Goal: Find specific page/section: Find specific page/section

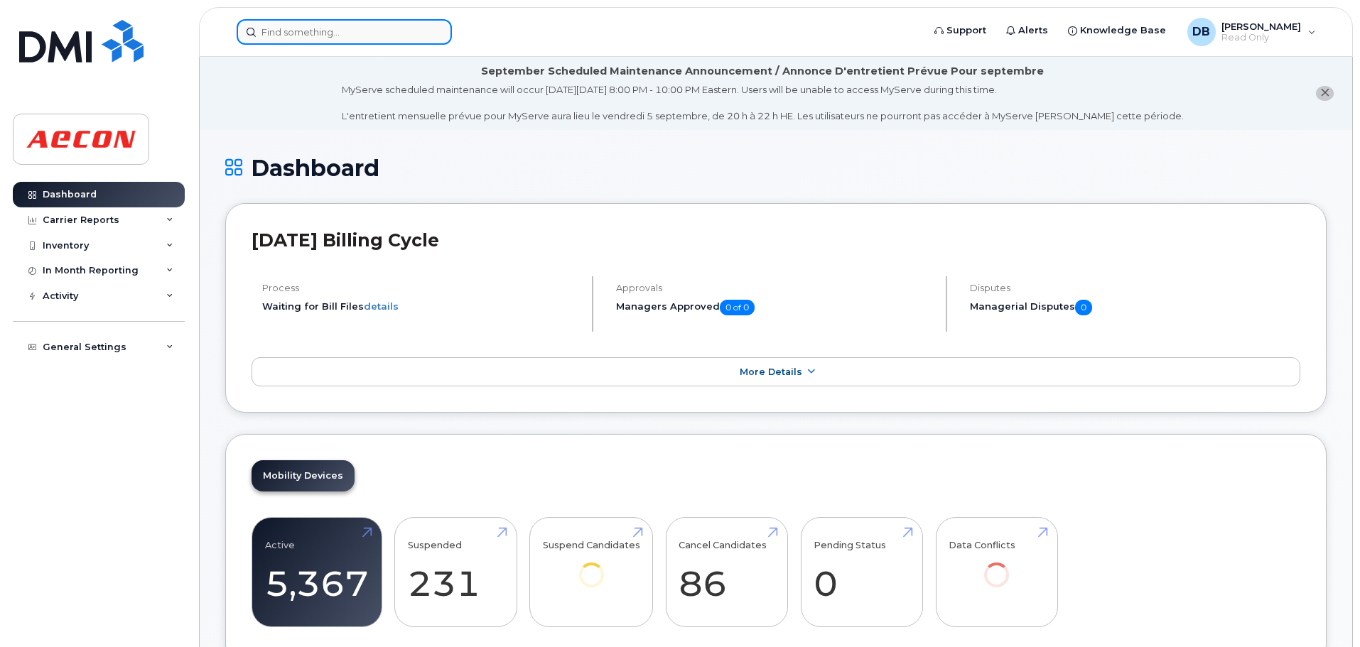
click at [361, 35] on input at bounding box center [344, 32] width 215 height 26
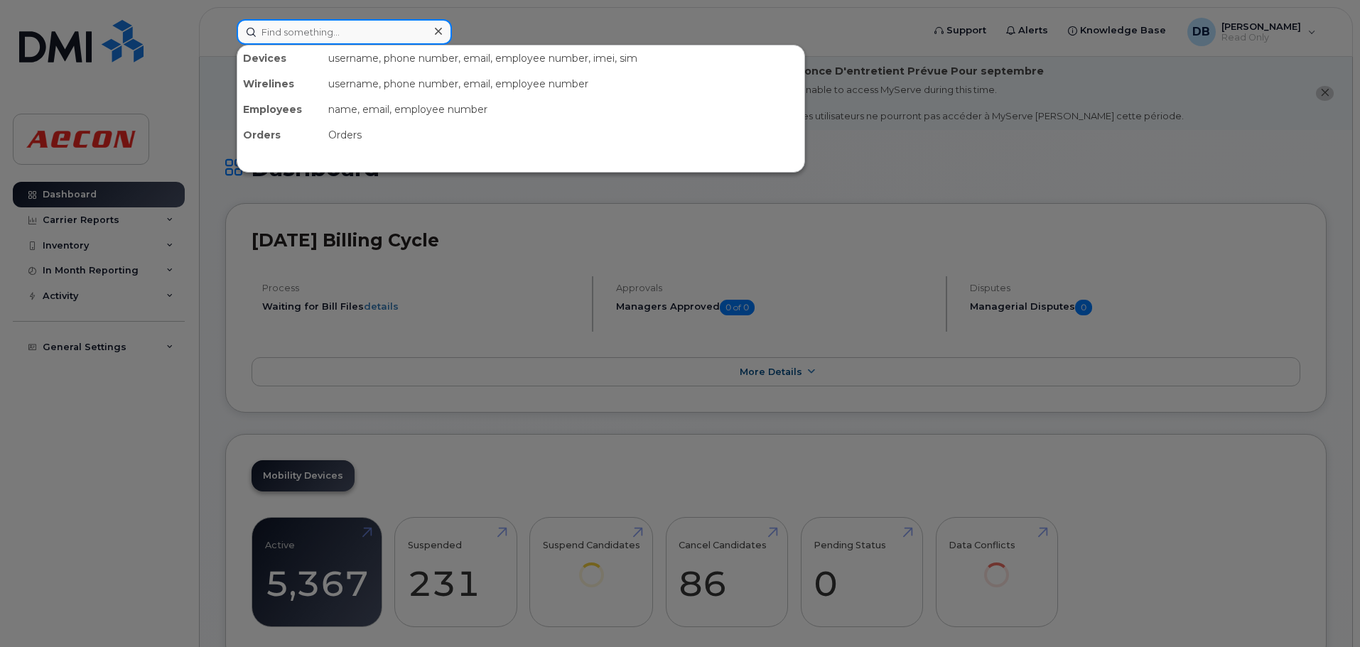
paste input "431-337-0199"
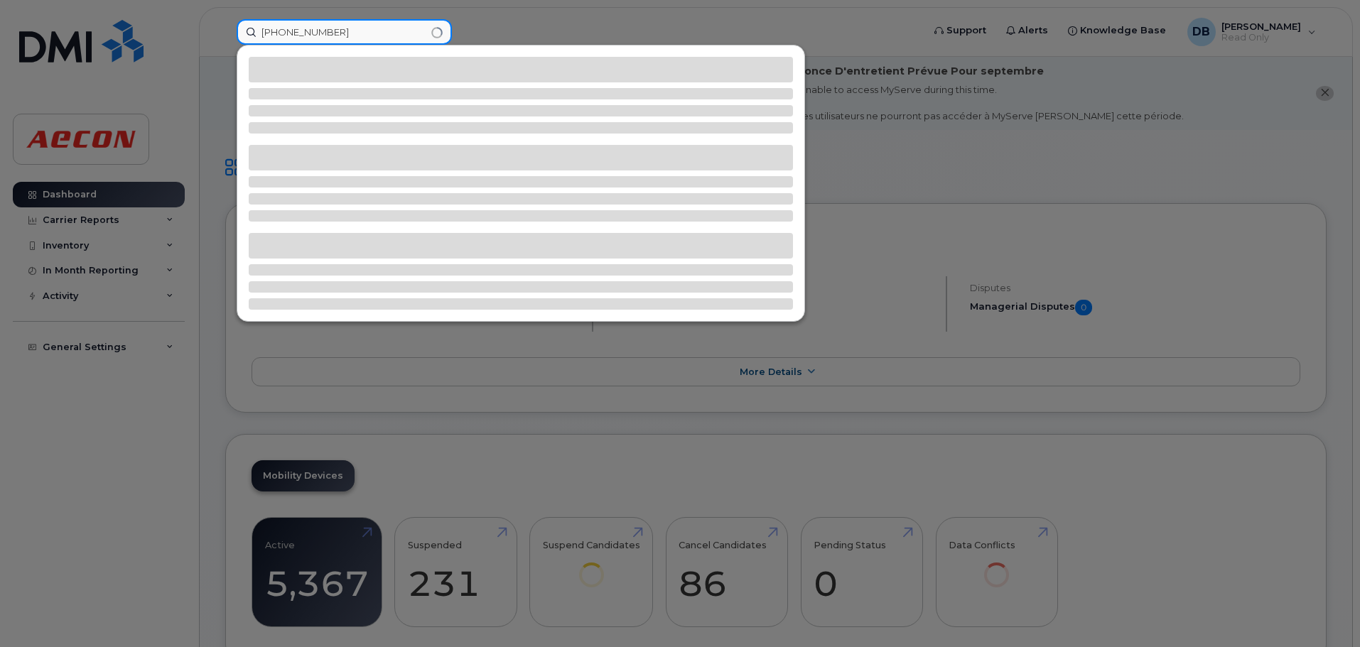
type input "431-337-0199"
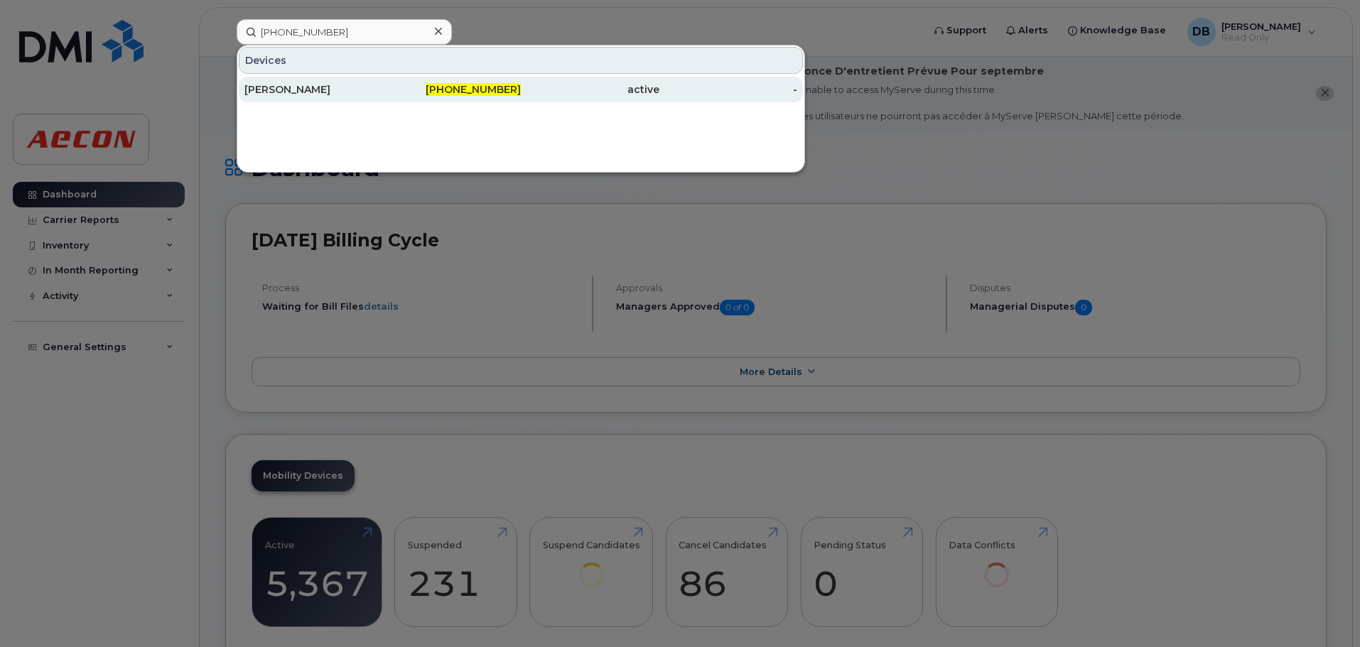
click at [351, 83] on div "[PERSON_NAME]" at bounding box center [313, 90] width 139 height 26
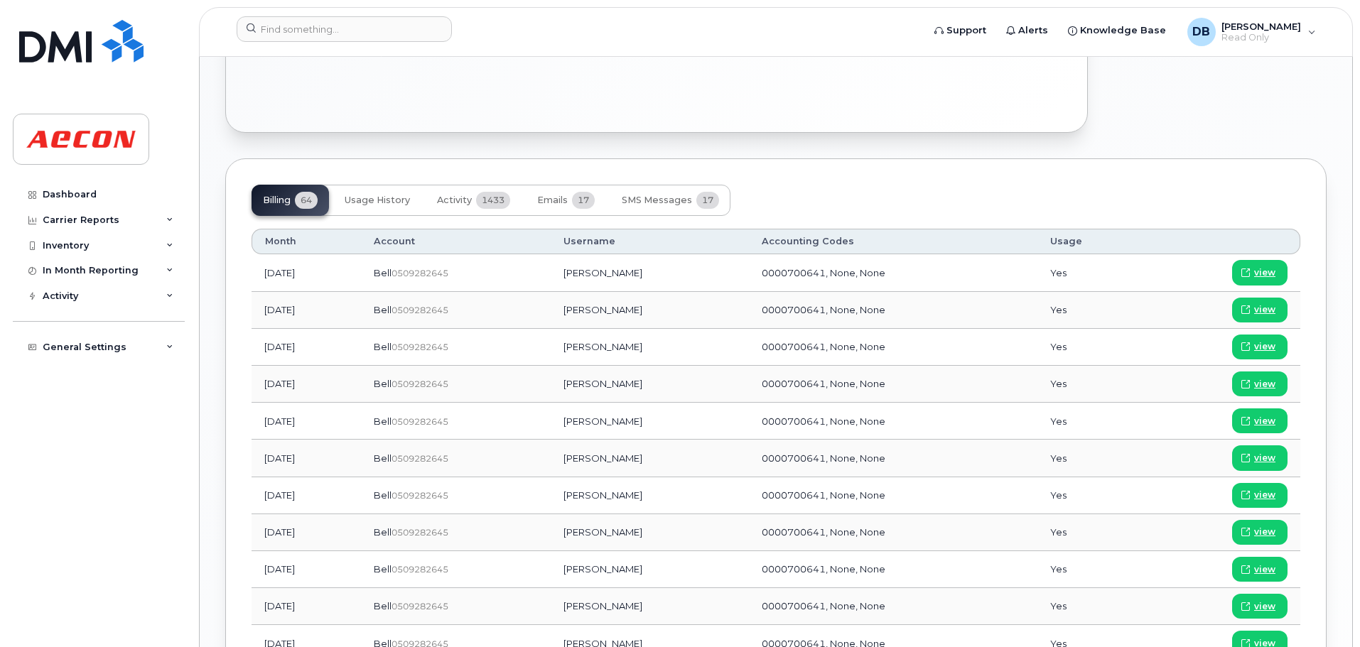
scroll to position [995, 0]
click at [1269, 271] on span "view" at bounding box center [1264, 272] width 21 height 13
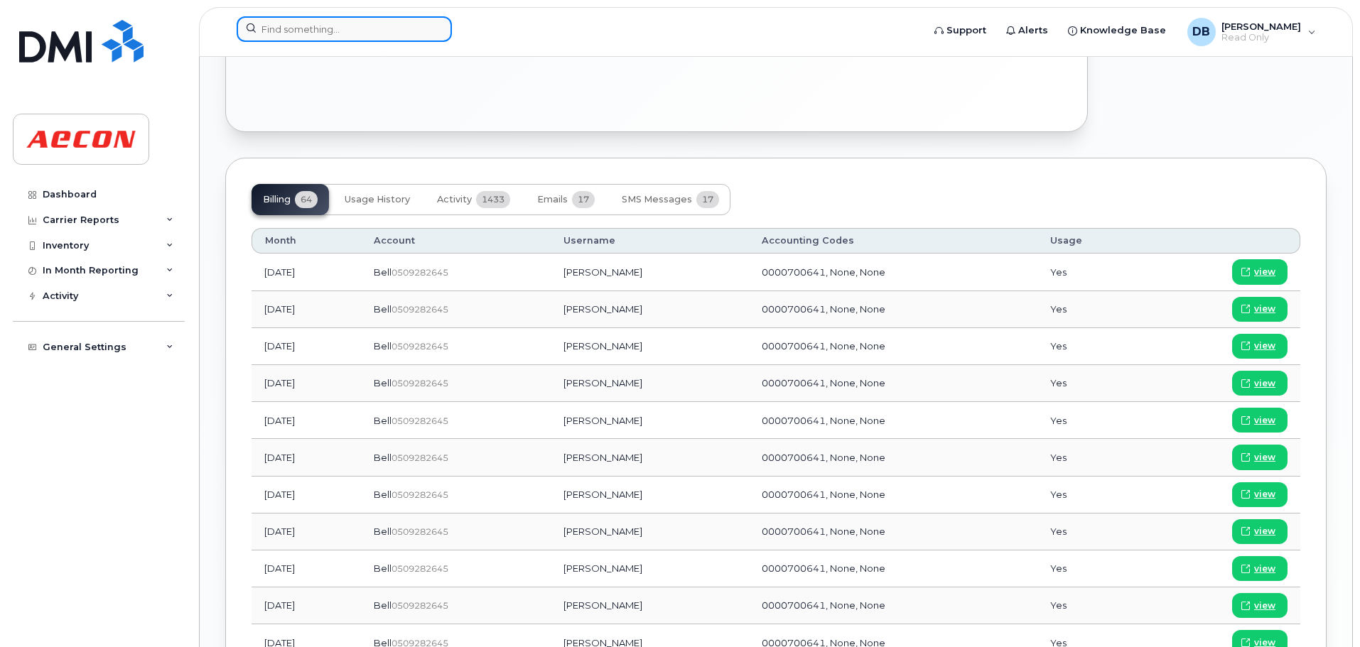
click at [355, 33] on input at bounding box center [344, 29] width 215 height 26
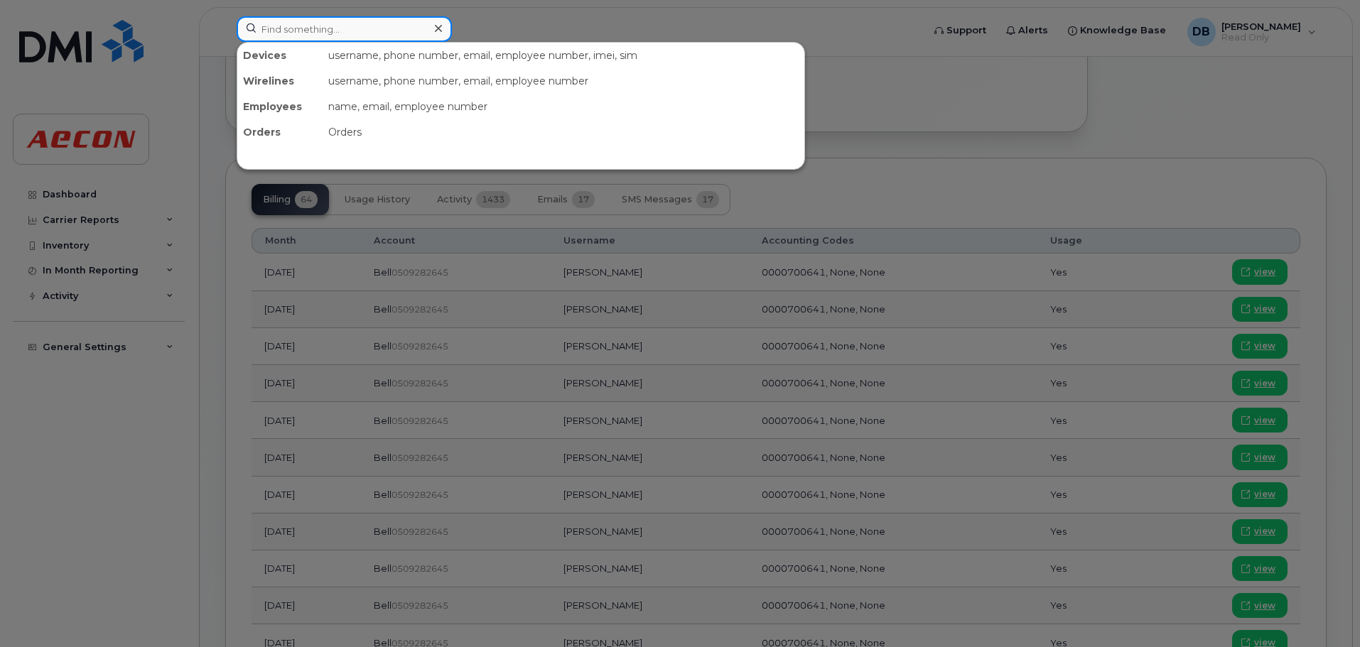
paste input "[PHONE_NUMBER]"
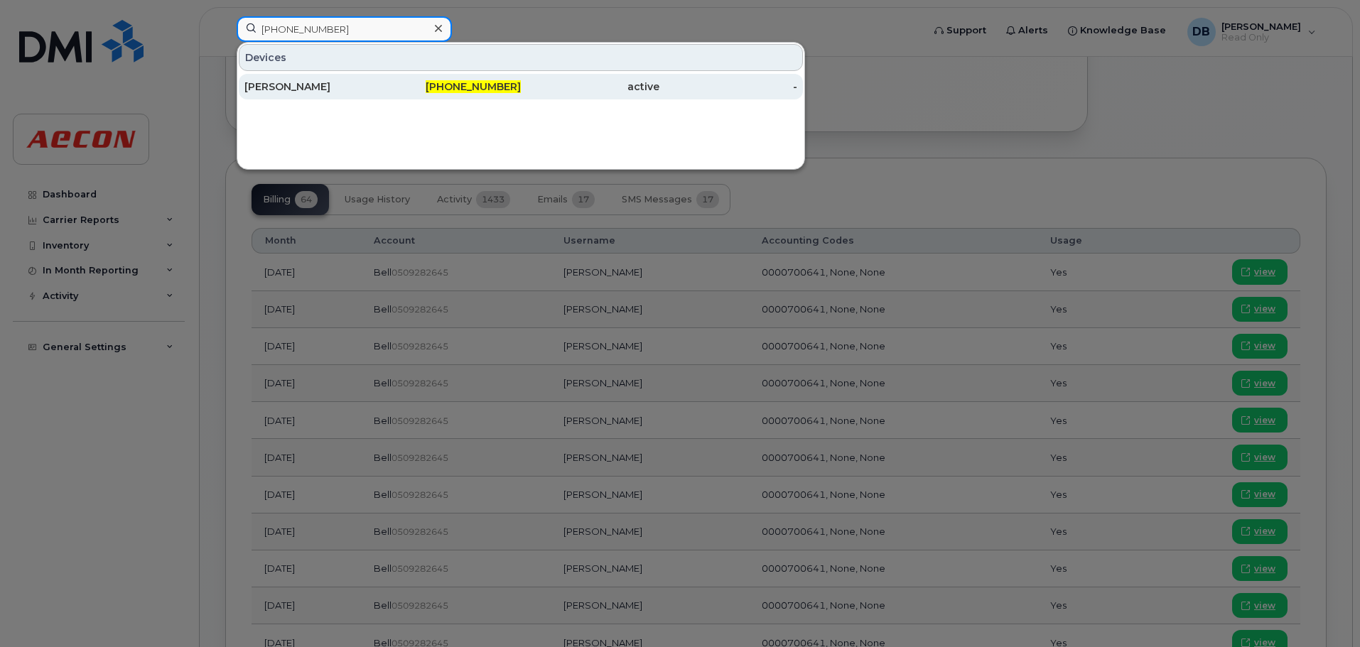
type input "[PHONE_NUMBER]"
click at [285, 88] on div "[PERSON_NAME]" at bounding box center [313, 87] width 139 height 14
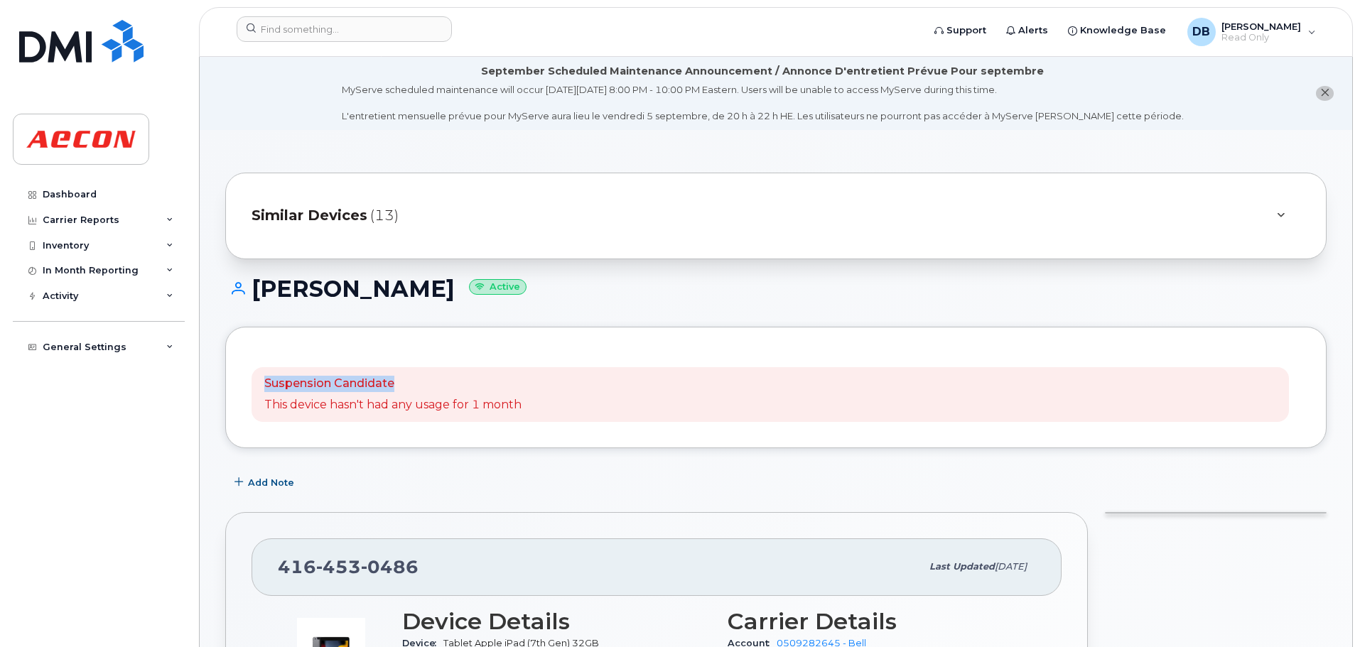
drag, startPoint x: 396, startPoint y: 385, endPoint x: 266, endPoint y: 383, distance: 130.1
click at [266, 383] on p "Suspension Candidate" at bounding box center [392, 384] width 257 height 16
copy p "Suspension Candidate"
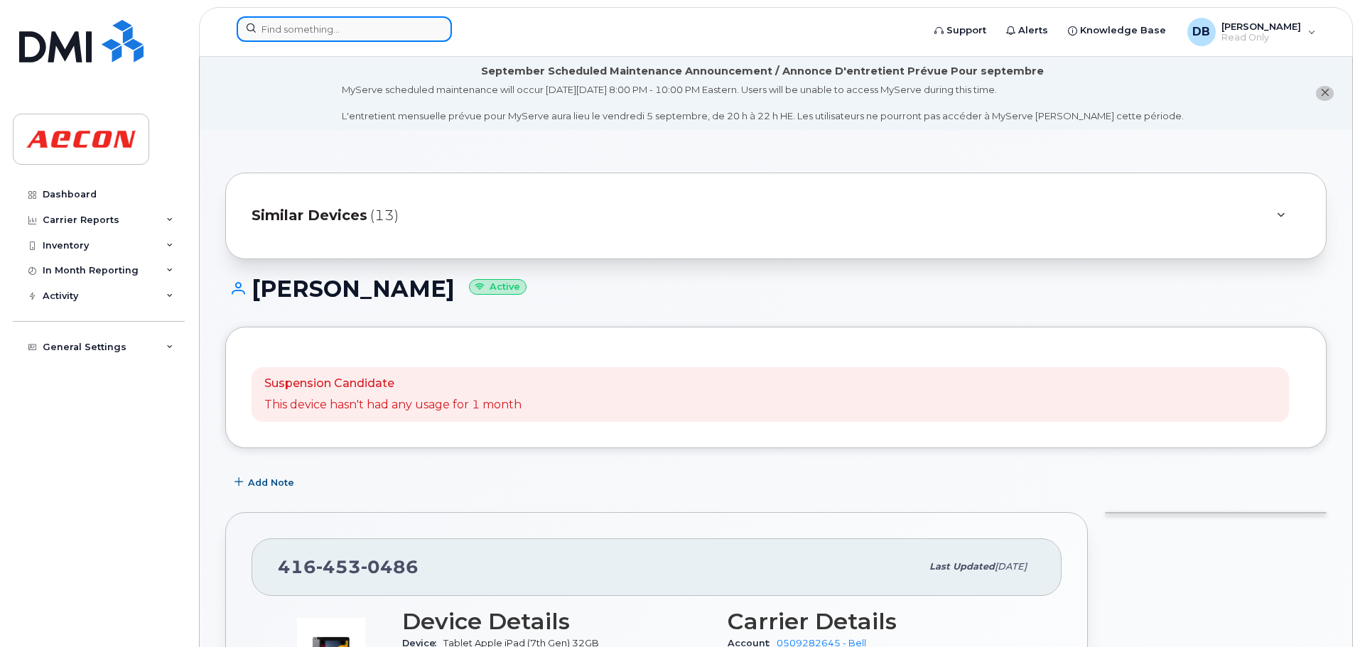
click at [338, 32] on input at bounding box center [344, 29] width 215 height 26
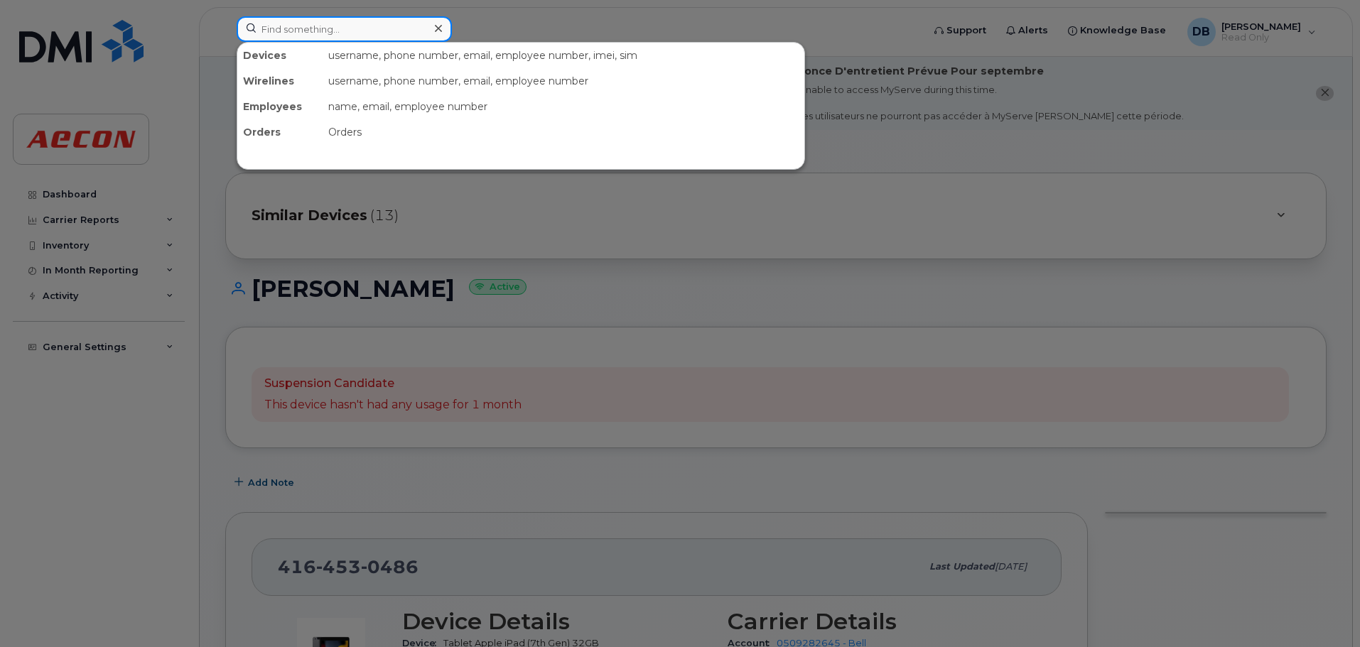
paste input "431-337-0199"
type input "431-337-0199"
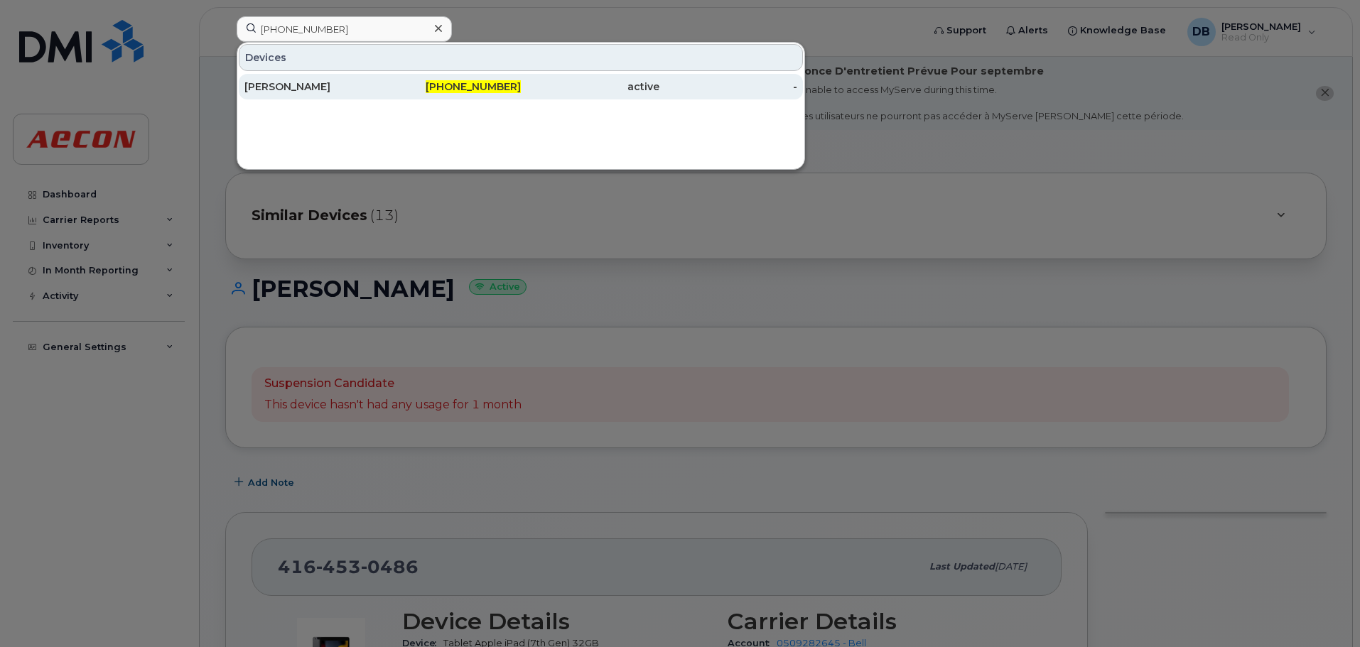
click at [291, 88] on div "[PERSON_NAME]" at bounding box center [313, 87] width 139 height 14
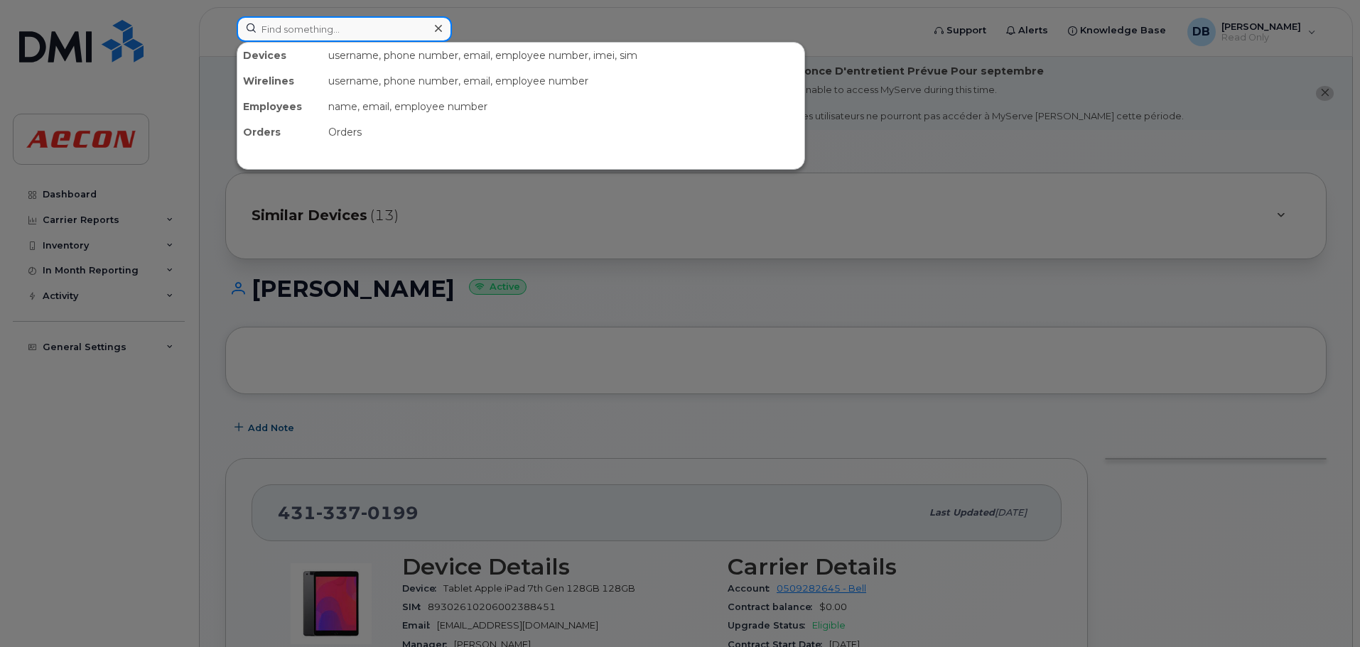
click at [330, 33] on input at bounding box center [344, 29] width 215 height 26
paste input "431-335-8116"
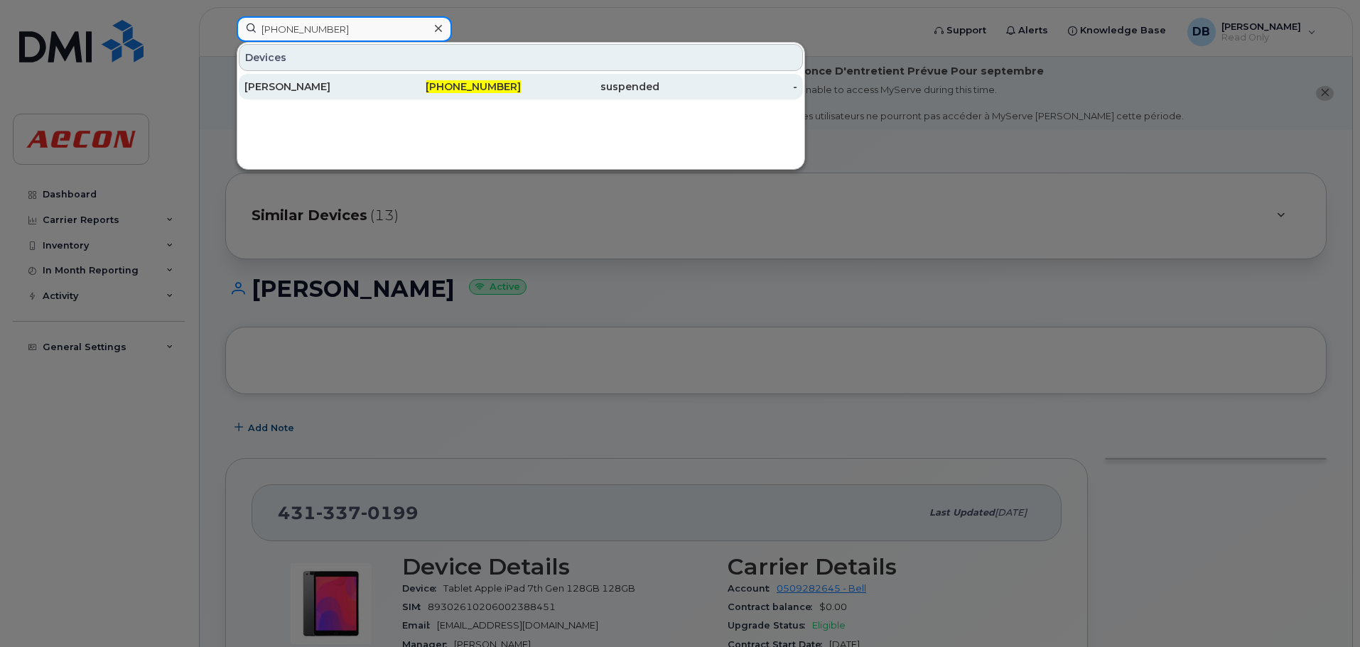
type input "431-335-8116"
click at [295, 83] on div "[PERSON_NAME]" at bounding box center [313, 87] width 139 height 14
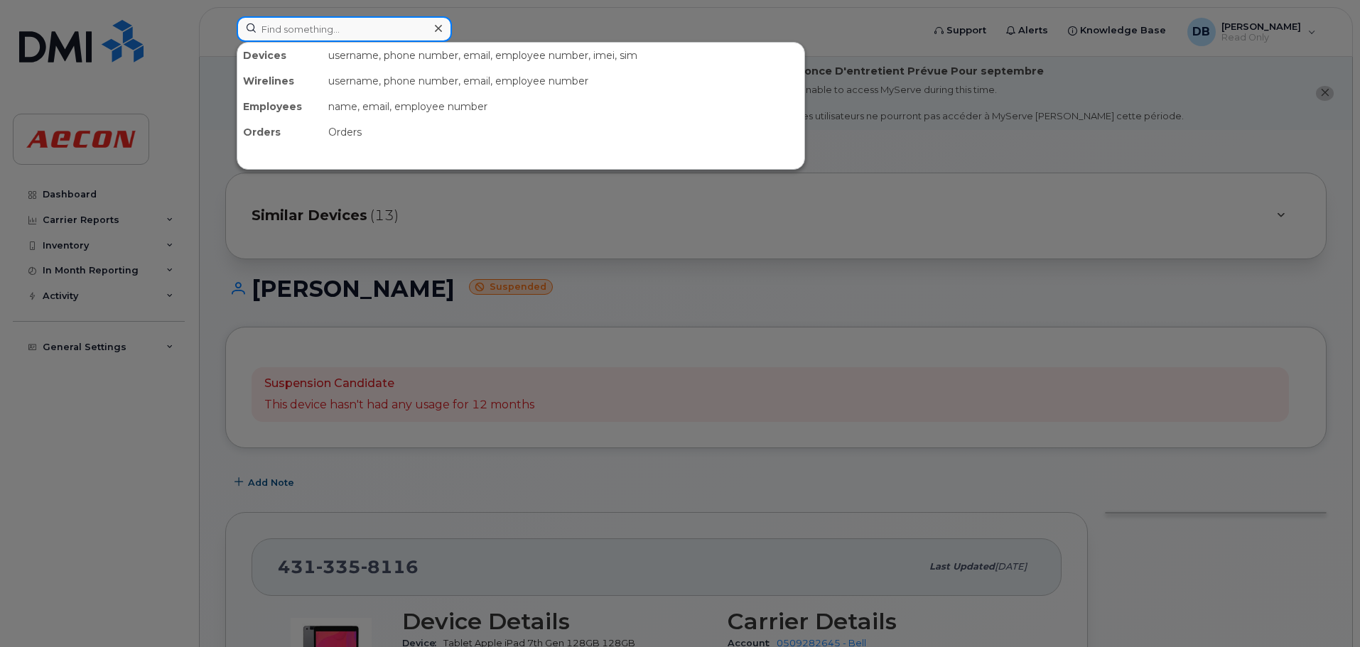
click at [311, 36] on input at bounding box center [344, 29] width 215 height 26
paste input "587-335-3489"
type input "587-335-3489"
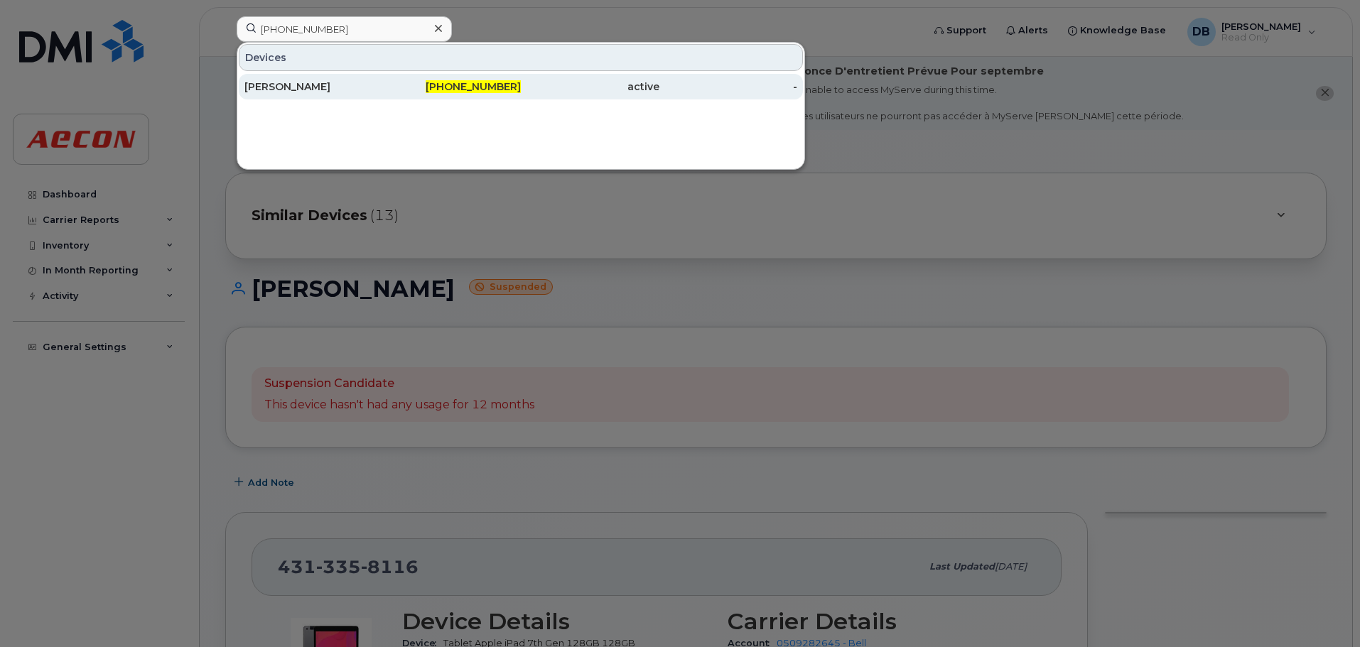
click at [296, 84] on div "[PERSON_NAME]" at bounding box center [313, 87] width 139 height 14
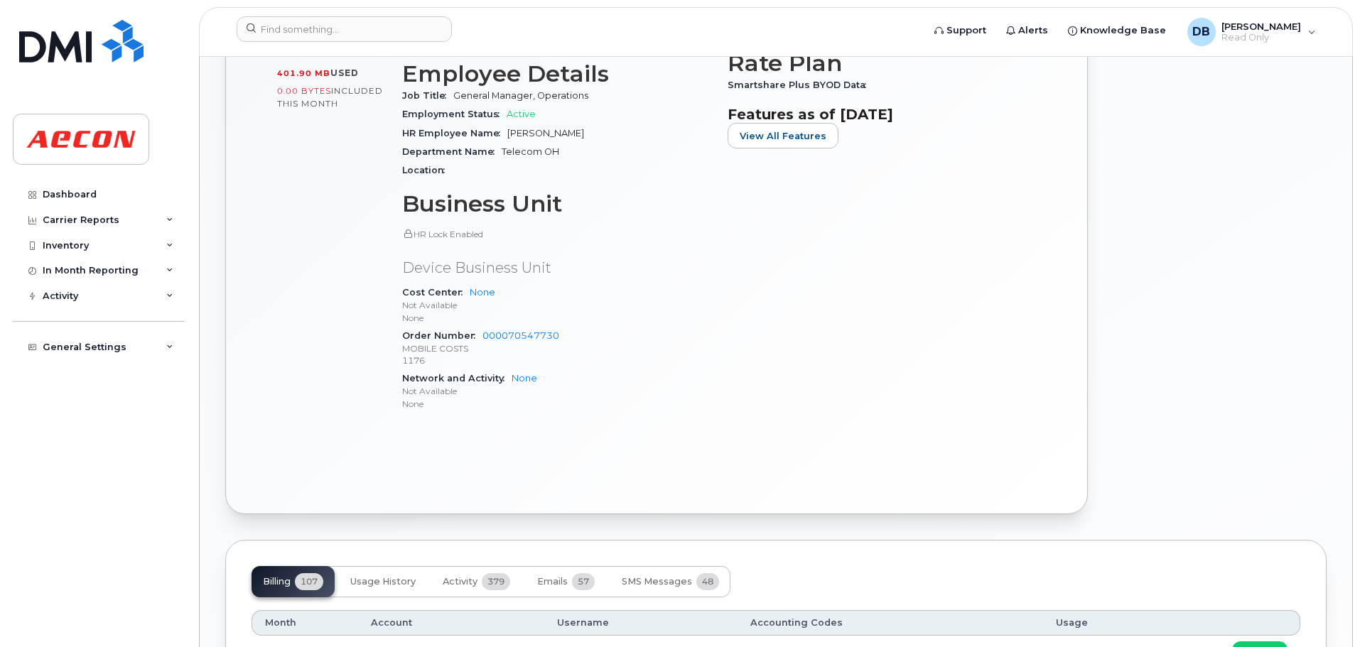
scroll to position [924, 0]
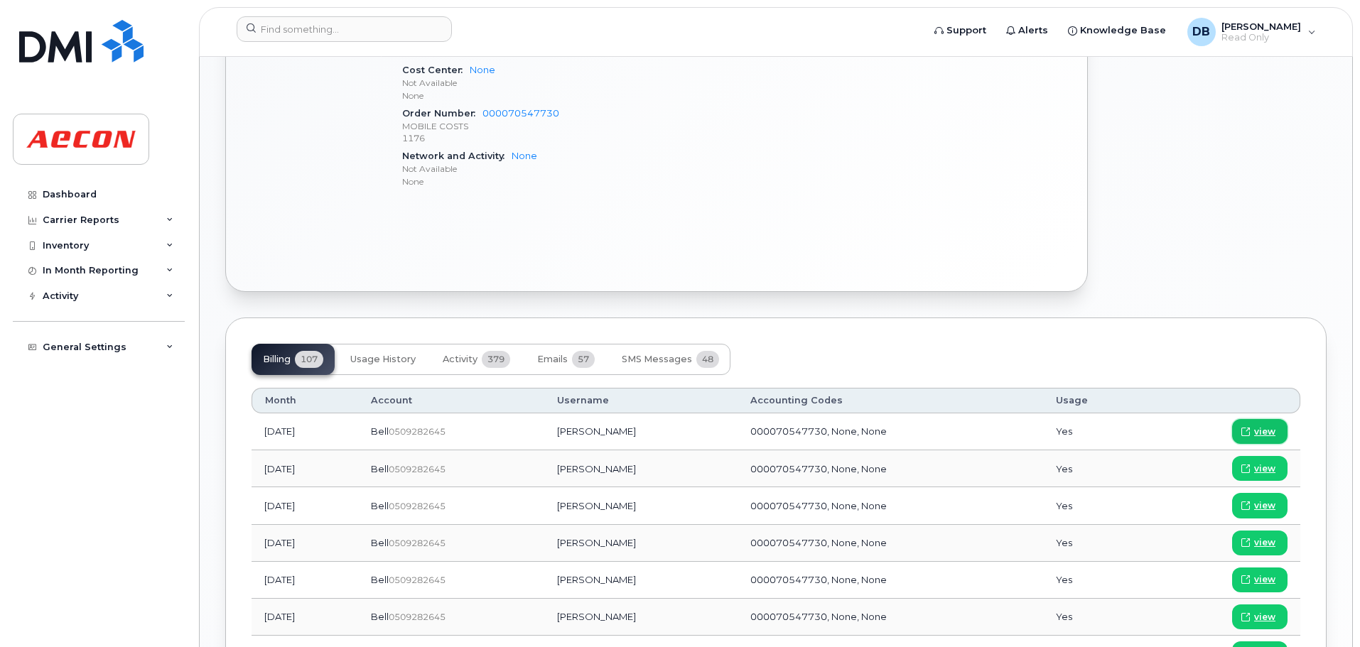
click at [1264, 434] on span "view" at bounding box center [1264, 432] width 21 height 13
click at [397, 30] on input at bounding box center [344, 29] width 215 height 26
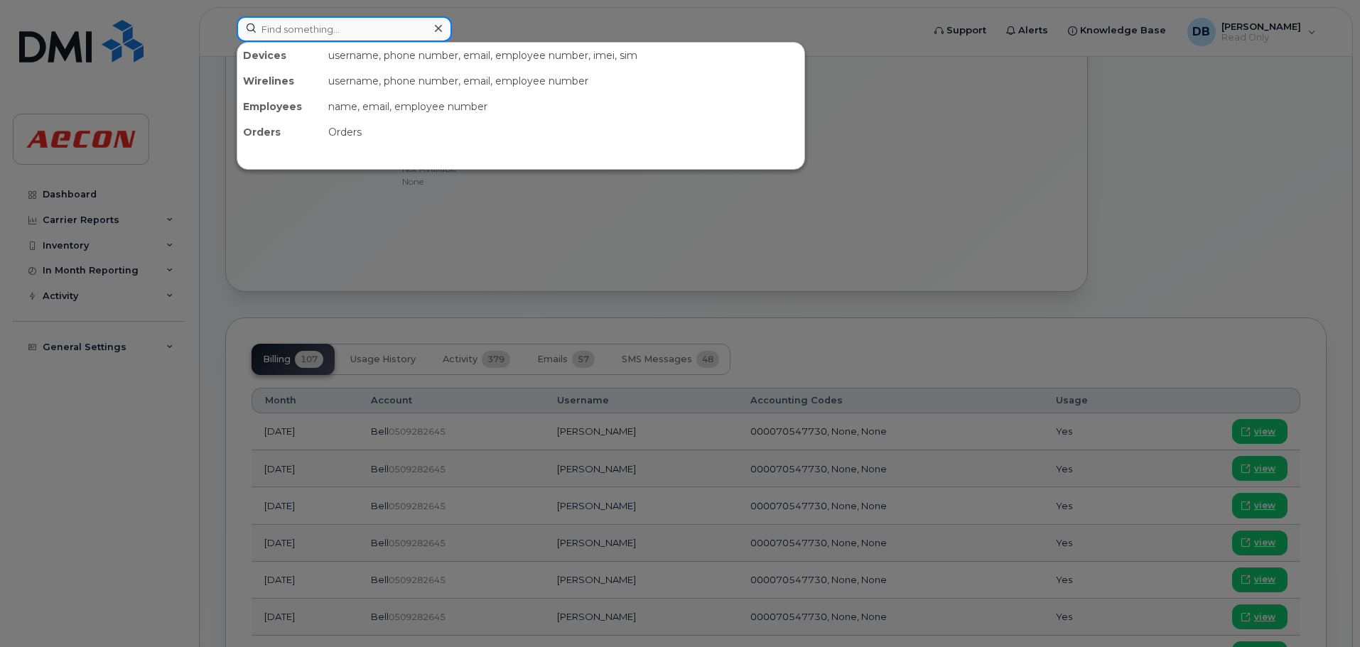
paste input "431-337-3369"
type input "431-337-3369"
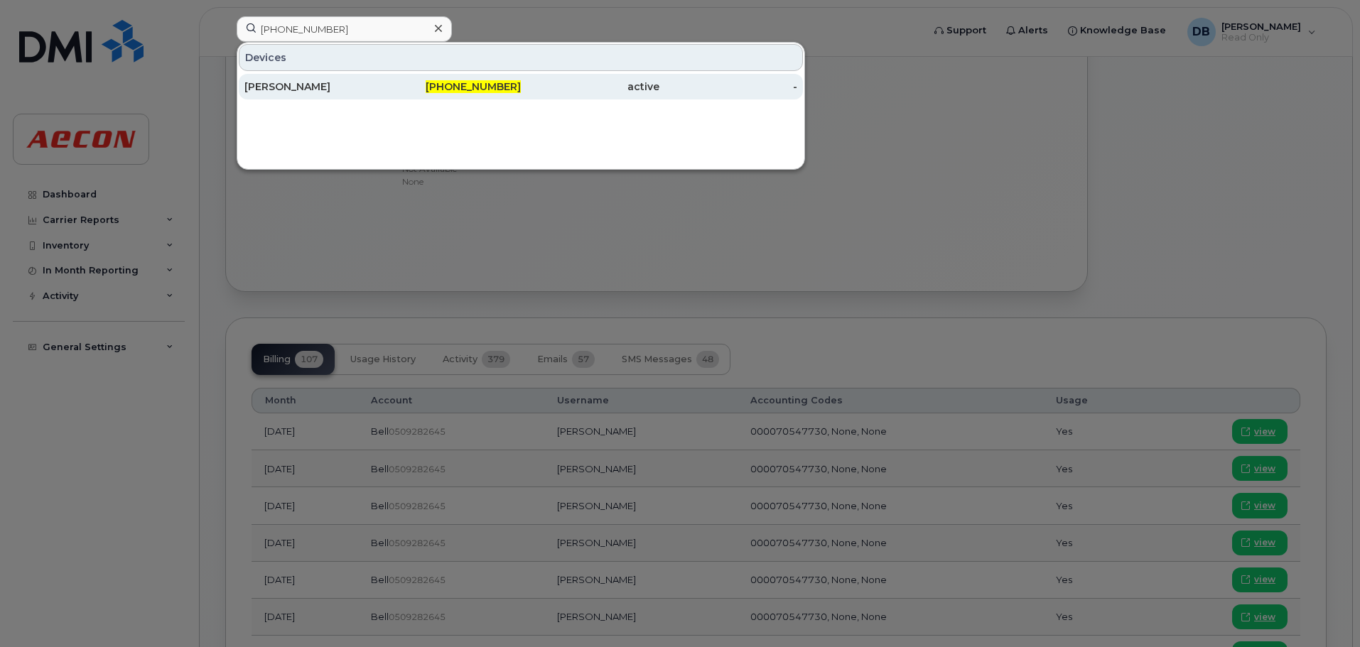
click at [289, 87] on div "[PERSON_NAME]" at bounding box center [313, 87] width 139 height 14
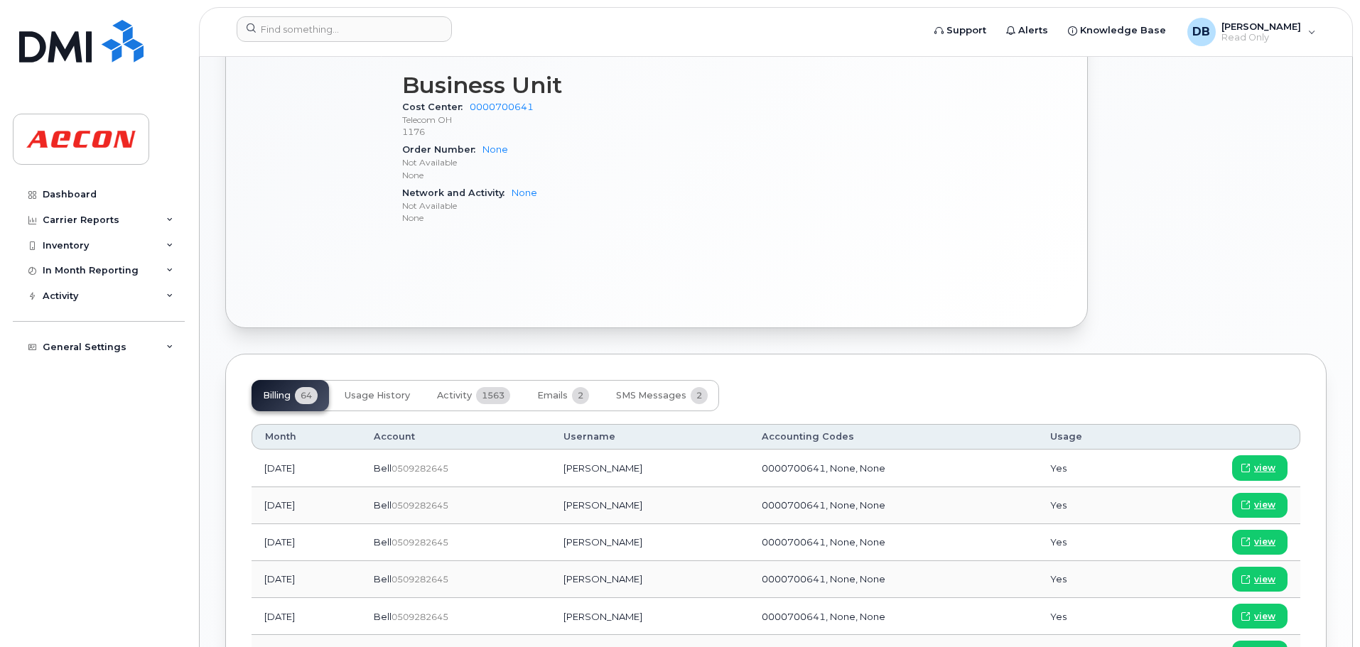
scroll to position [924, 0]
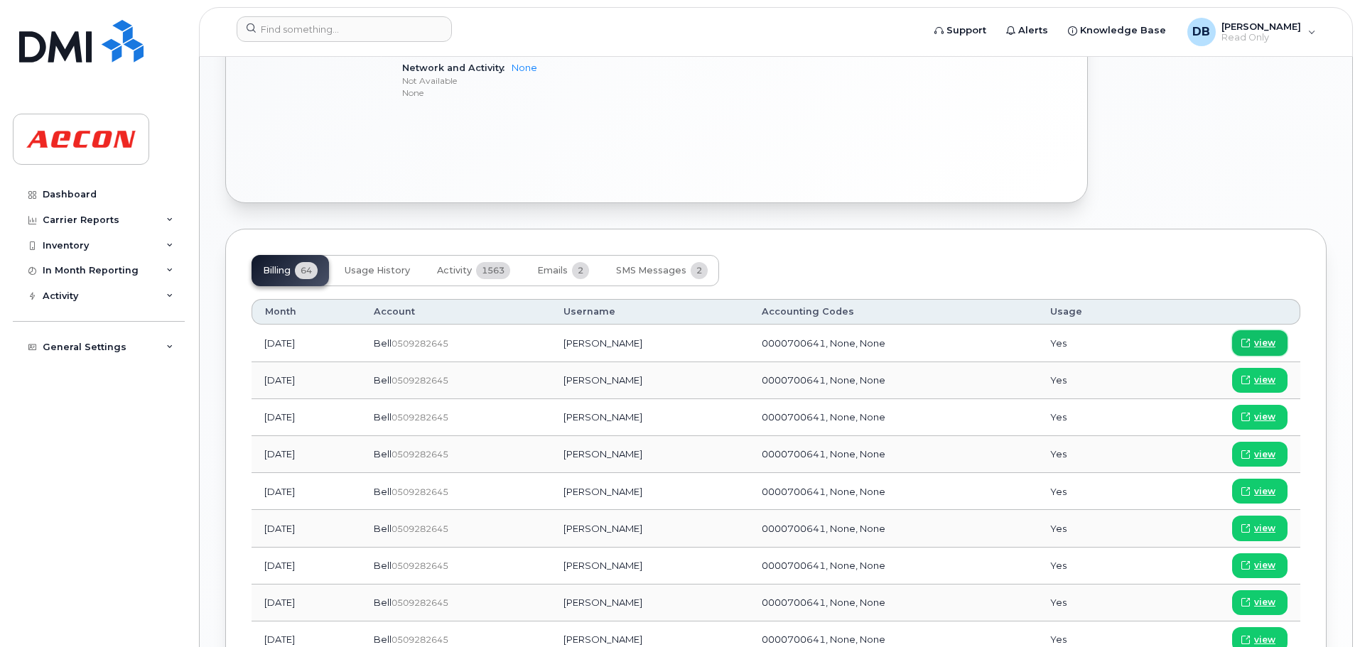
click at [1249, 343] on icon at bounding box center [1246, 343] width 9 height 9
click at [325, 26] on input at bounding box center [344, 29] width 215 height 26
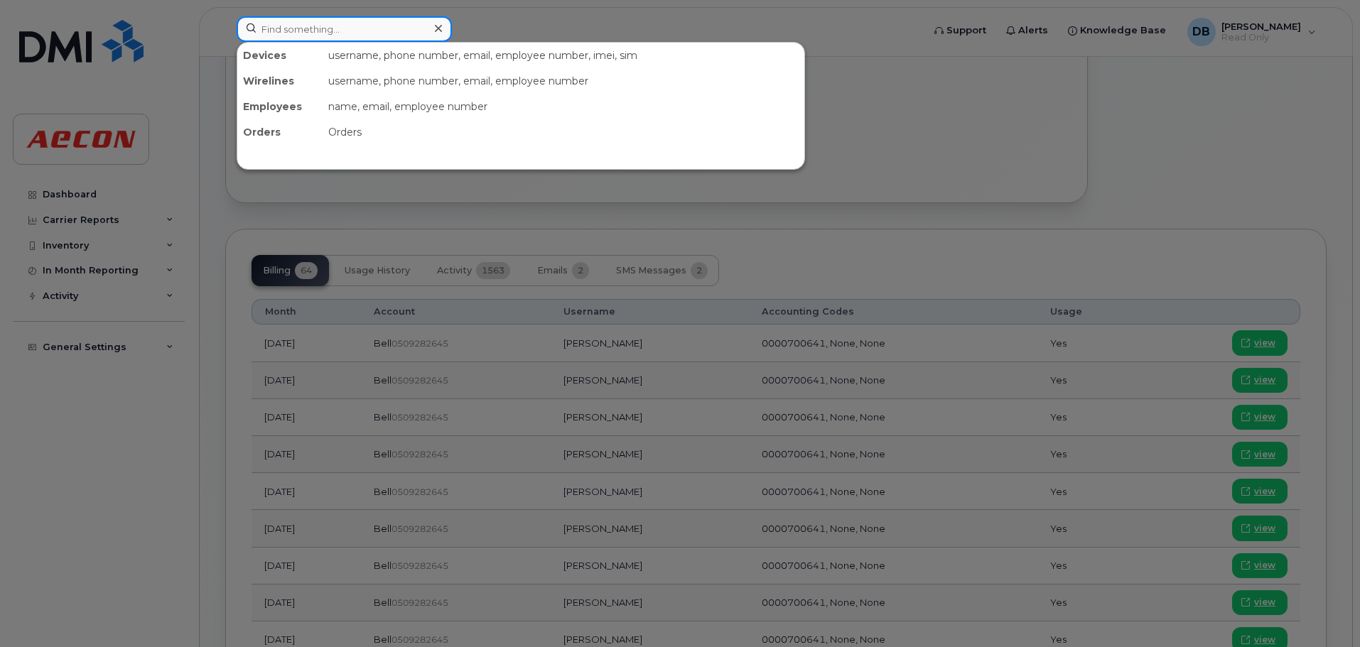
paste input "416-453-0486"
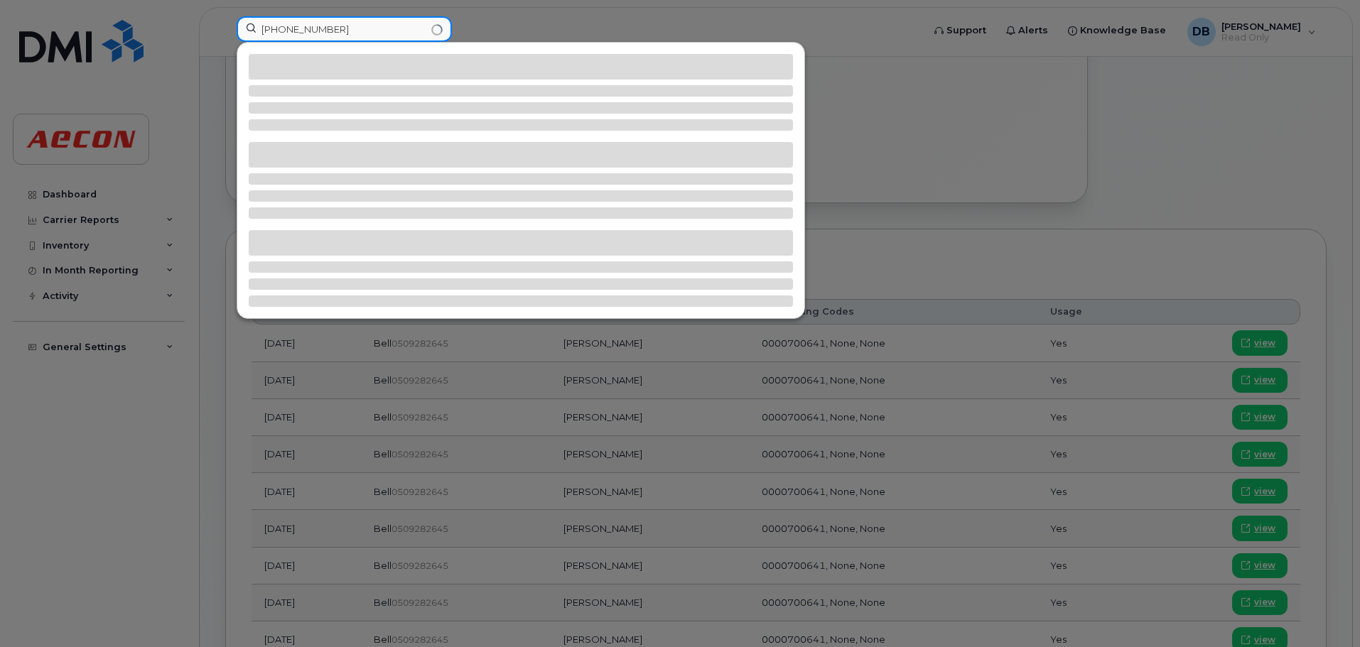
type input "416-453-0486"
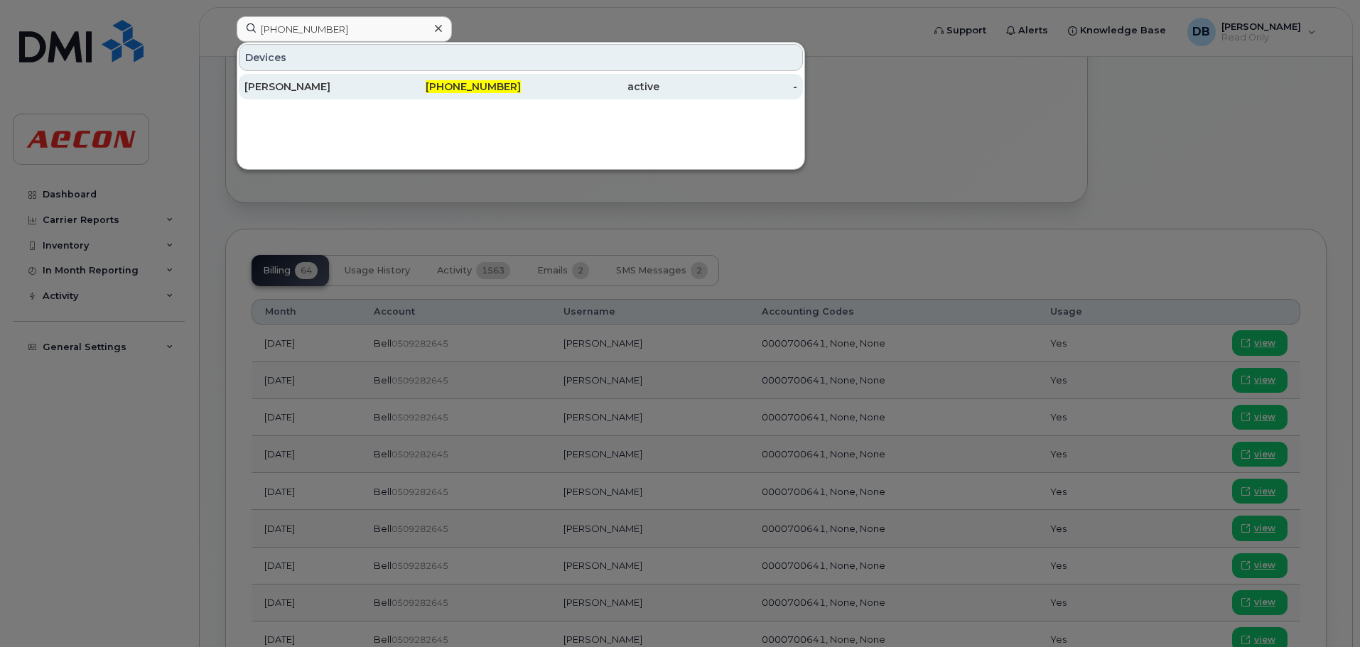
click at [280, 87] on div "[PERSON_NAME]" at bounding box center [313, 87] width 139 height 14
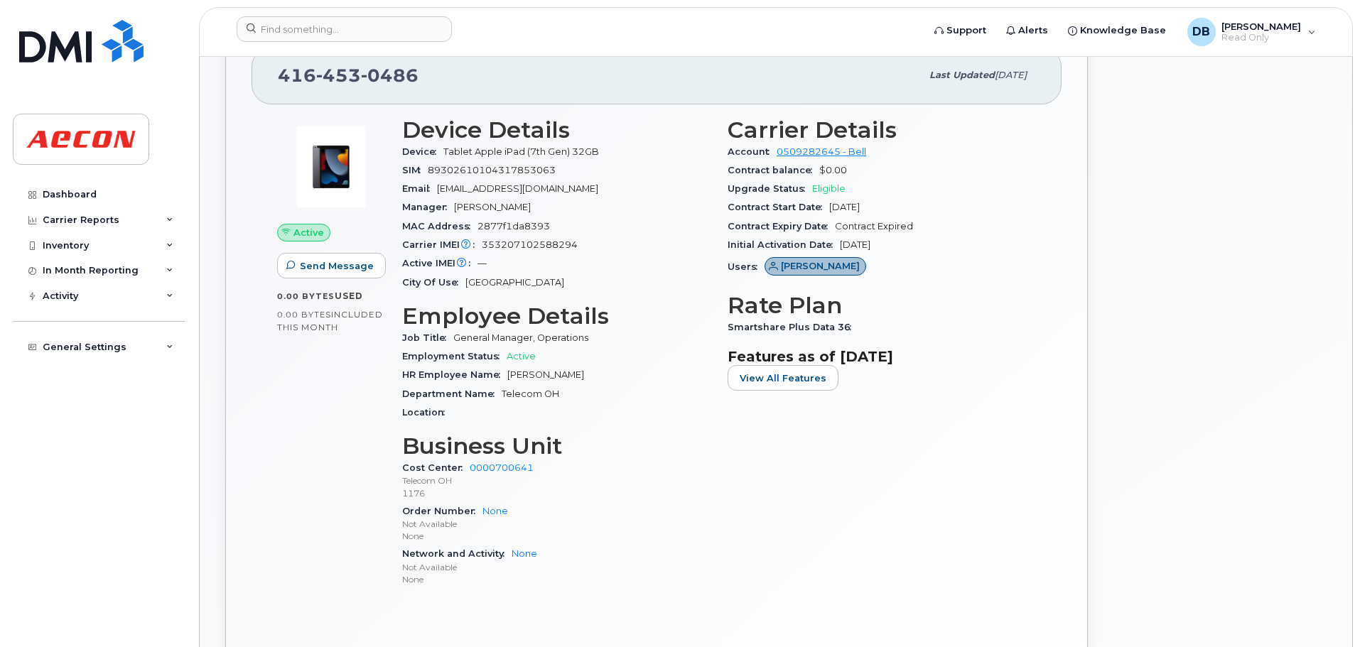
scroll to position [640, 0]
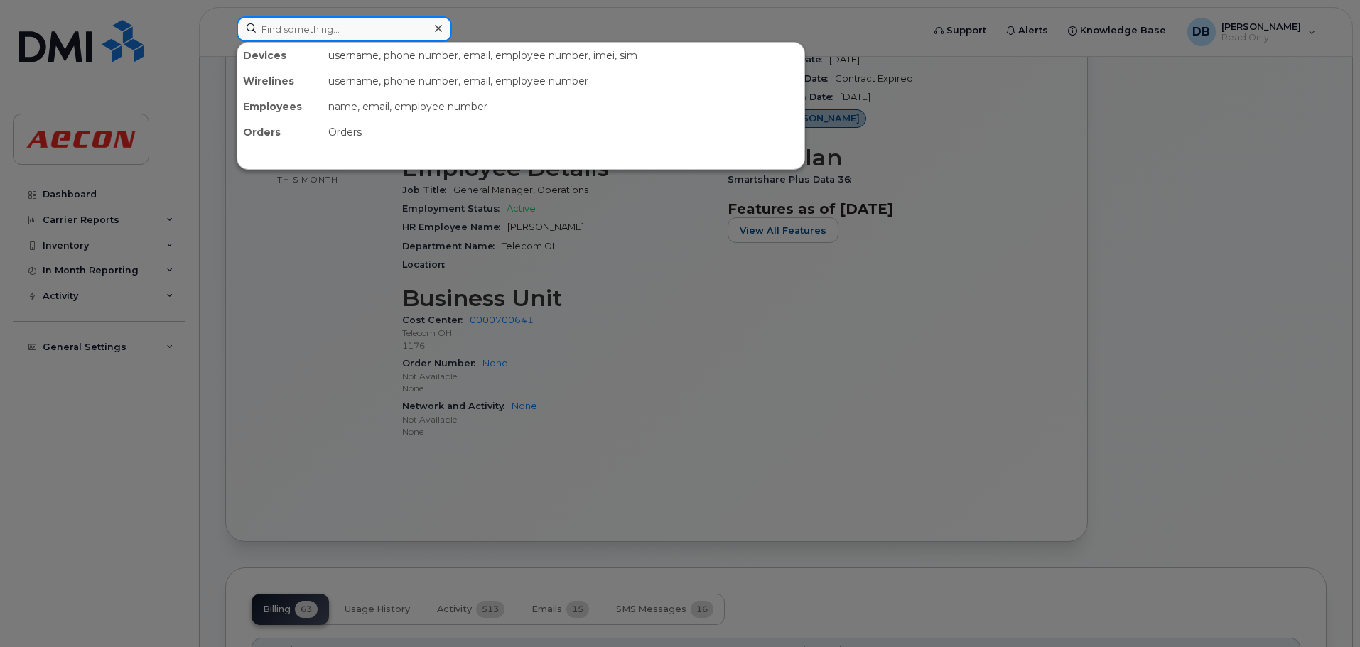
click at [417, 33] on input at bounding box center [344, 29] width 215 height 26
paste input "[PHONE_NUMBER]"
type input "[PHONE_NUMBER]"
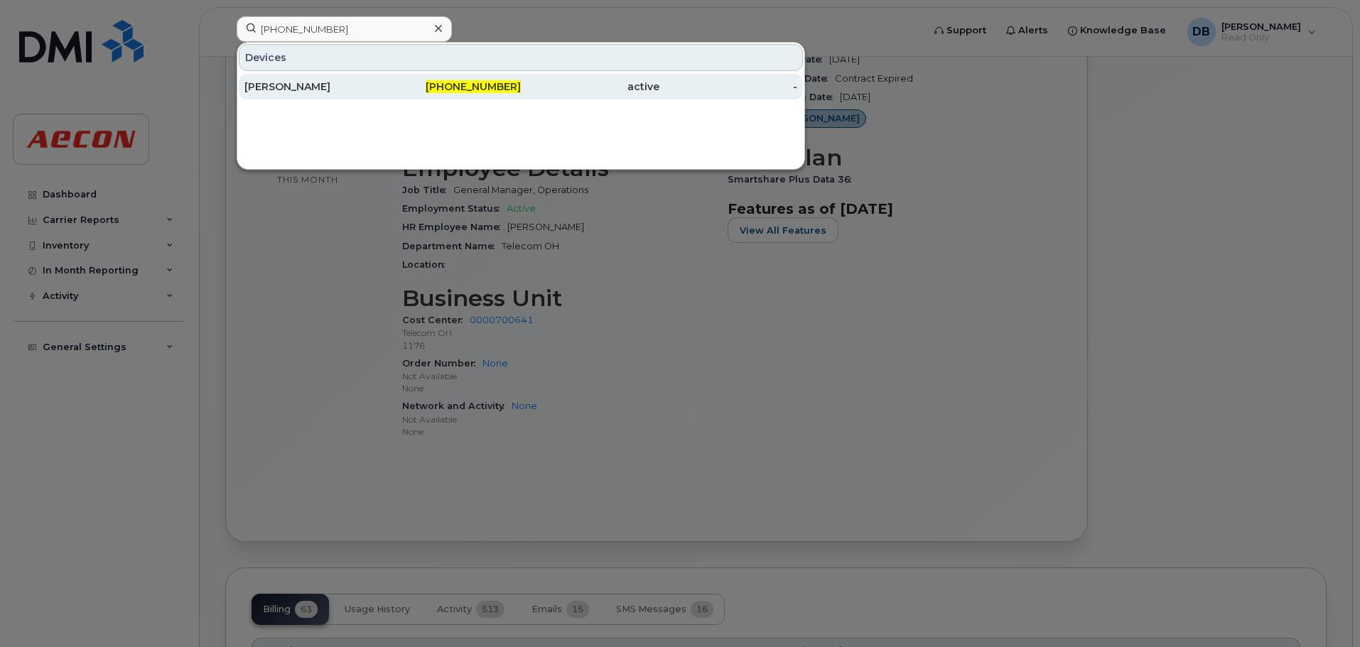
click at [311, 85] on div "[PERSON_NAME]" at bounding box center [313, 87] width 139 height 14
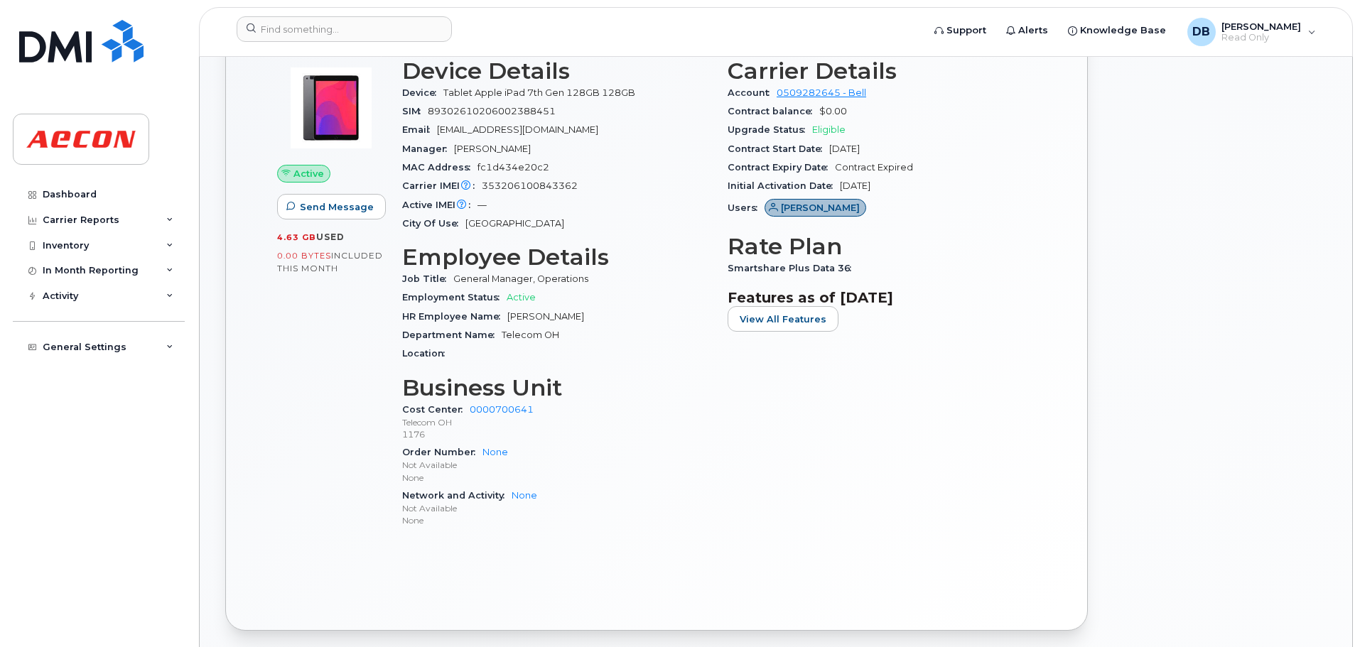
scroll to position [497, 0]
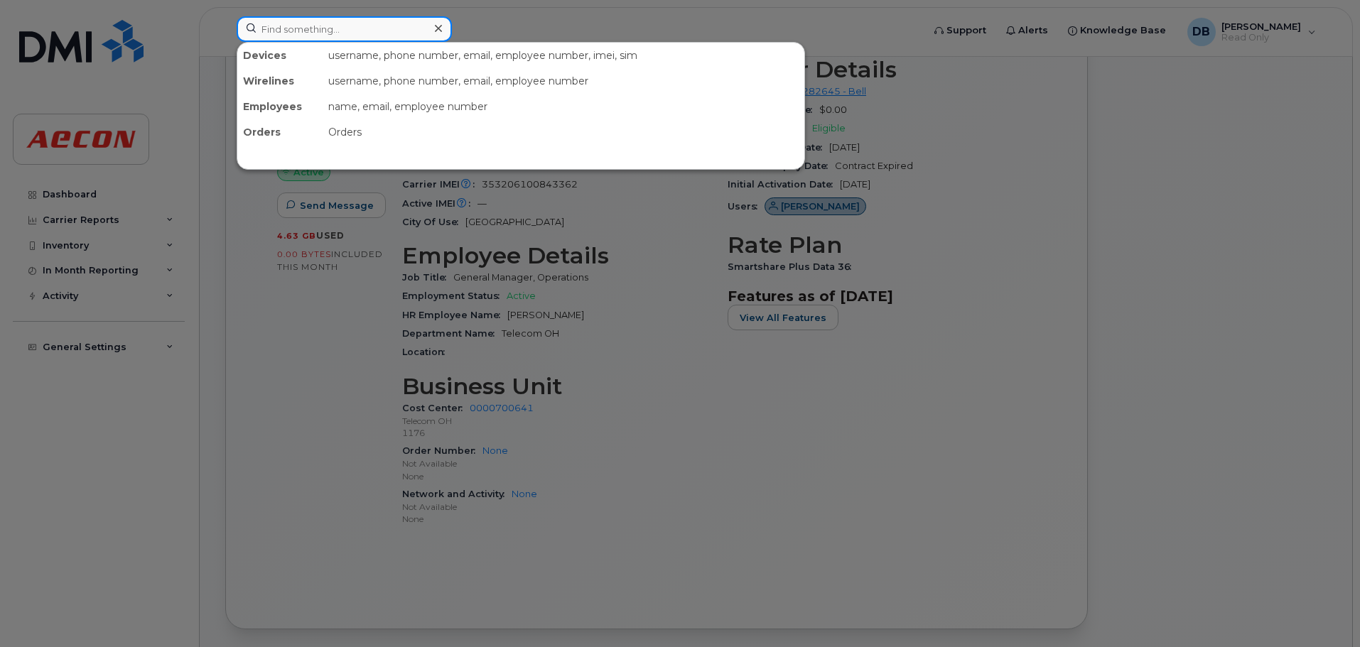
click at [366, 29] on input at bounding box center [344, 29] width 215 height 26
paste input "[PHONE_NUMBER]"
type input "[PHONE_NUMBER]"
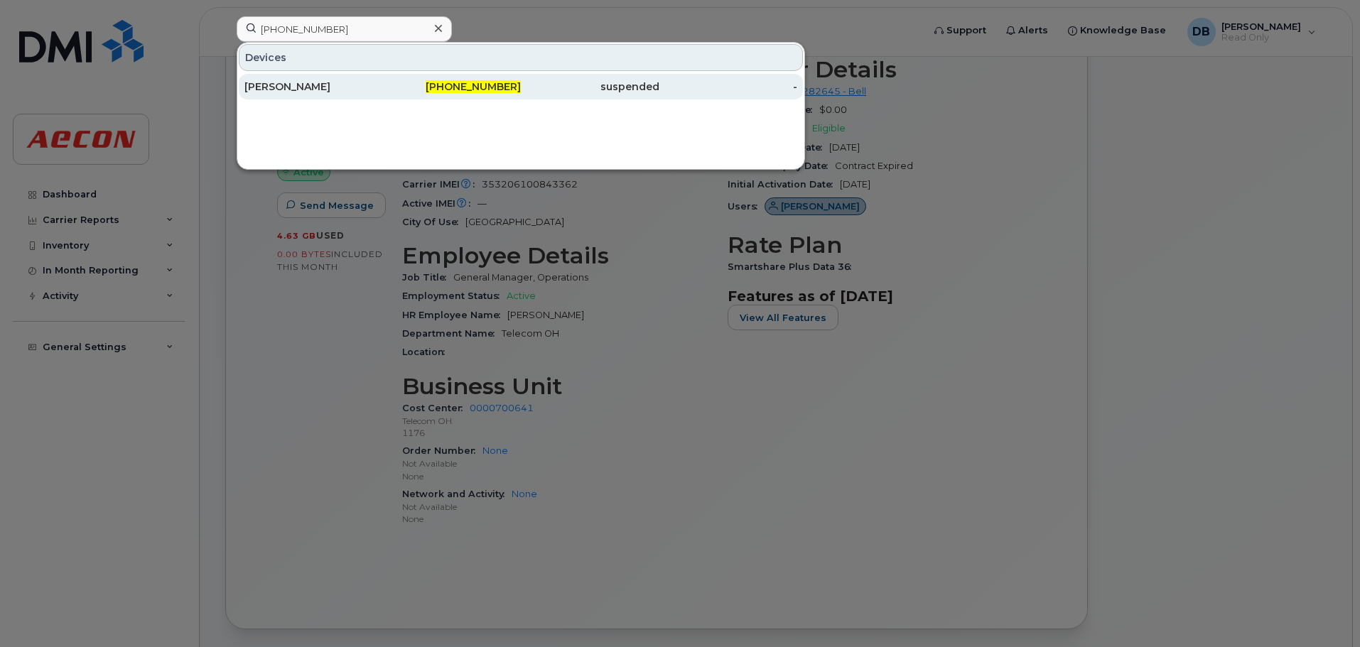
click at [274, 87] on div "[PERSON_NAME]" at bounding box center [313, 87] width 139 height 14
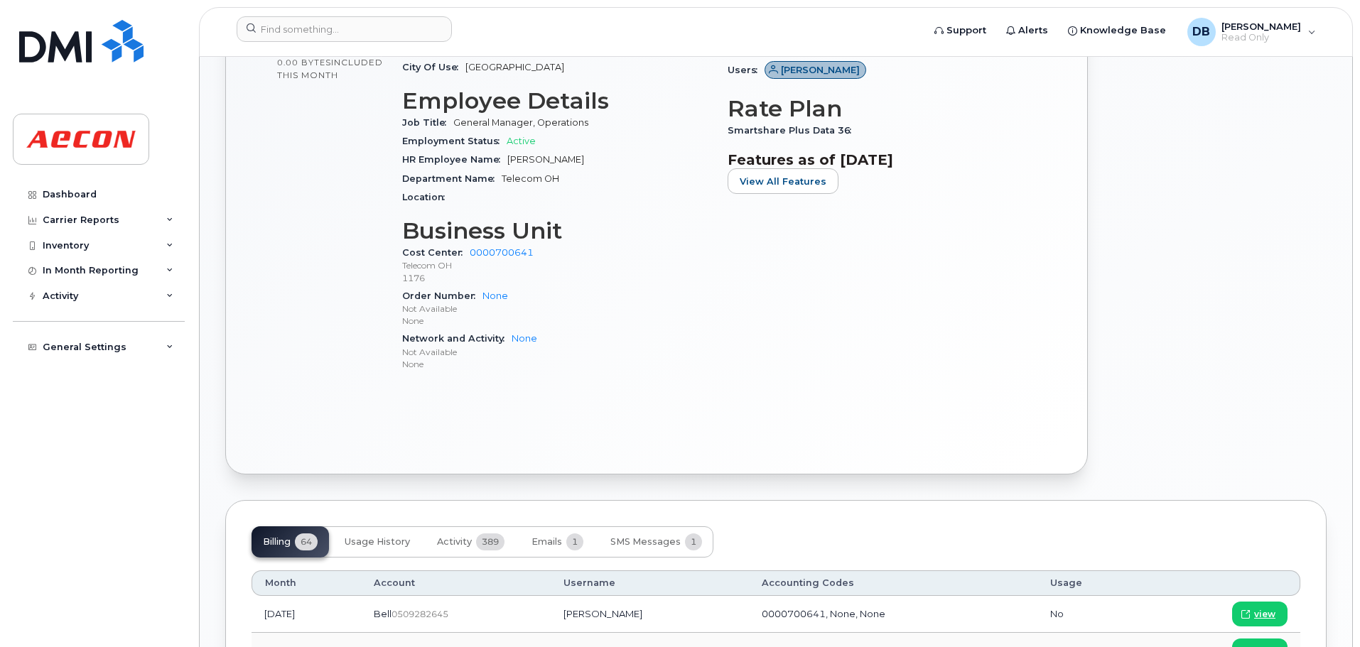
scroll to position [760, 0]
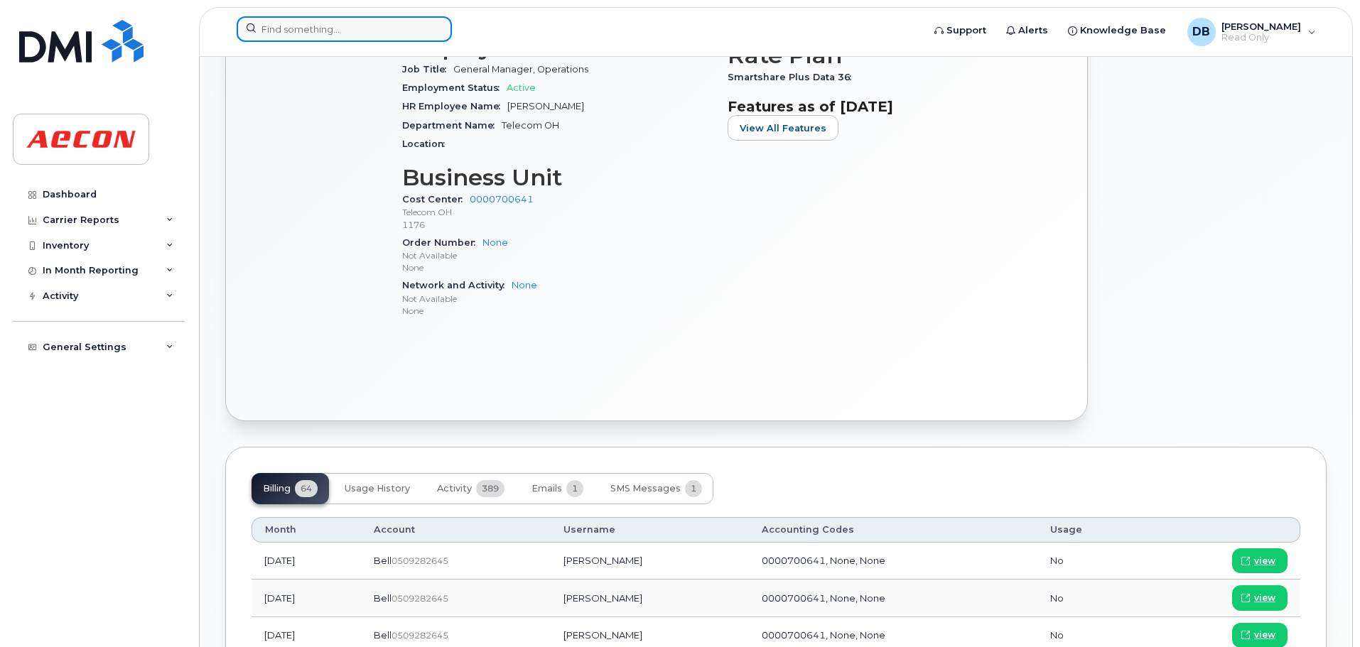
click at [393, 31] on input at bounding box center [344, 29] width 215 height 26
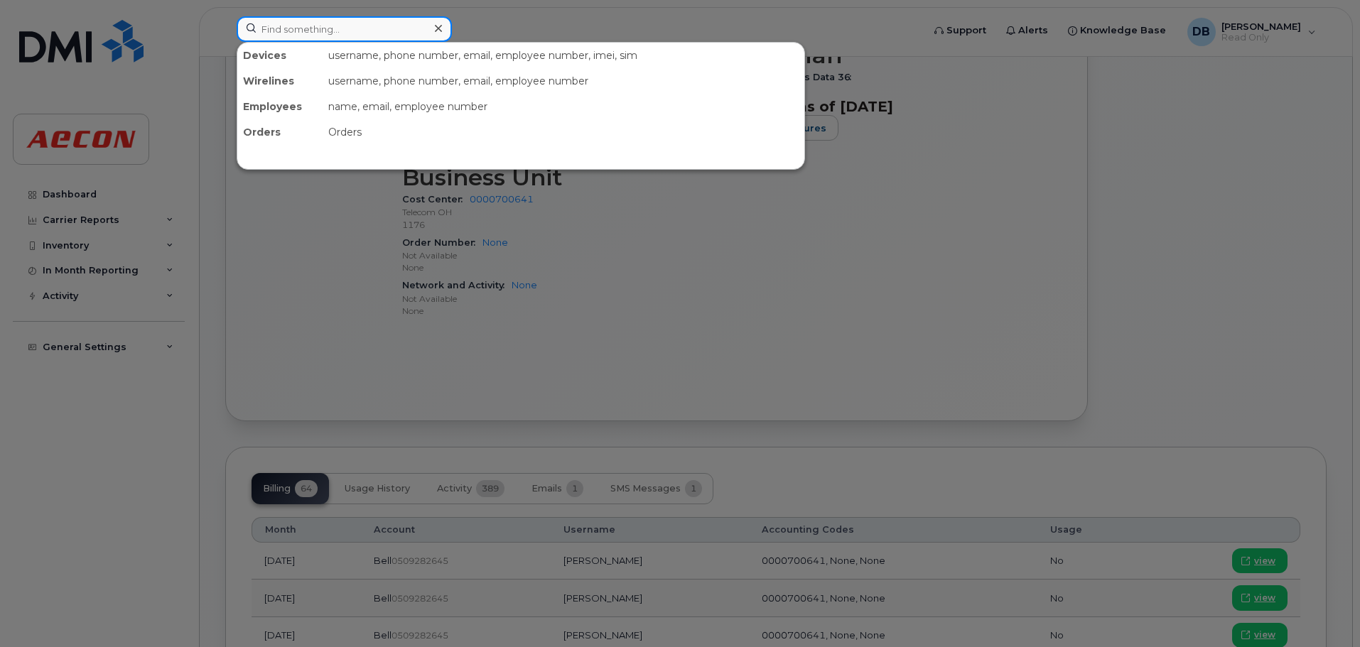
paste input "587-335-3489"
type input "587-335-3489"
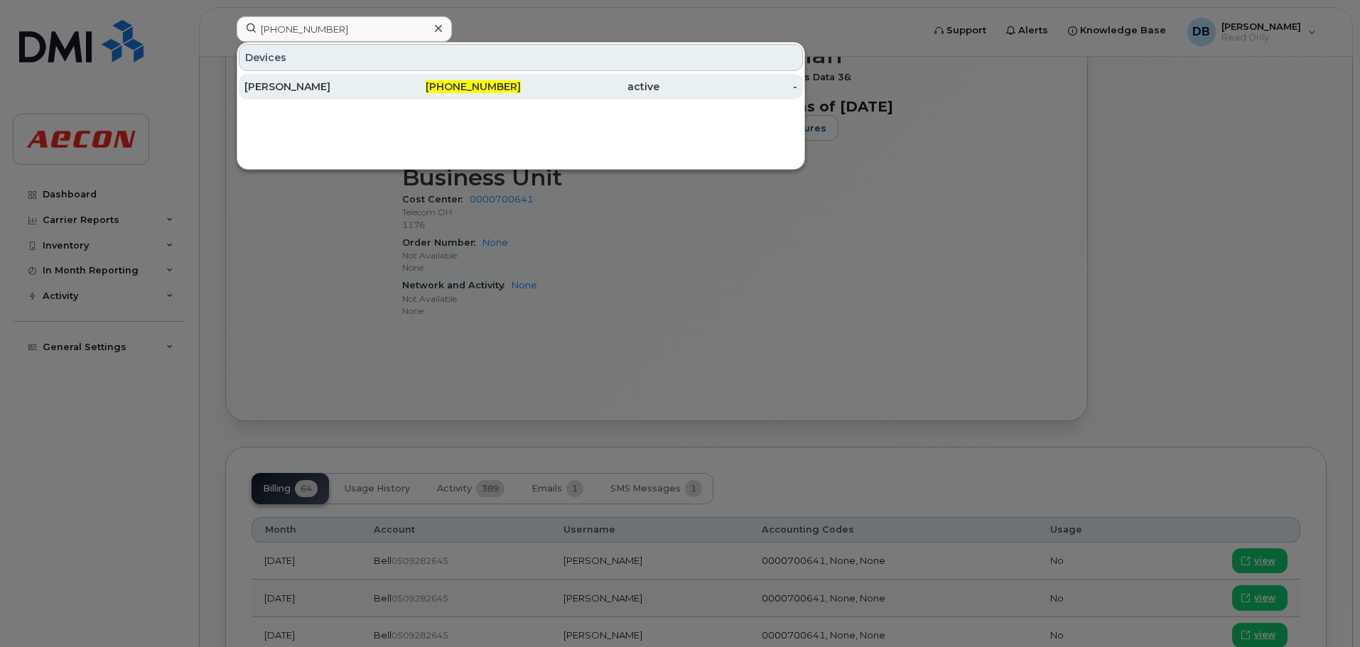
click at [297, 92] on div "Eric Lalande" at bounding box center [313, 87] width 139 height 14
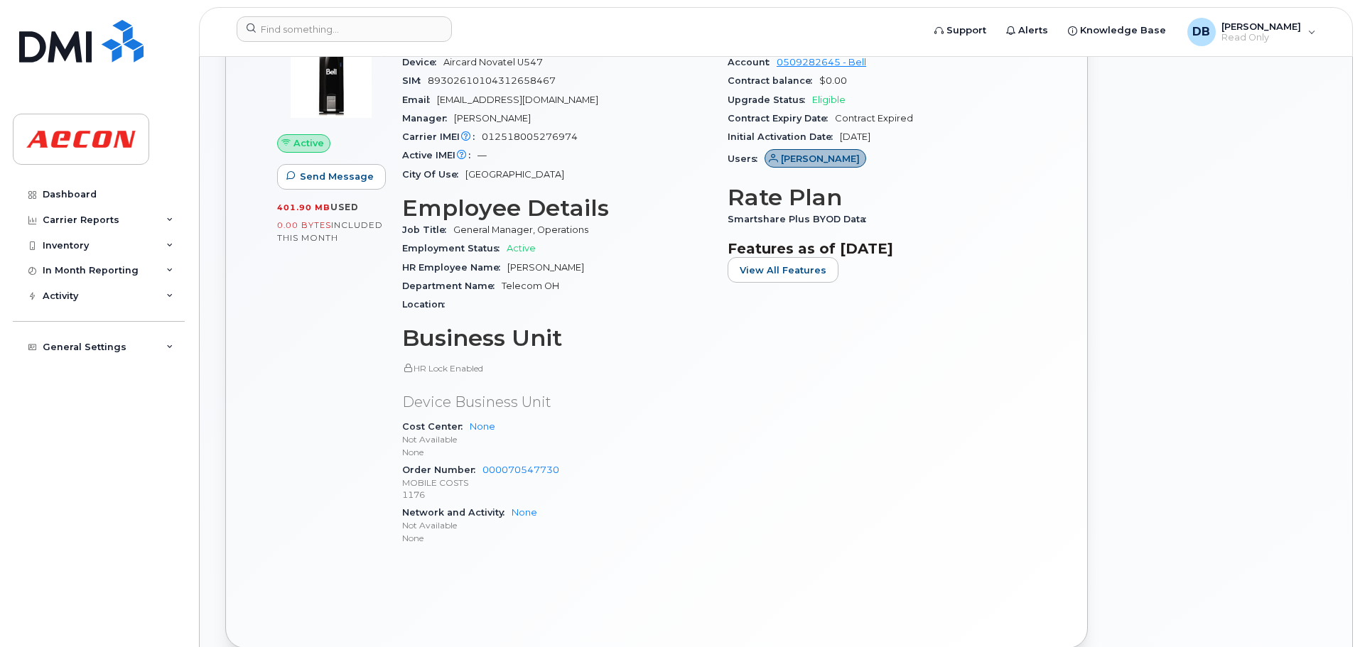
scroll to position [569, 0]
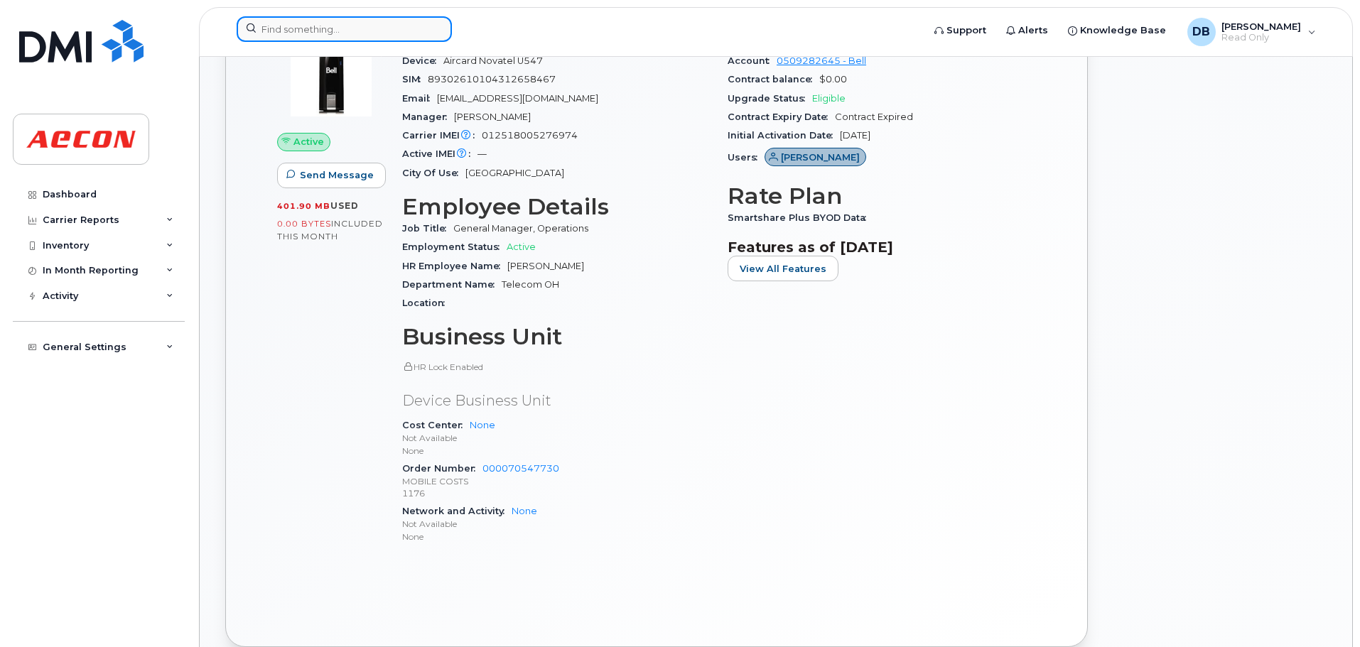
click at [359, 27] on input at bounding box center [344, 29] width 215 height 26
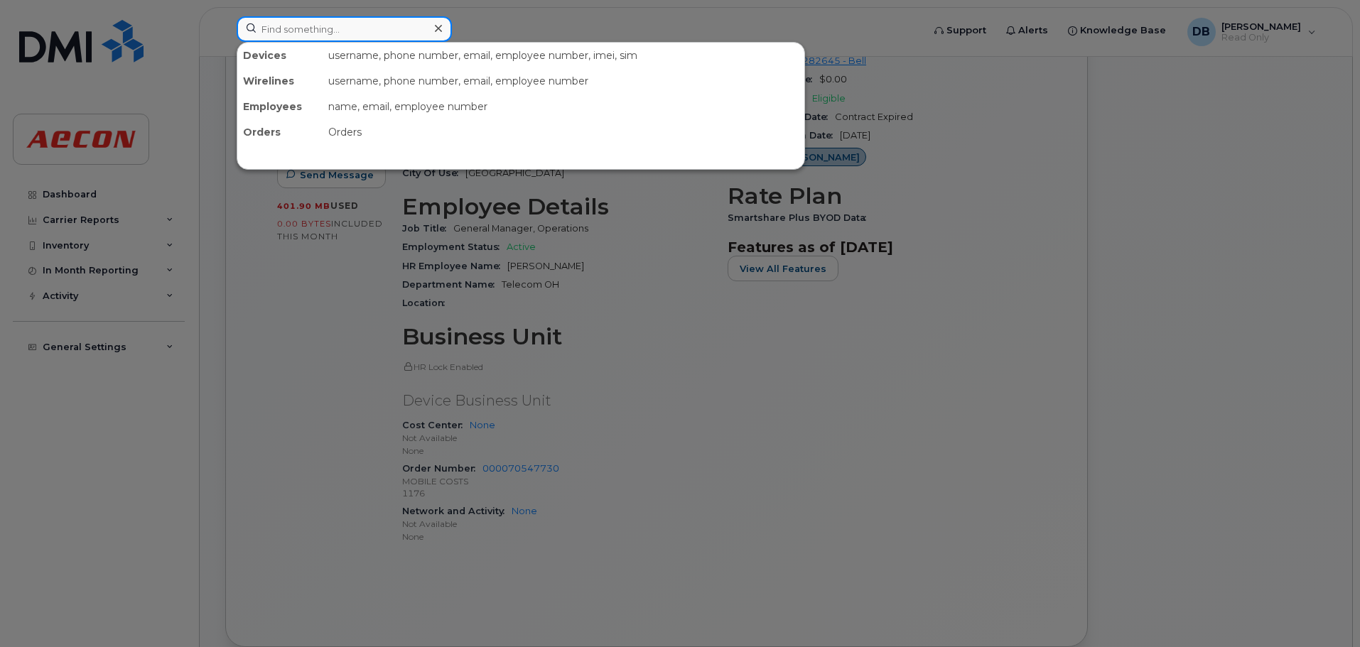
paste input "519-965-7178"
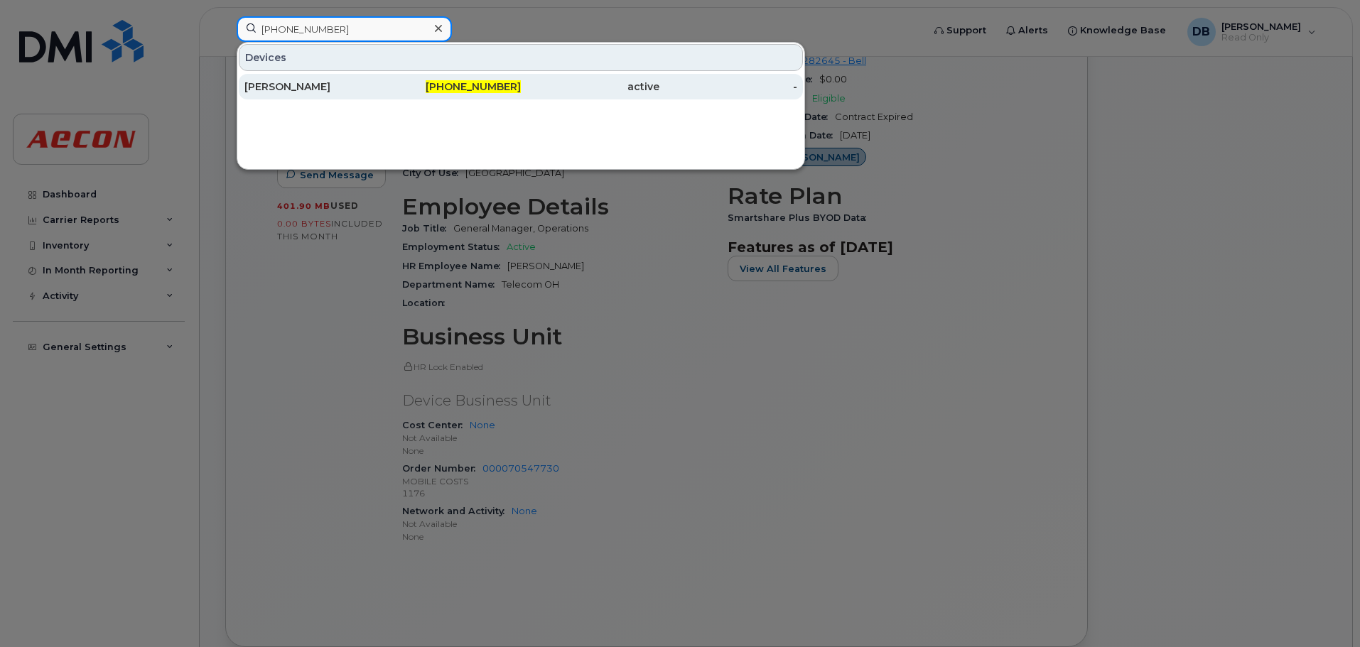
type input "519-965-7178"
click at [273, 88] on div "[PERSON_NAME]" at bounding box center [313, 87] width 139 height 14
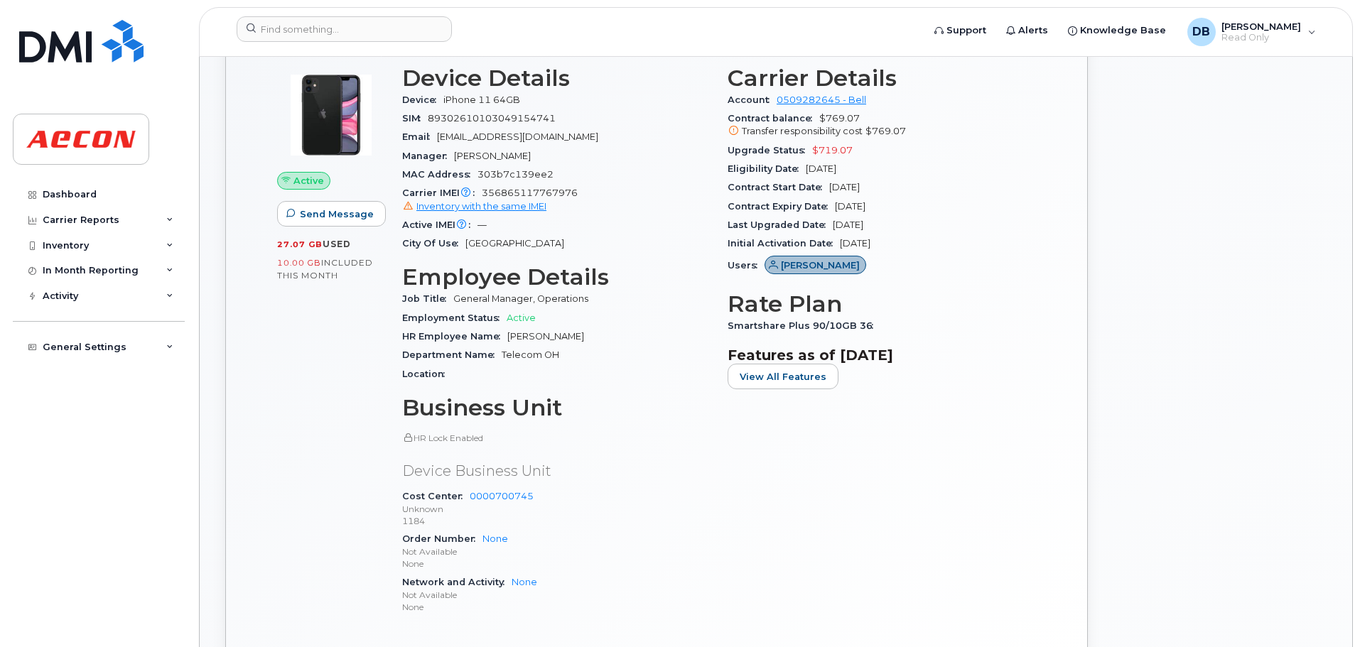
scroll to position [569, 0]
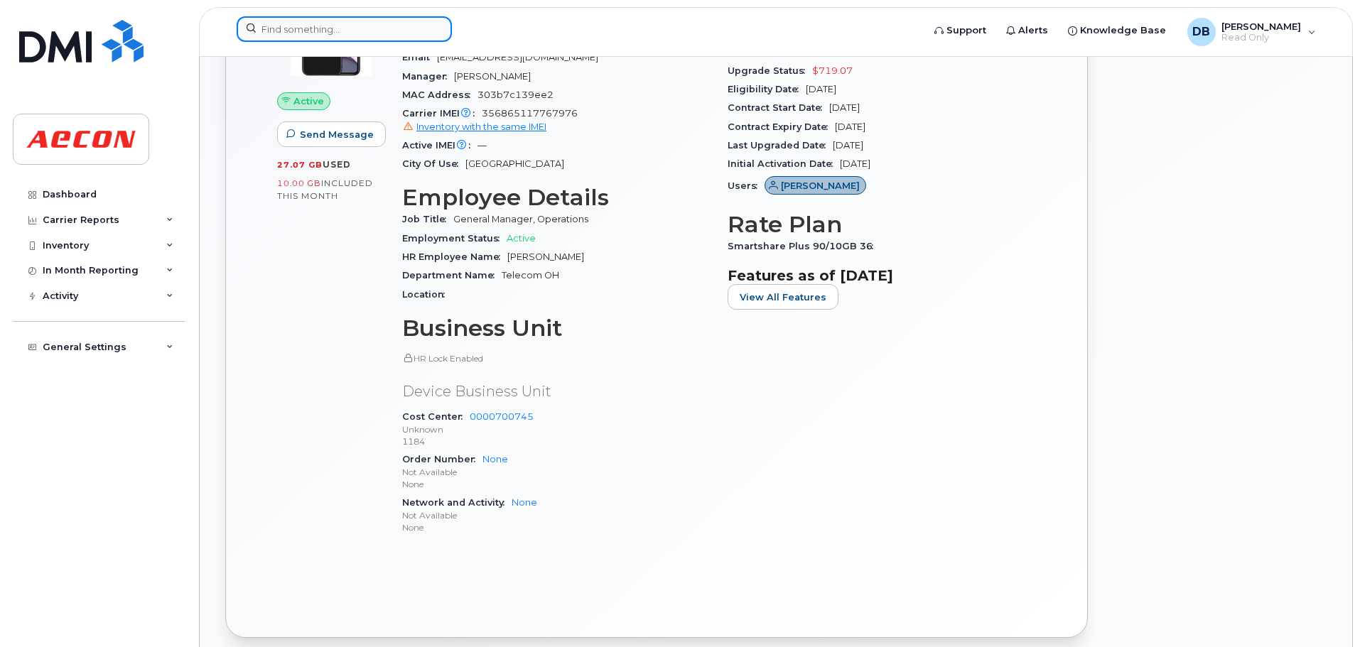
click at [402, 41] on input at bounding box center [344, 29] width 215 height 26
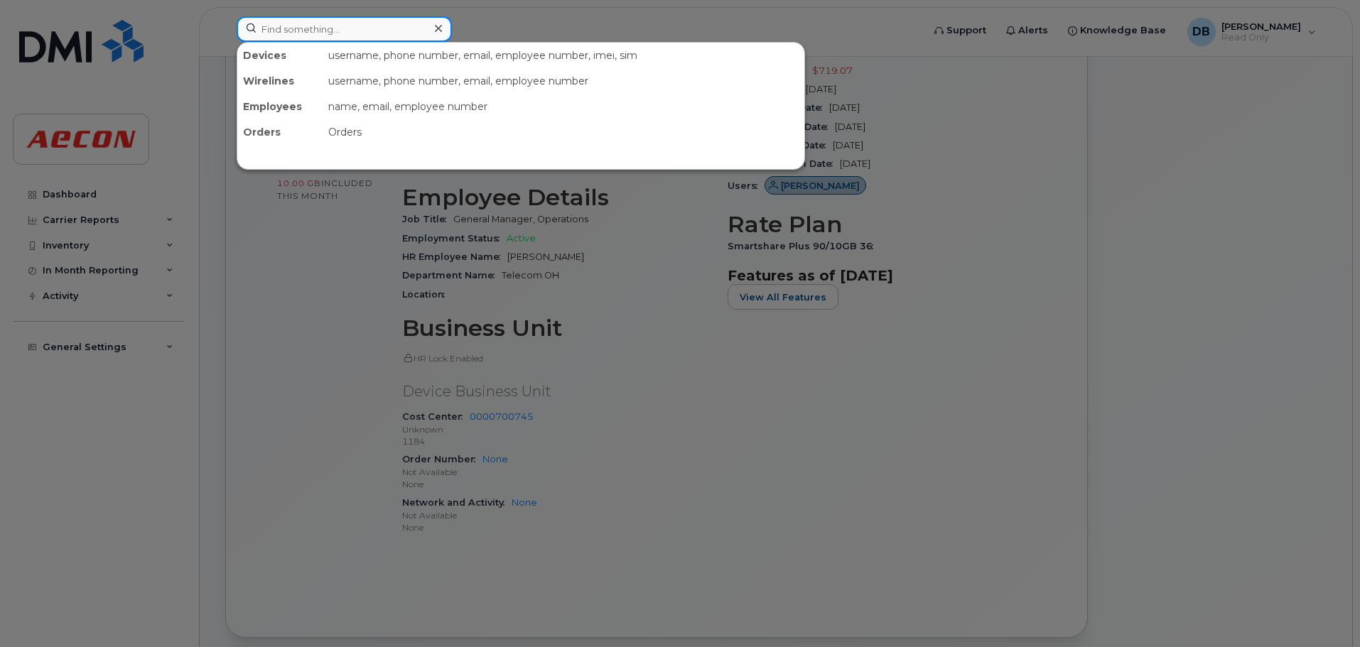
paste input "[PHONE_NUMBER]"
type input "431-337-3369"
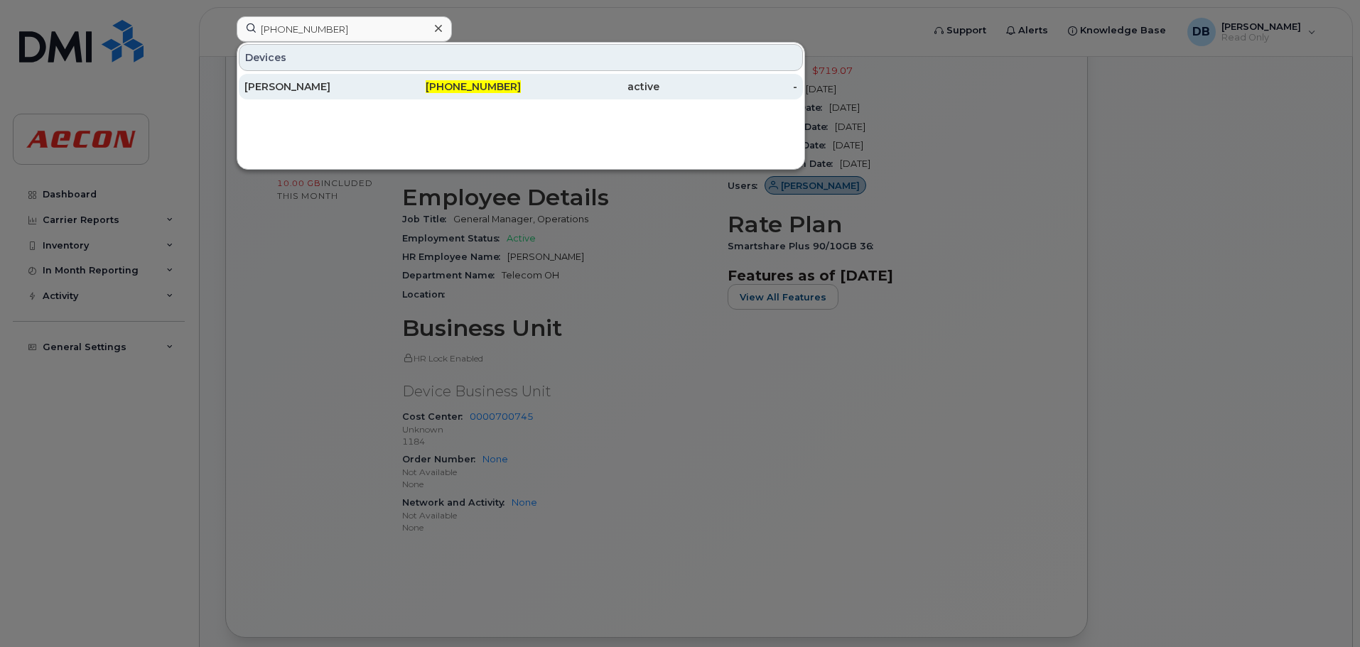
click at [289, 86] on div "[PERSON_NAME]" at bounding box center [313, 87] width 139 height 14
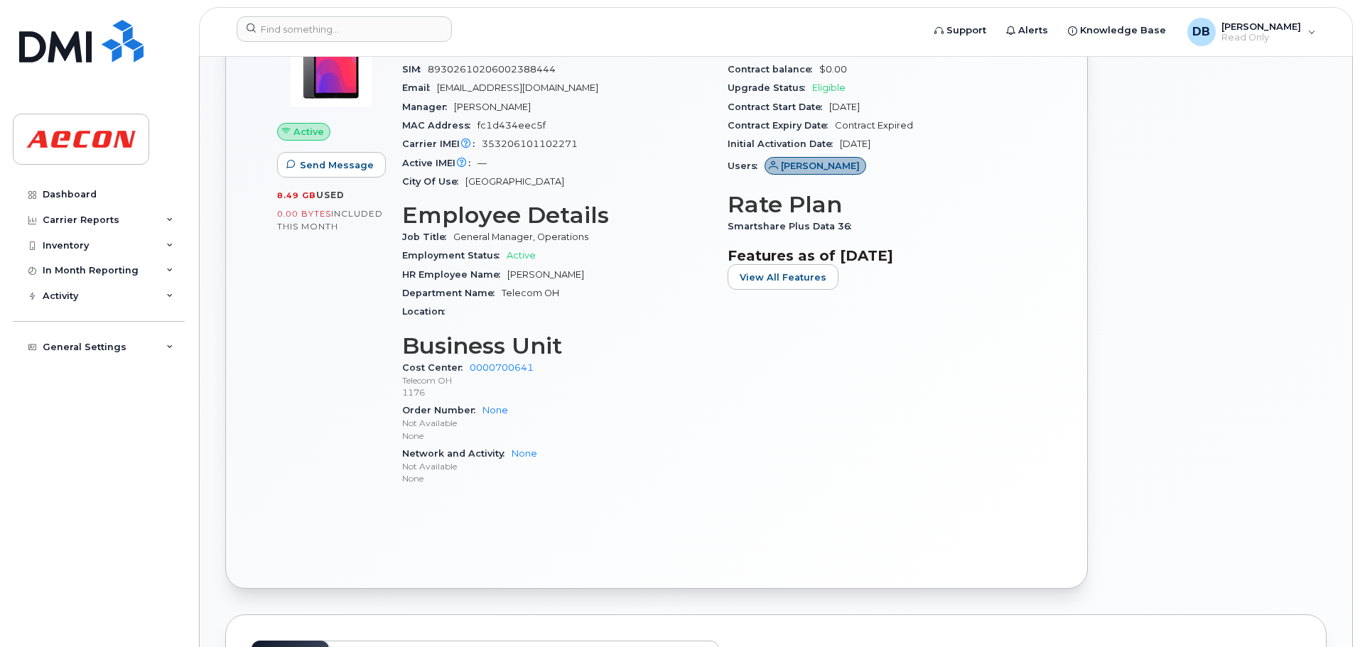
scroll to position [569, 0]
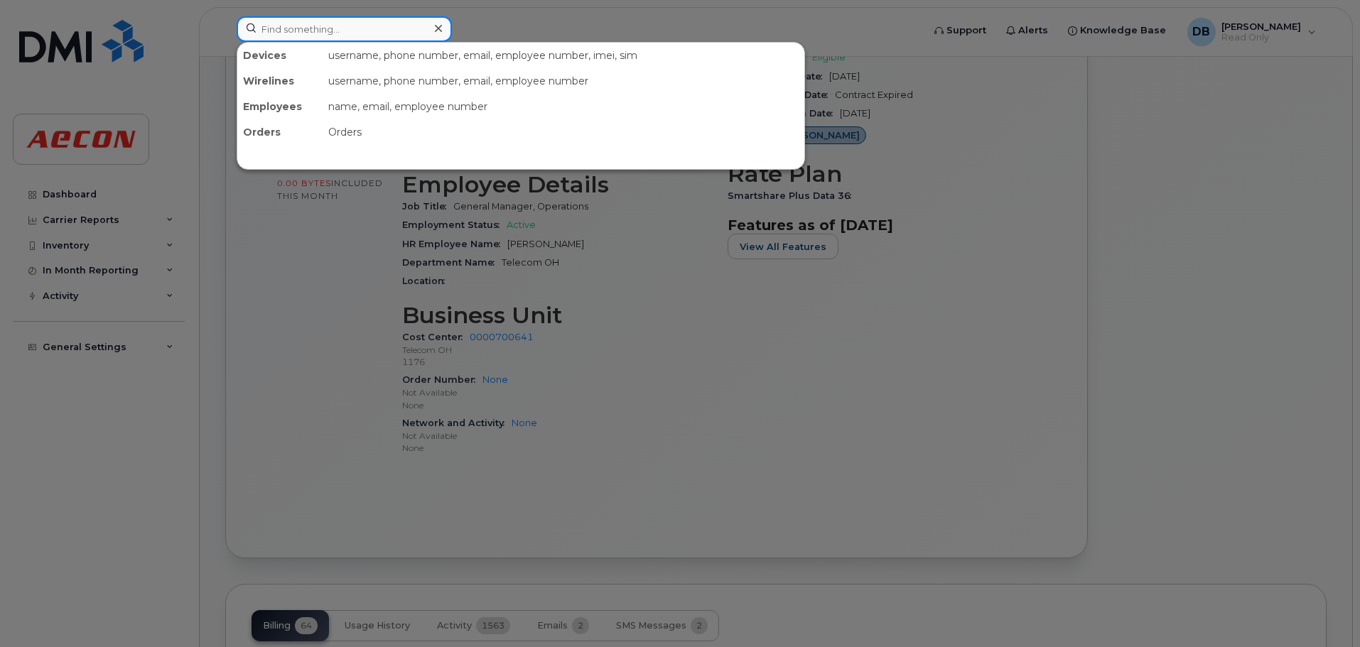
click at [377, 31] on input at bounding box center [344, 29] width 215 height 26
paste input "[PHONE_NUMBER]"
type input "[PHONE_NUMBER]"
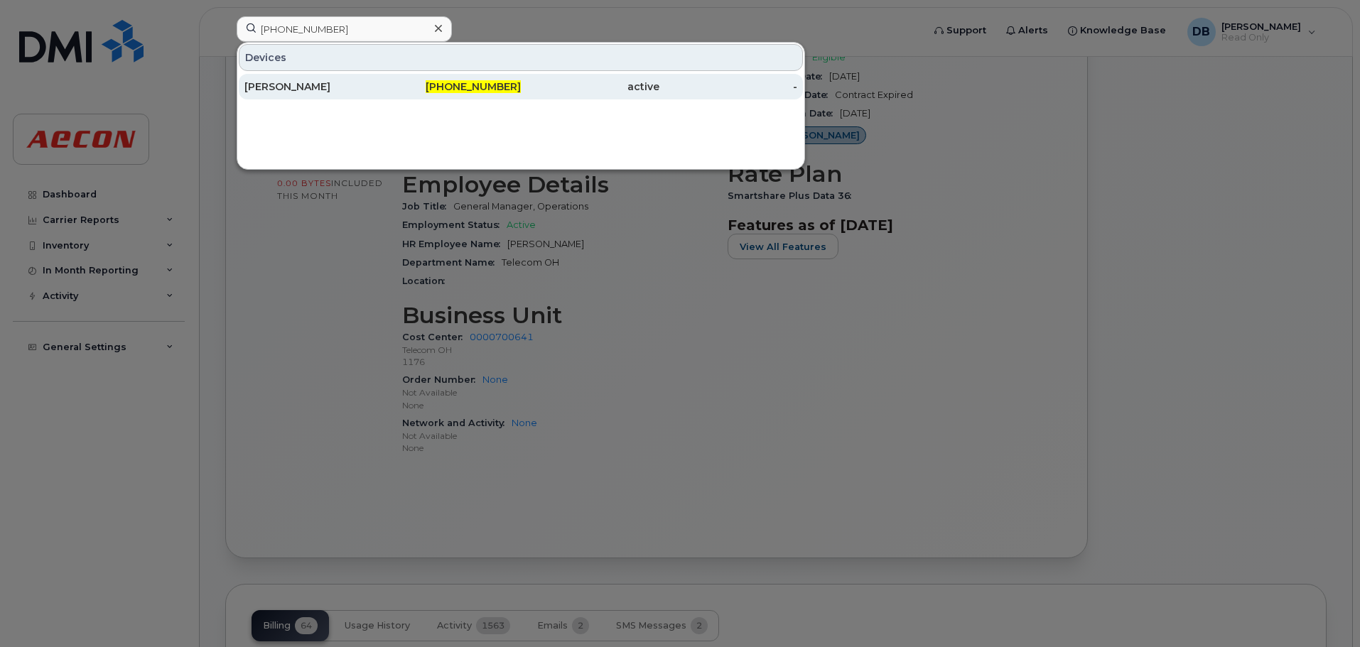
click at [283, 90] on div "[PERSON_NAME]" at bounding box center [313, 87] width 139 height 14
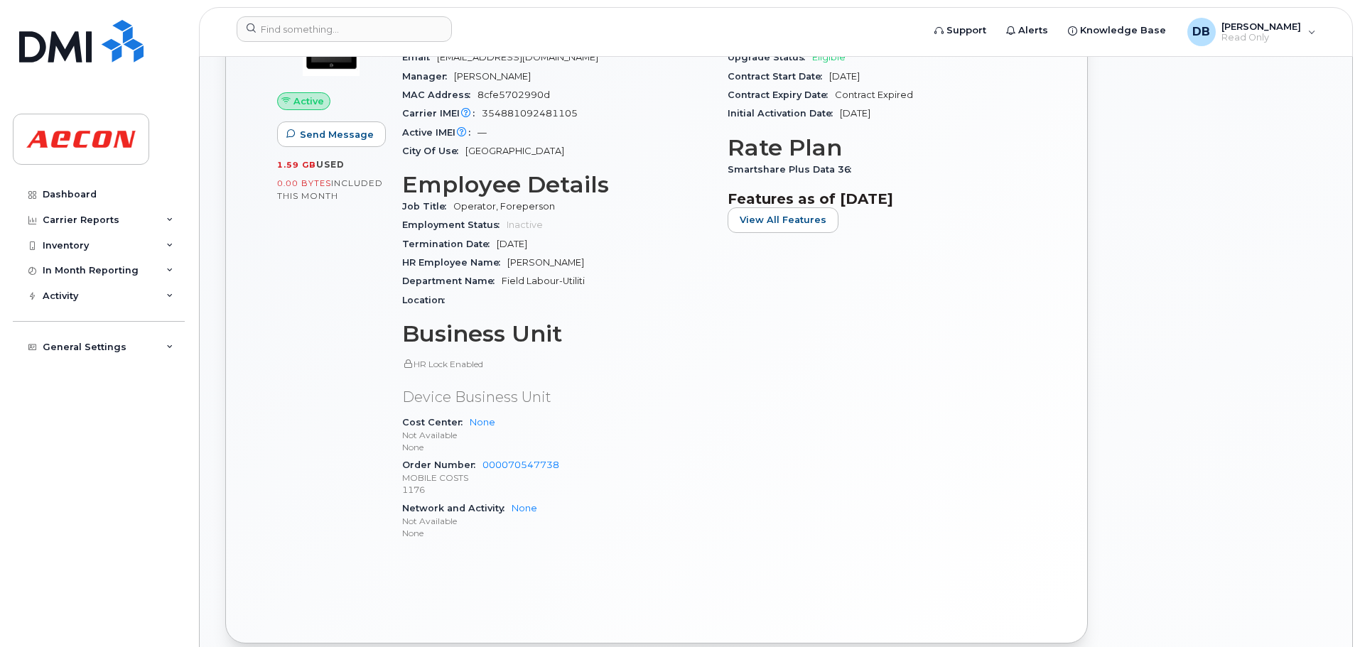
scroll to position [640, 0]
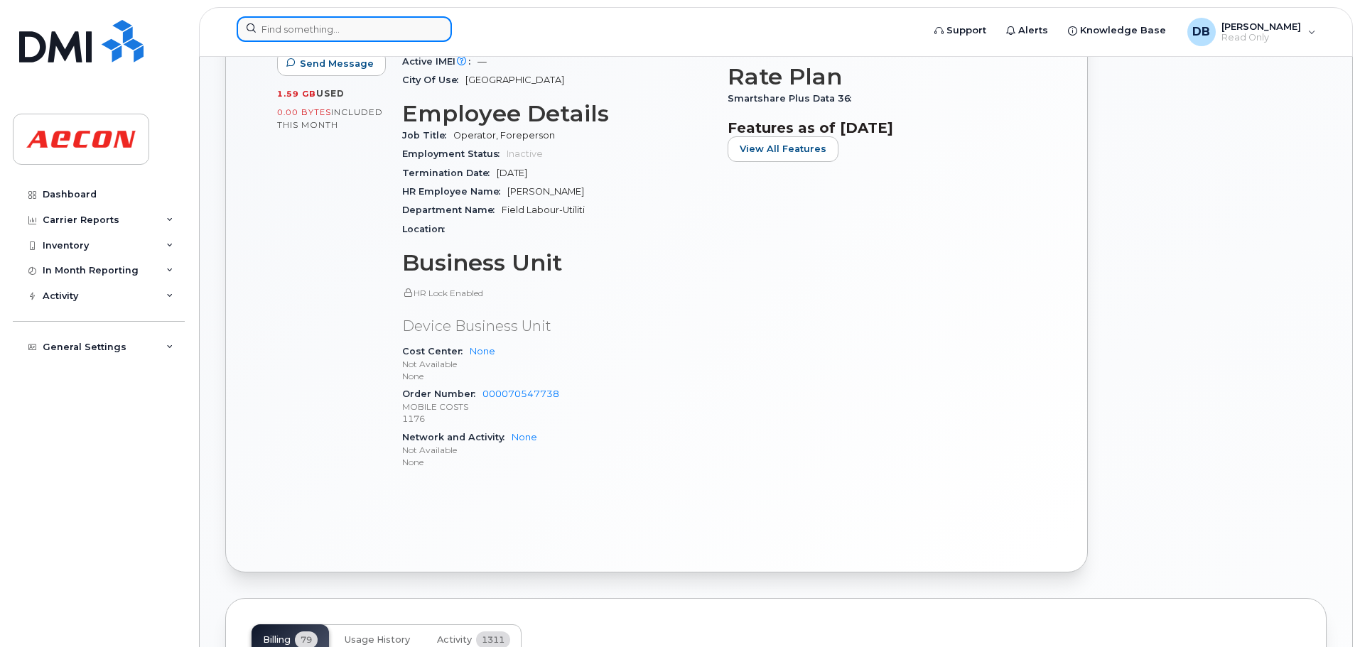
click at [340, 16] on input at bounding box center [344, 29] width 215 height 26
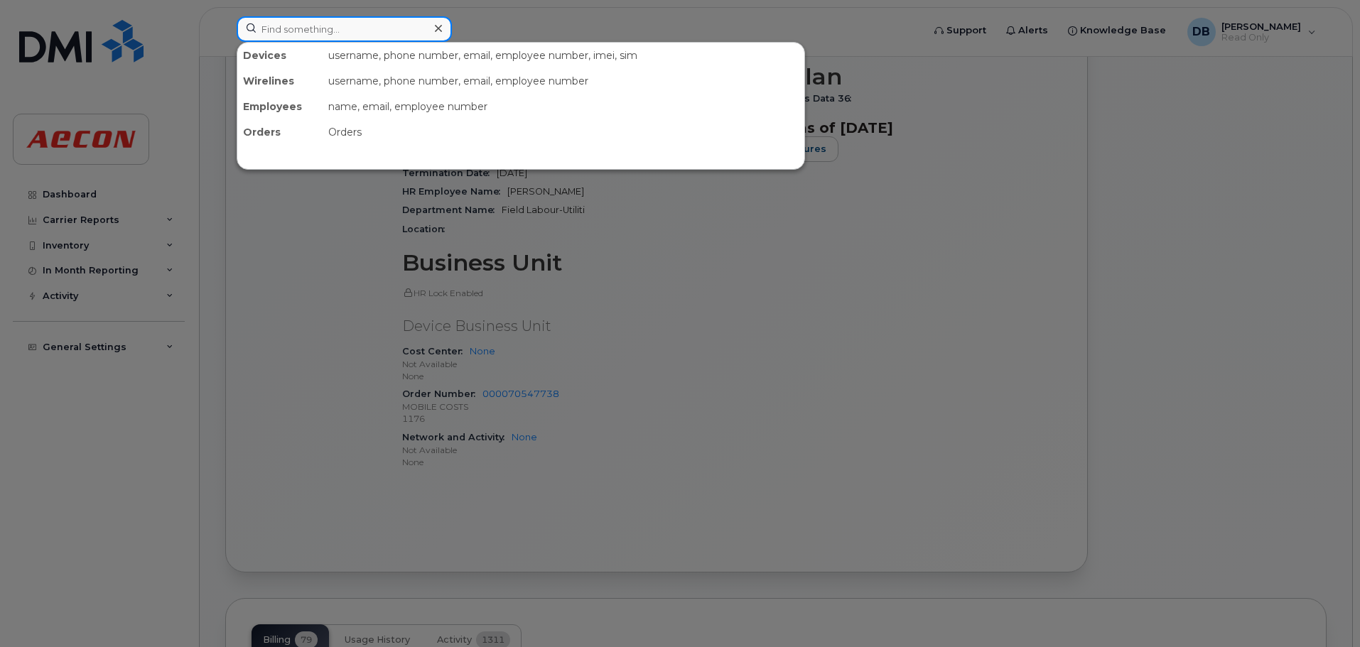
paste input "416-523-6752"
type input "416-523-6752"
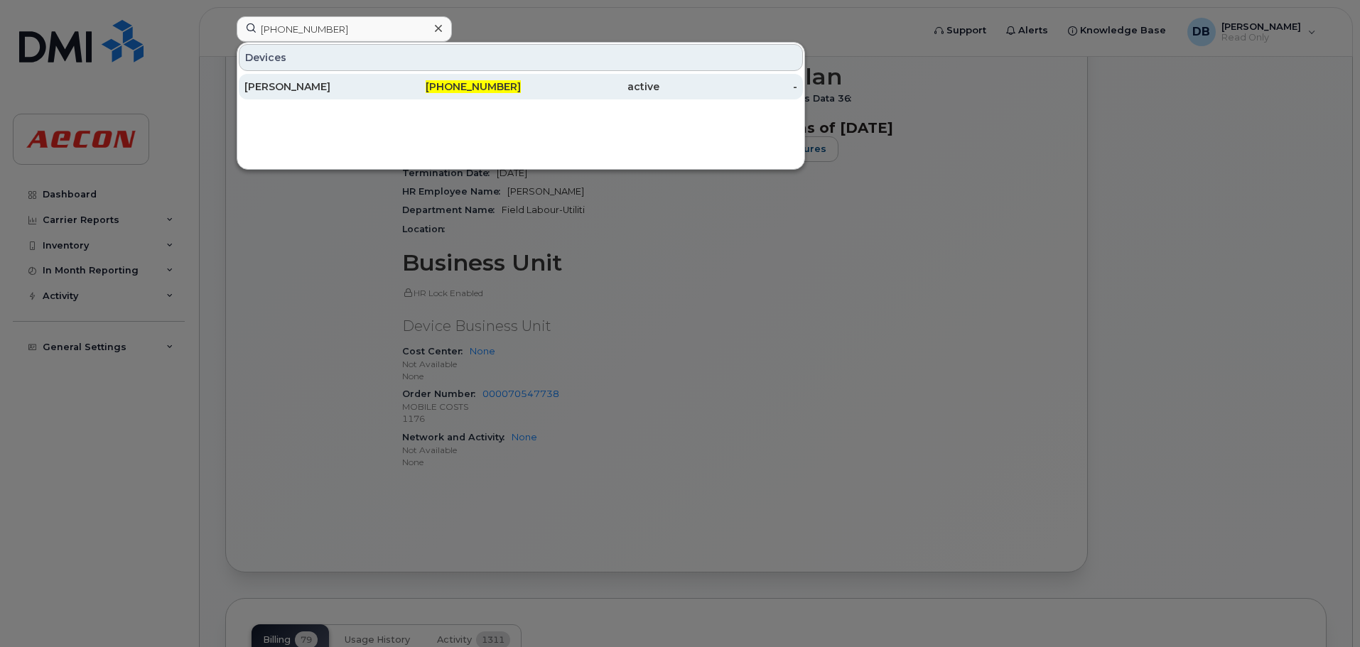
click at [267, 95] on div "Jamie Main" at bounding box center [313, 87] width 139 height 26
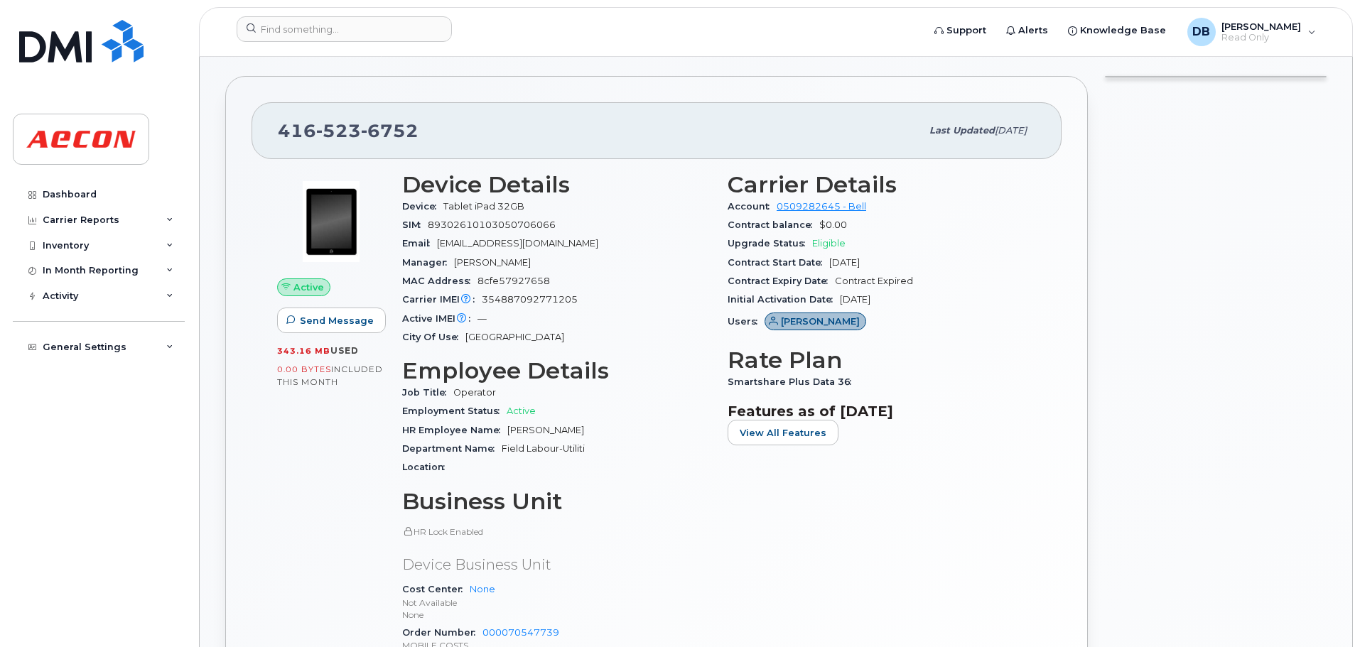
scroll to position [497, 0]
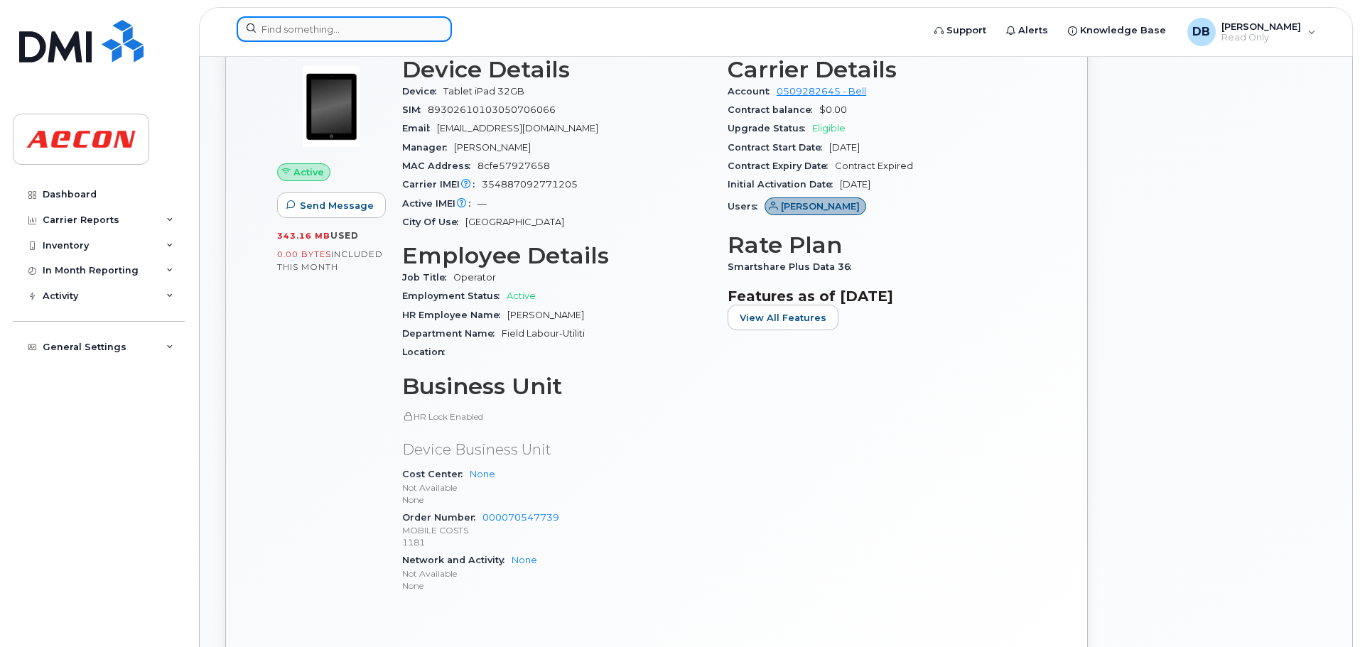
click at [402, 23] on input at bounding box center [344, 29] width 215 height 26
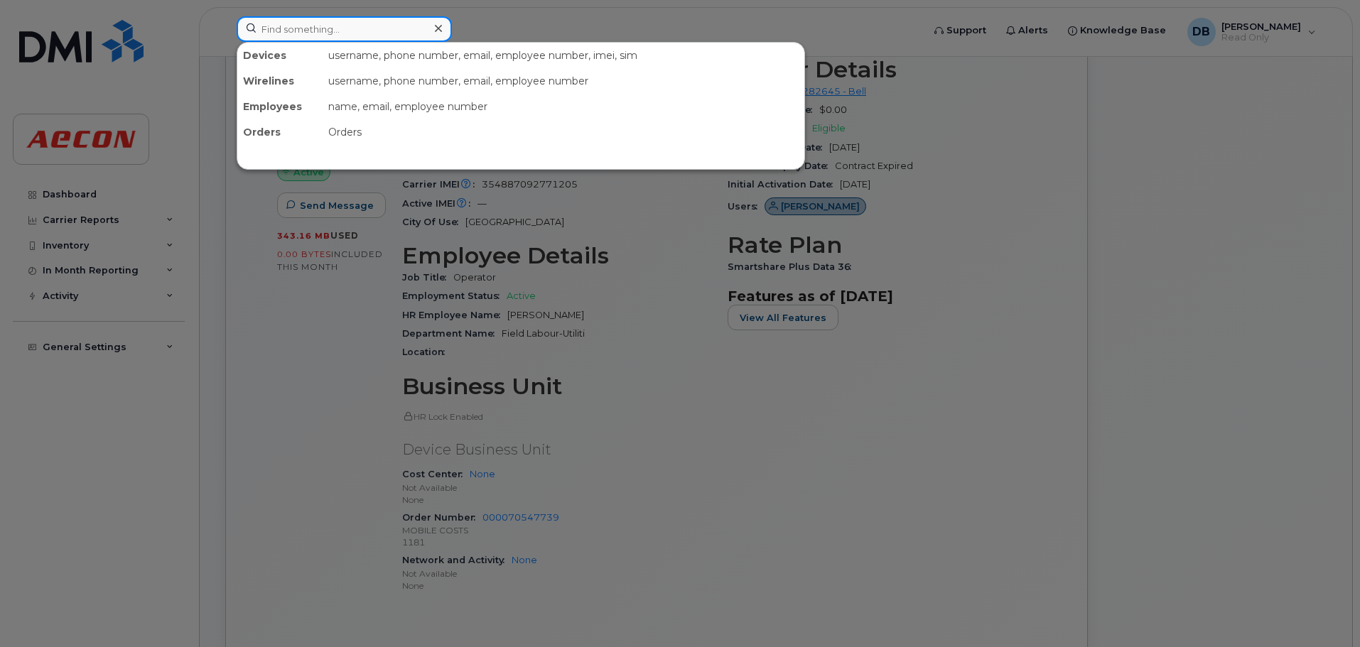
paste input "519-281-4811"
type input "519-281-4811"
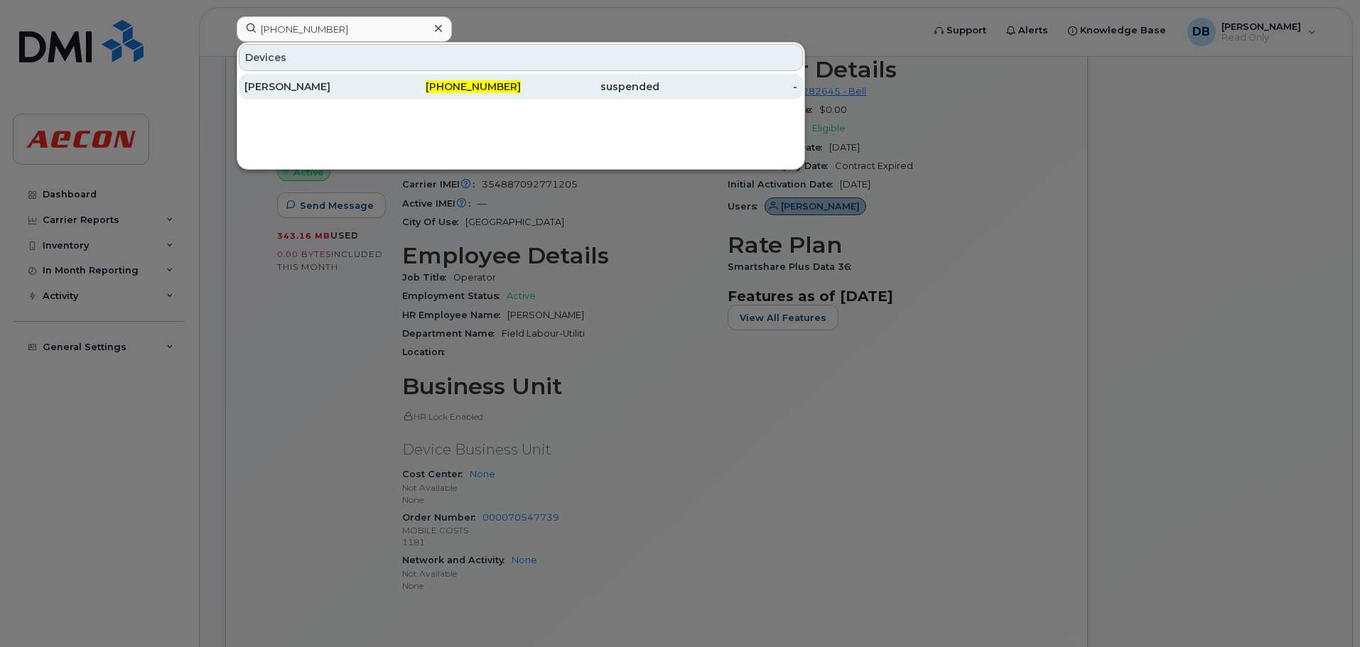
click at [284, 86] on div "[PERSON_NAME]" at bounding box center [313, 87] width 139 height 14
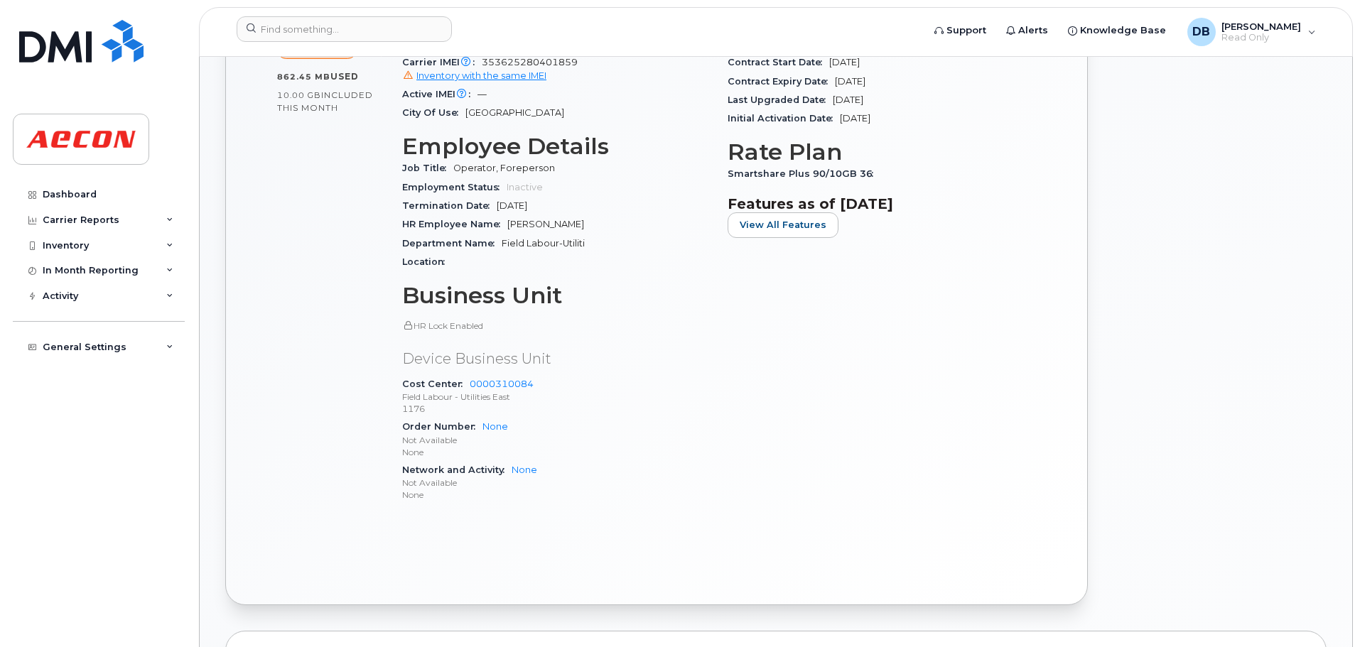
scroll to position [640, 0]
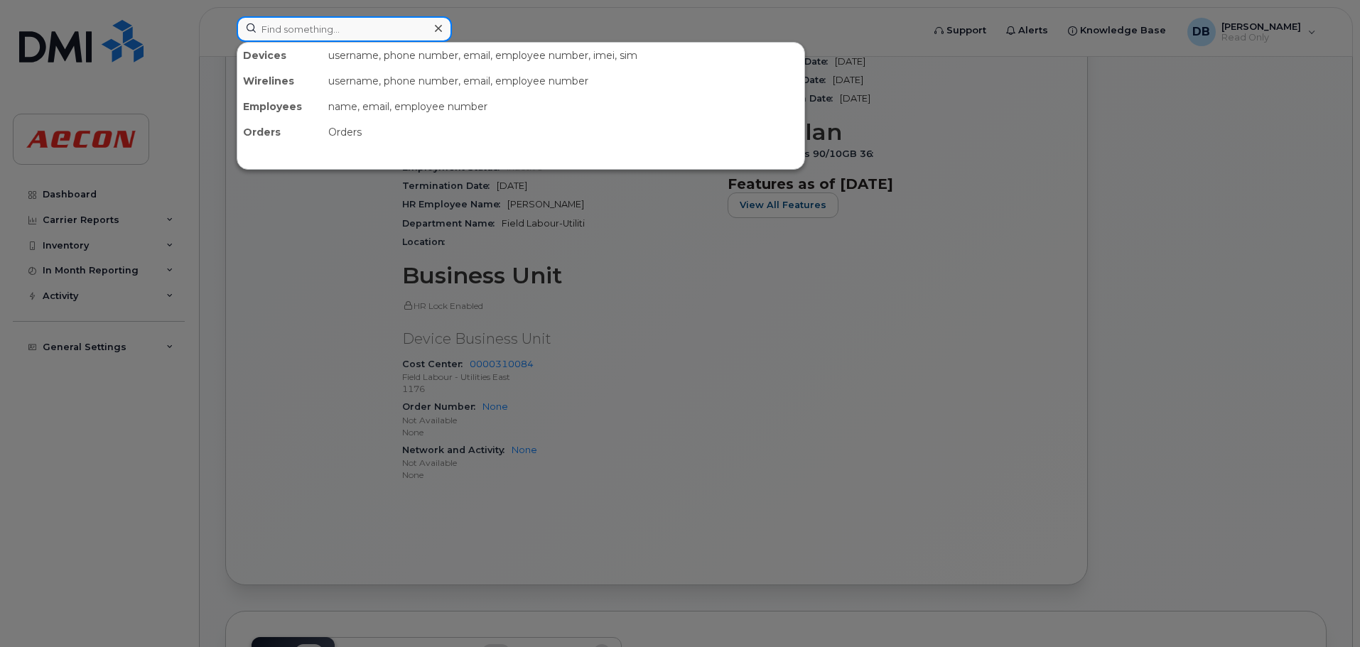
click at [414, 27] on input at bounding box center [344, 29] width 215 height 26
paste input "226-757-0430"
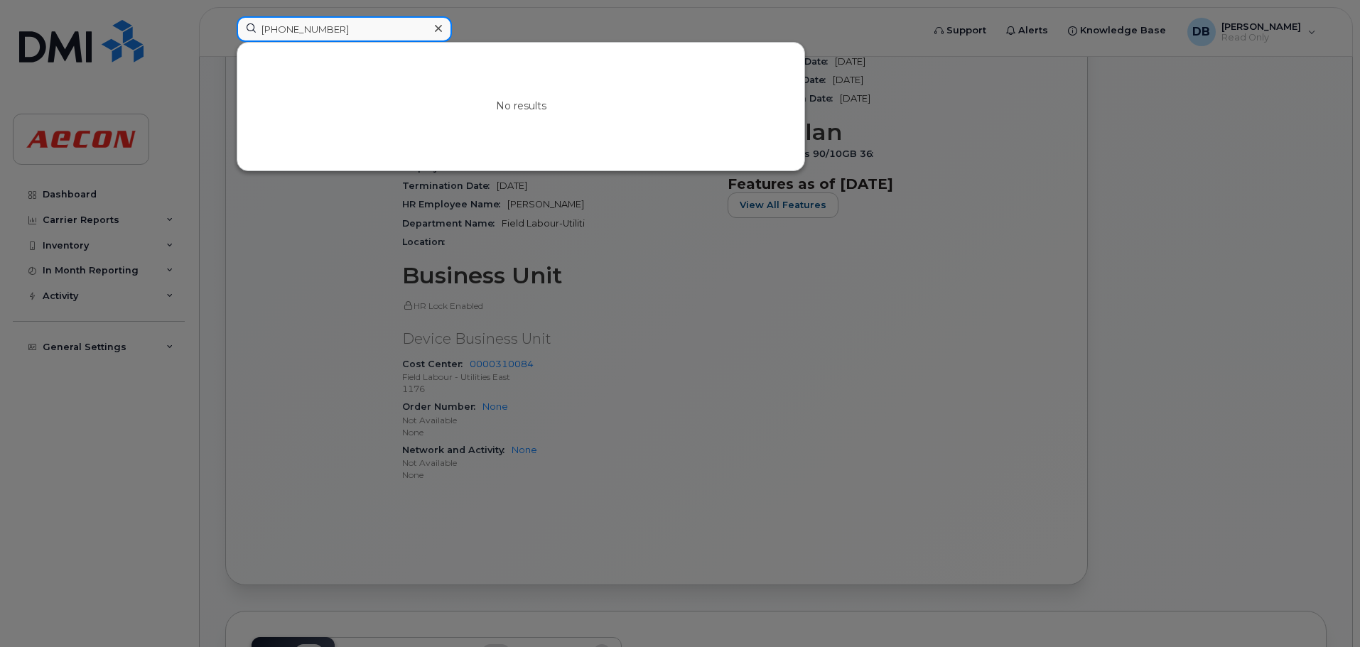
drag, startPoint x: 375, startPoint y: 26, endPoint x: 141, endPoint y: 41, distance: 235.0
click at [225, 41] on div "226-757-0430 No results" at bounding box center [574, 31] width 699 height 31
drag, startPoint x: 343, startPoint y: 22, endPoint x: 187, endPoint y: 33, distance: 156.8
click at [225, 33] on div "226757-0430 No results" at bounding box center [574, 31] width 699 height 31
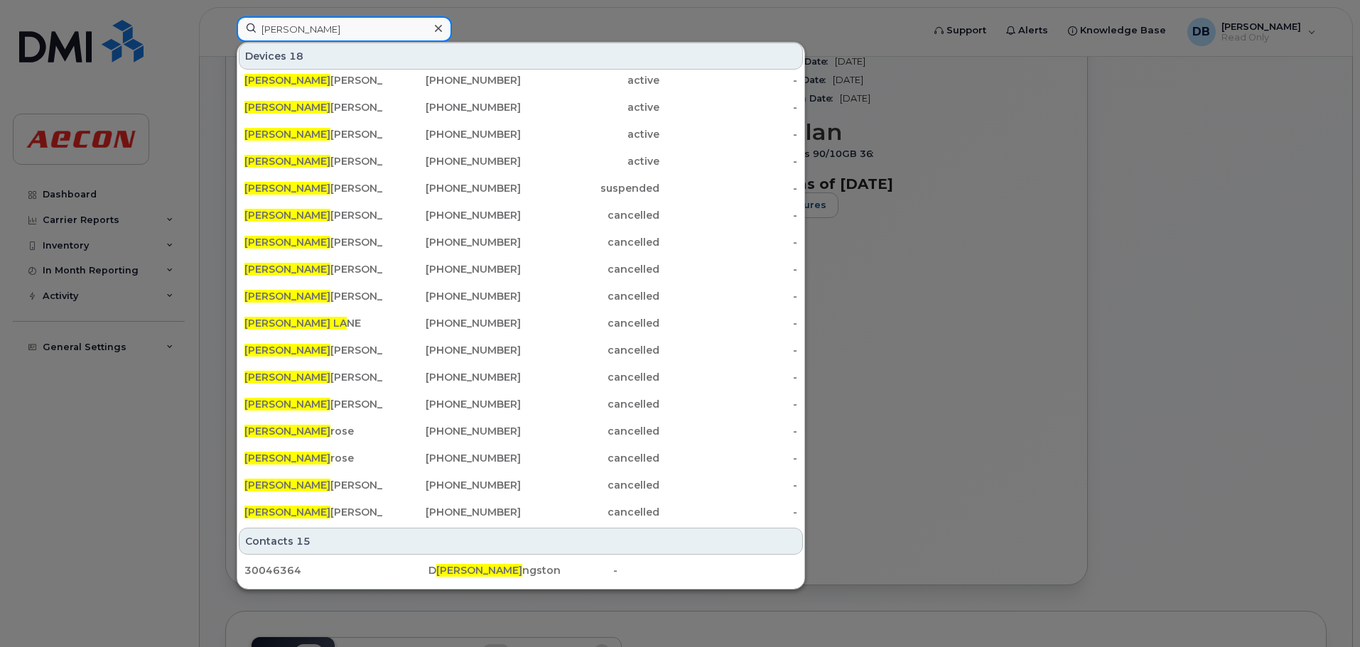
scroll to position [0, 0]
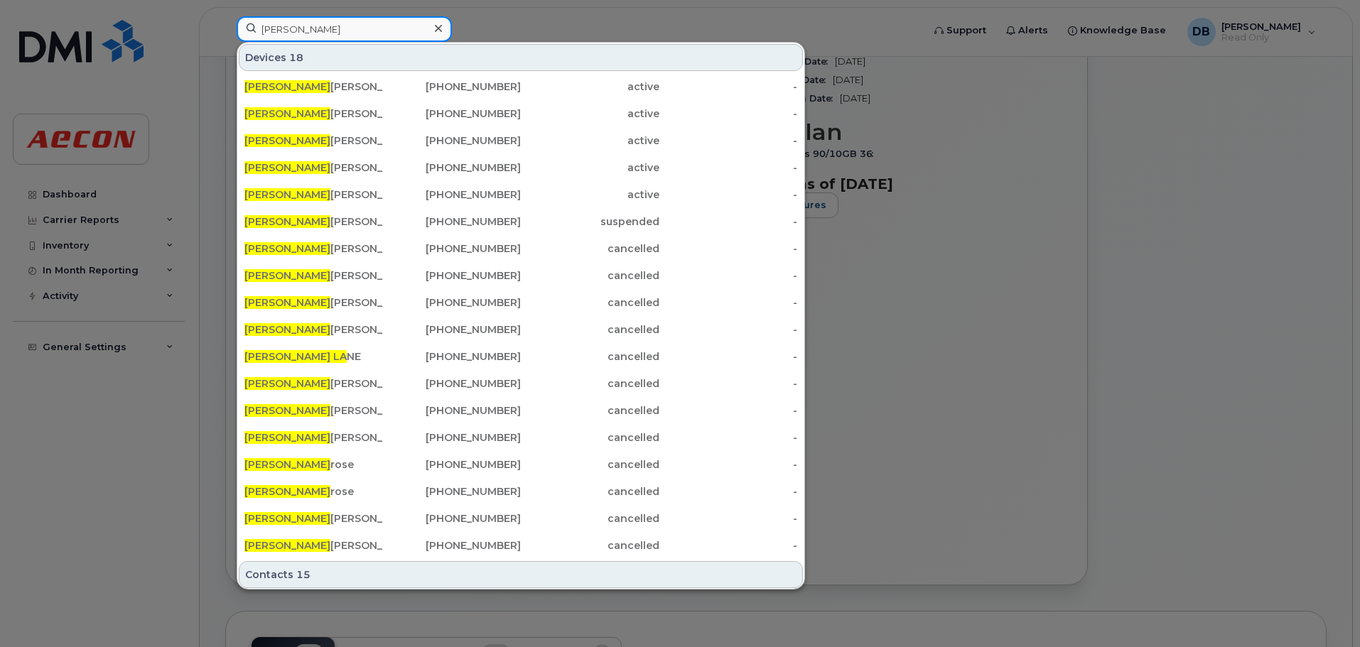
type input "Eric La"
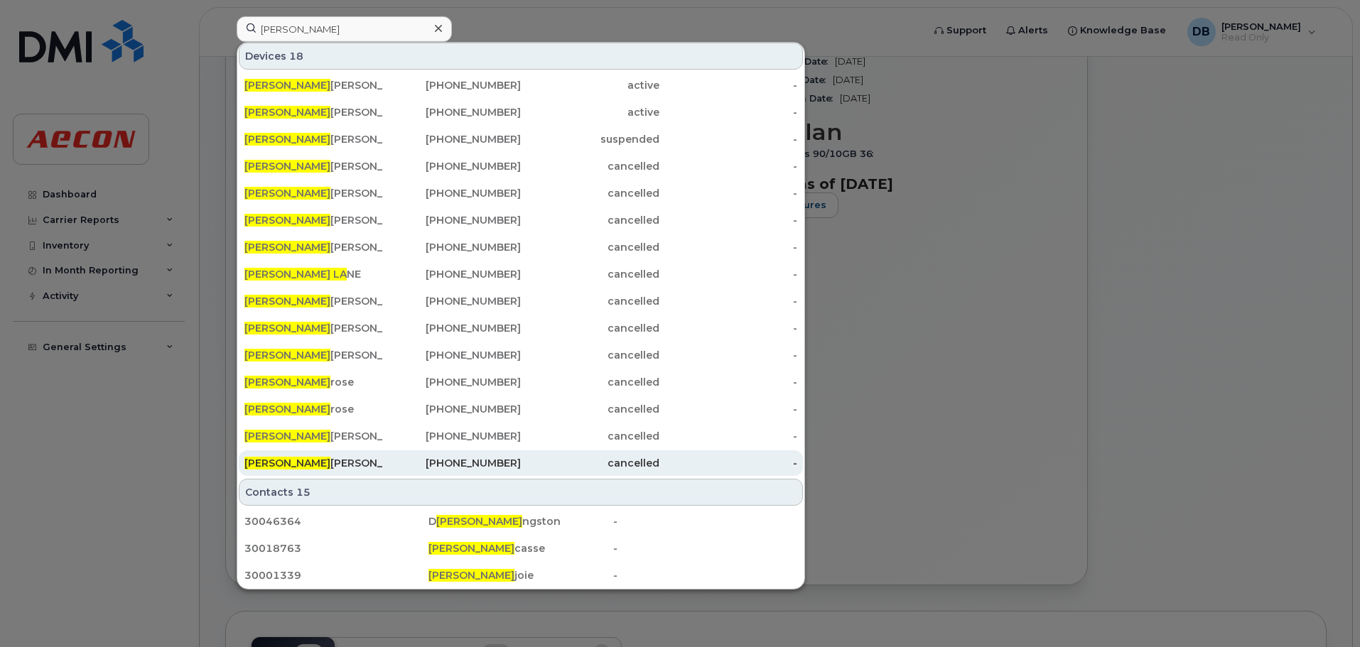
scroll to position [83, 0]
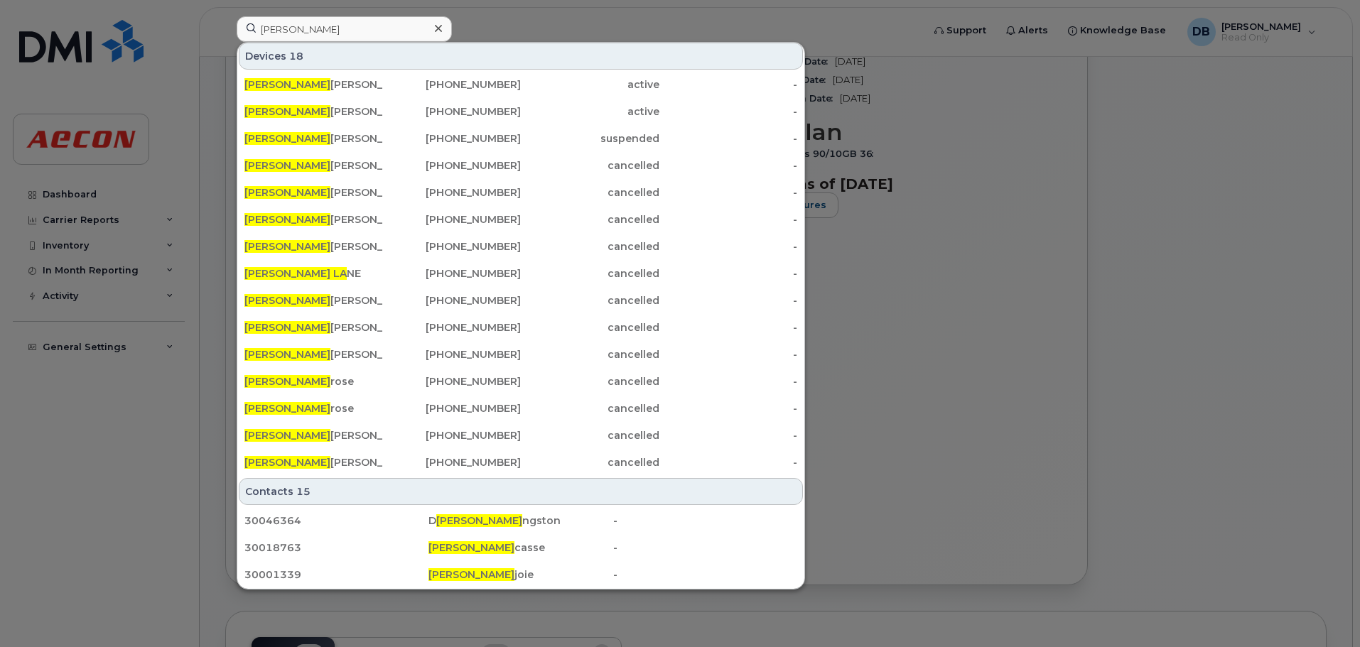
click at [443, 29] on div at bounding box center [438, 28] width 21 height 21
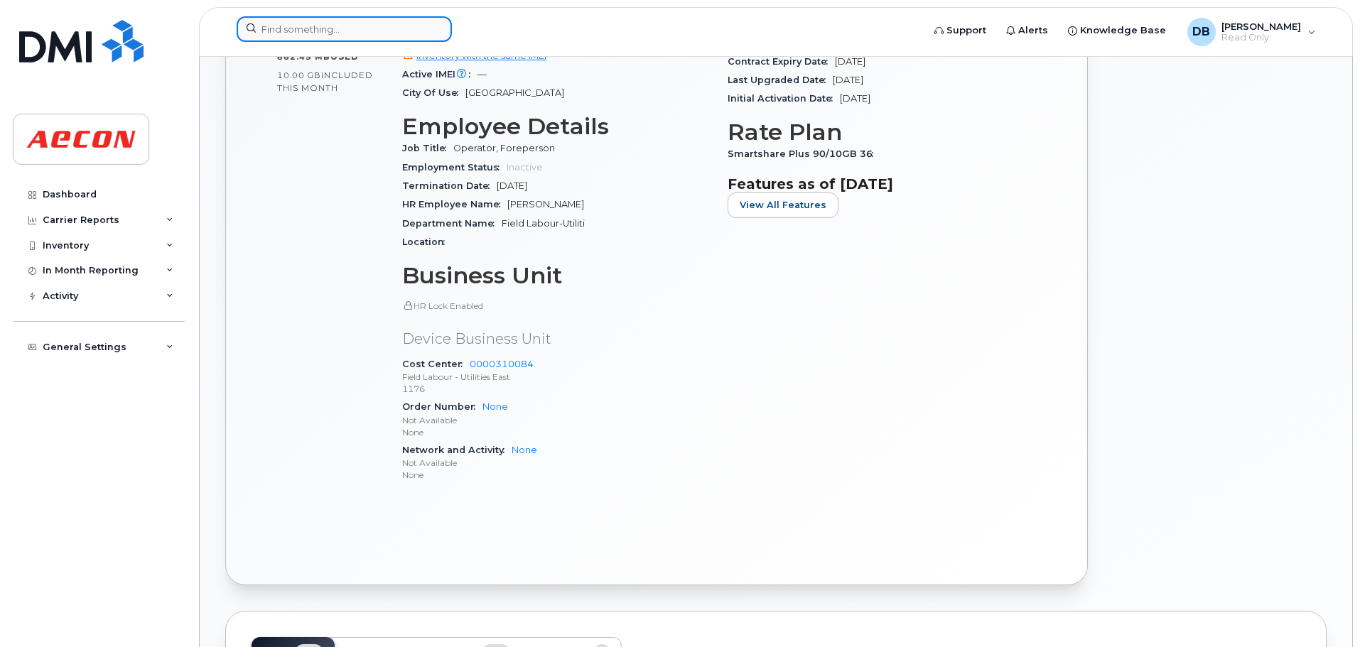
click at [403, 26] on input at bounding box center [344, 29] width 215 height 26
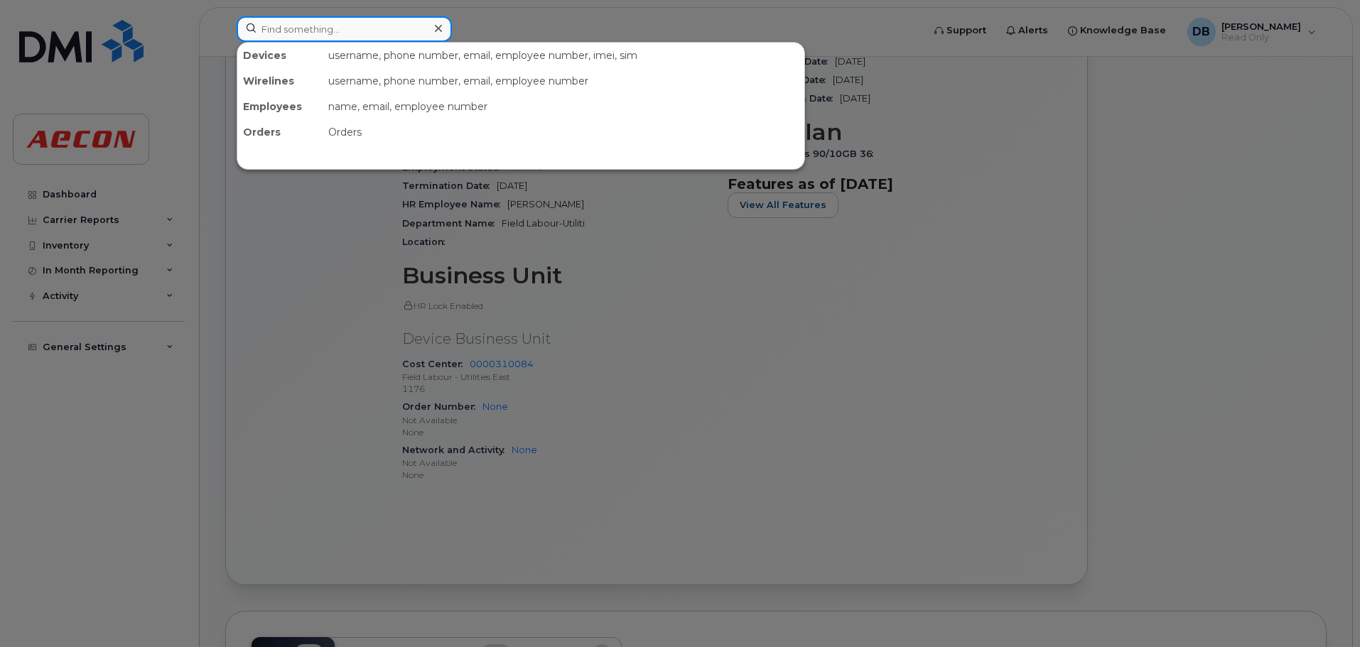
paste input "226-374-5231"
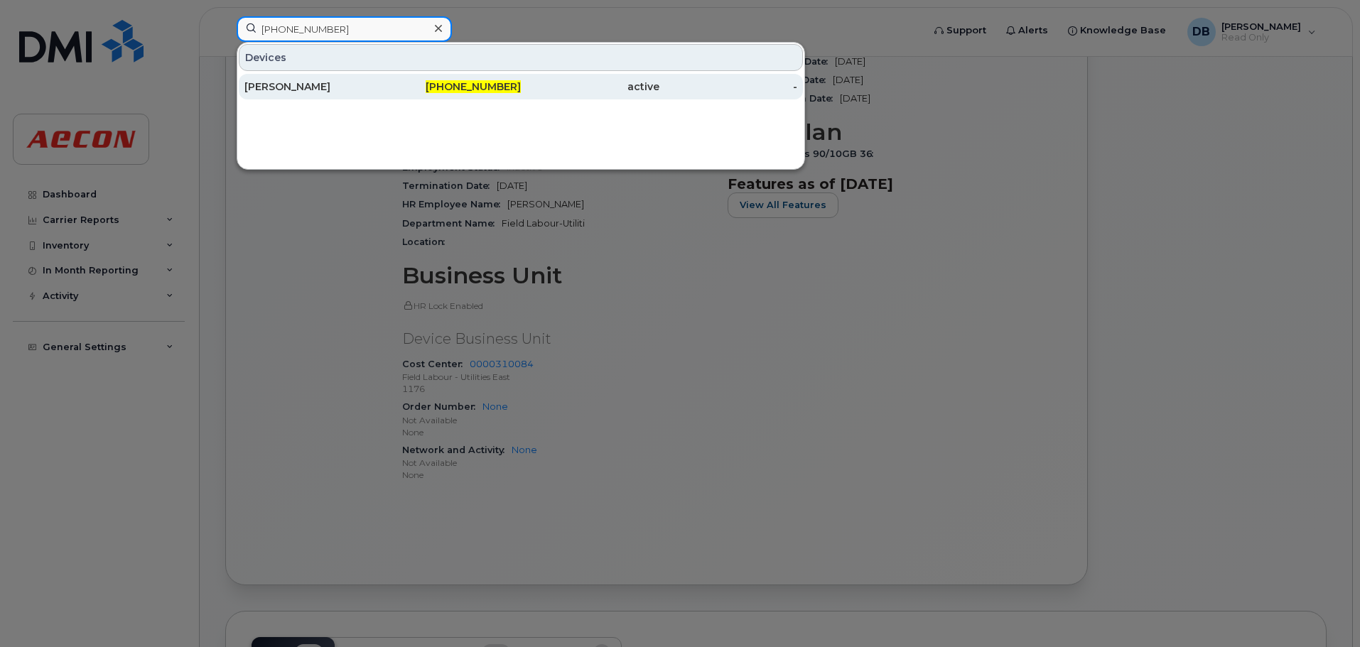
type input "226-374-5231"
click at [295, 85] on div "Nicholas Morgan" at bounding box center [313, 87] width 139 height 14
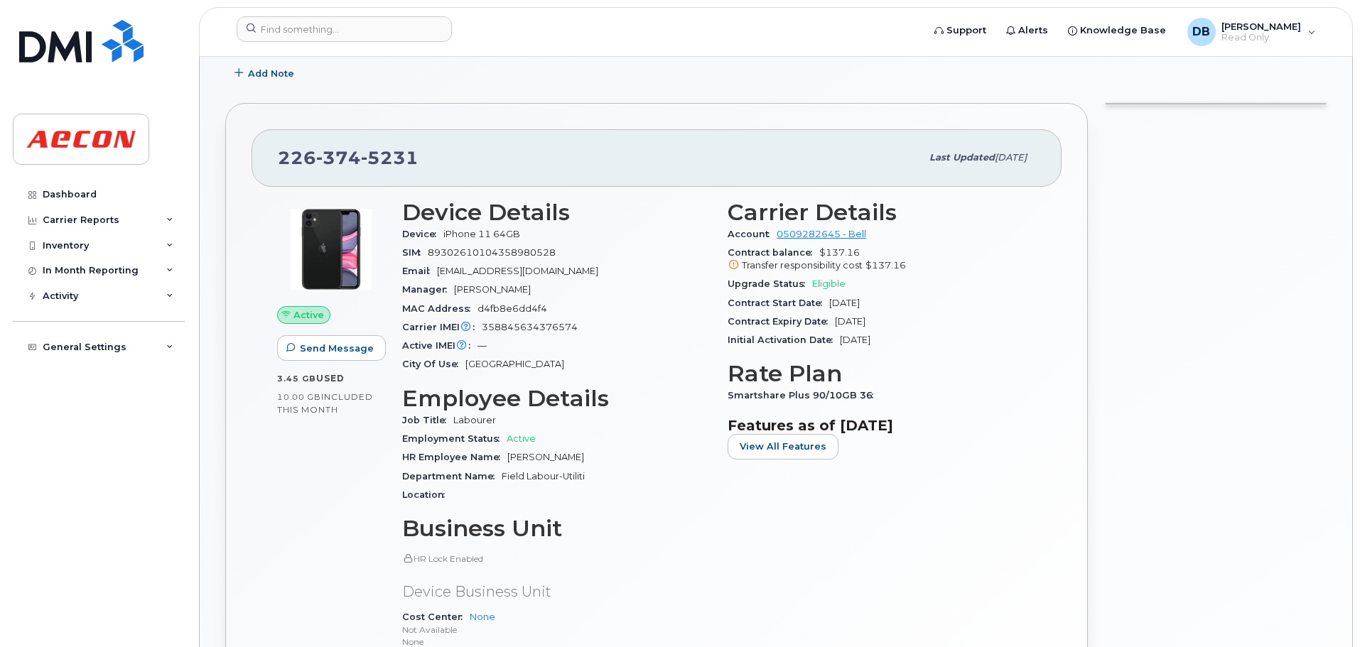
scroll to position [284, 0]
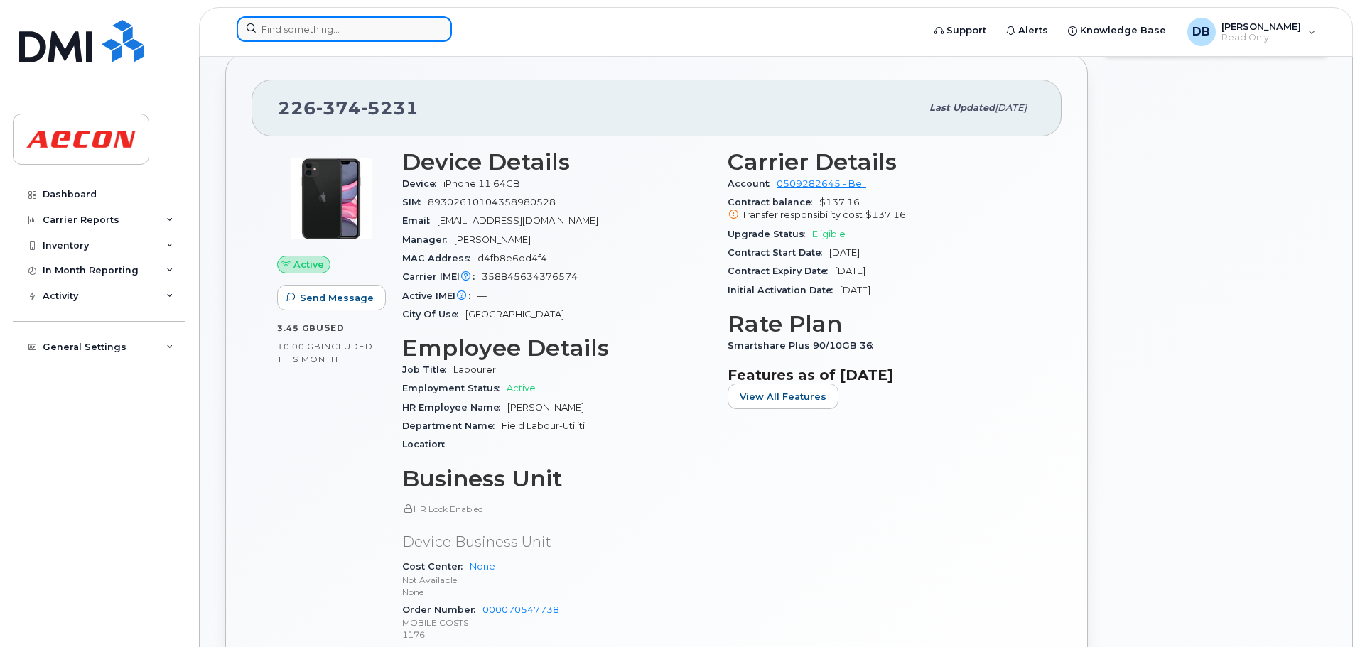
click at [375, 31] on input at bounding box center [344, 29] width 215 height 26
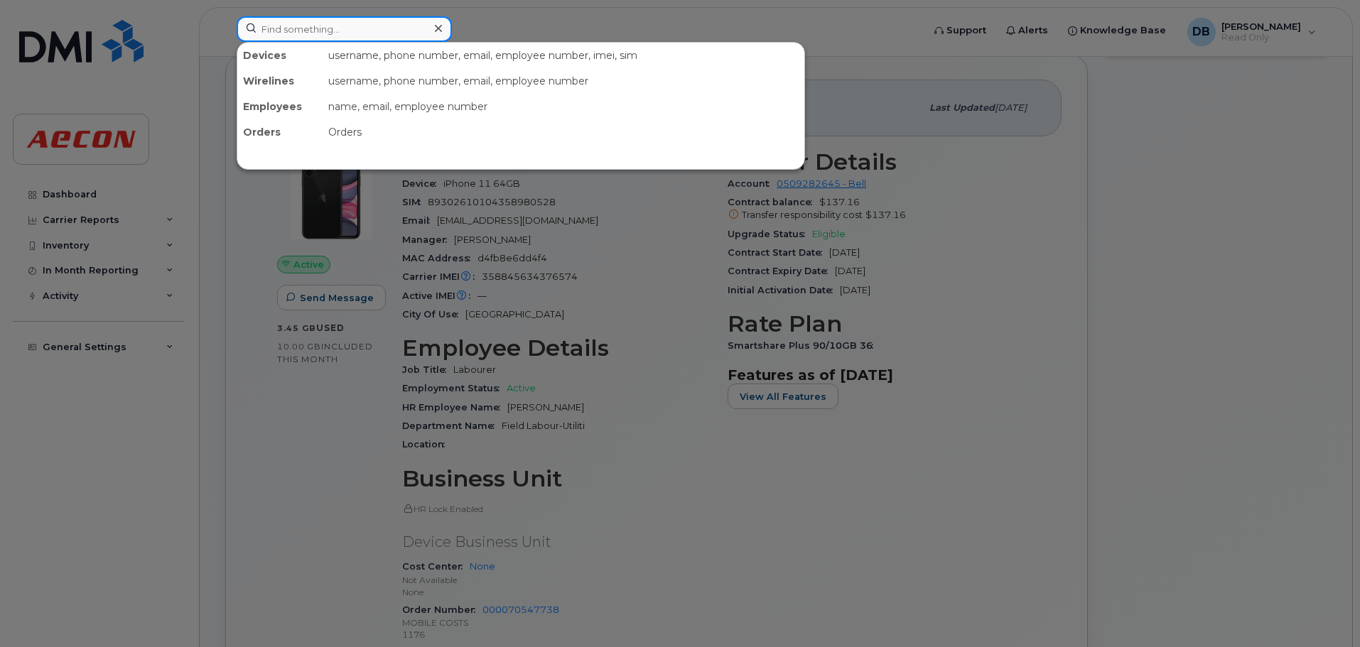
paste input "[PHONE_NUMBER]"
type input "[PHONE_NUMBER]"
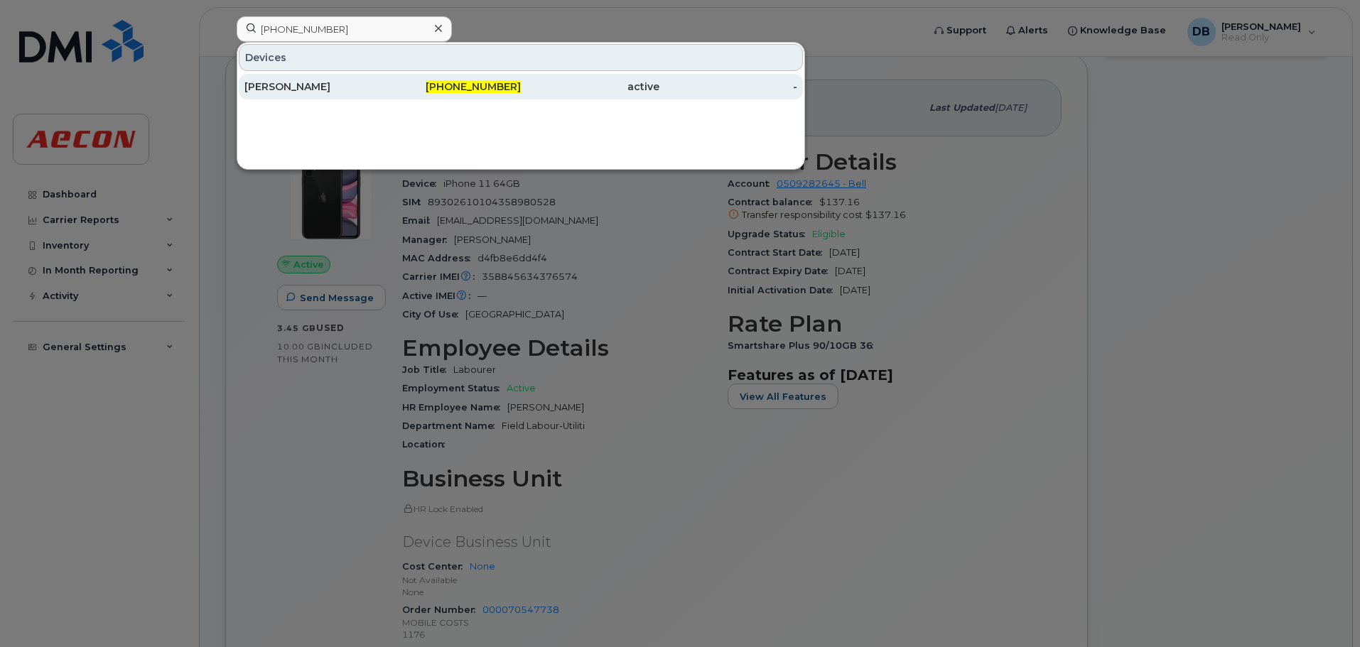
click at [467, 87] on span "[PHONE_NUMBER]" at bounding box center [473, 86] width 95 height 13
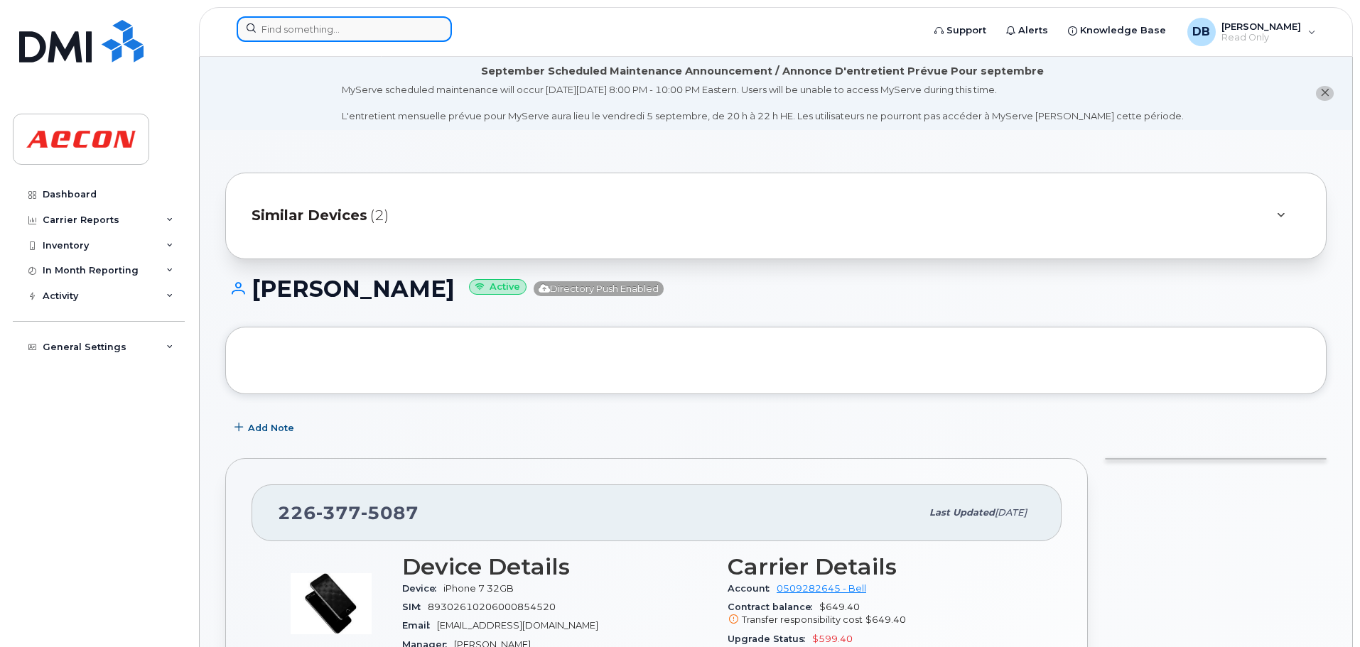
click at [392, 33] on input at bounding box center [344, 29] width 215 height 26
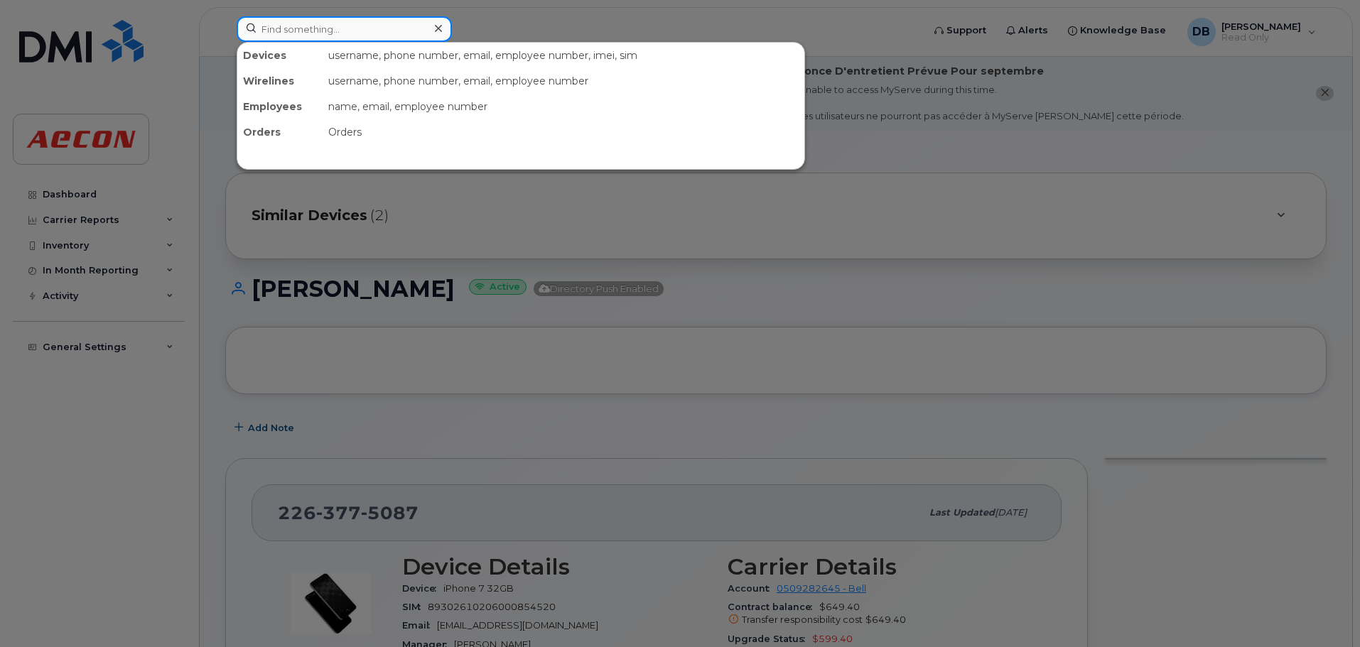
paste input "226-757-0430"
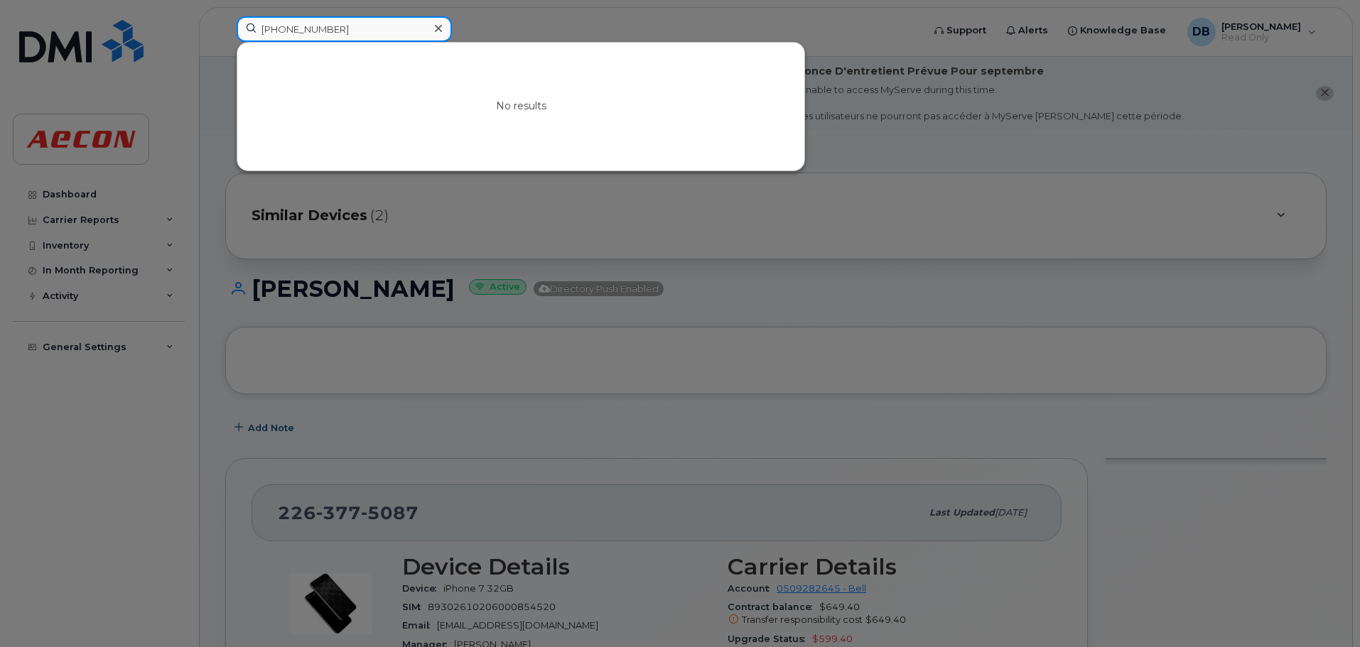
drag, startPoint x: 378, startPoint y: 27, endPoint x: 224, endPoint y: 27, distance: 154.2
click at [225, 27] on div "226-757-0430 No results" at bounding box center [574, 31] width 699 height 31
drag, startPoint x: 333, startPoint y: 33, endPoint x: 227, endPoint y: 35, distance: 105.9
click at [227, 35] on div "226-757-043 No results" at bounding box center [574, 31] width 699 height 31
paste input "416-347-2164"
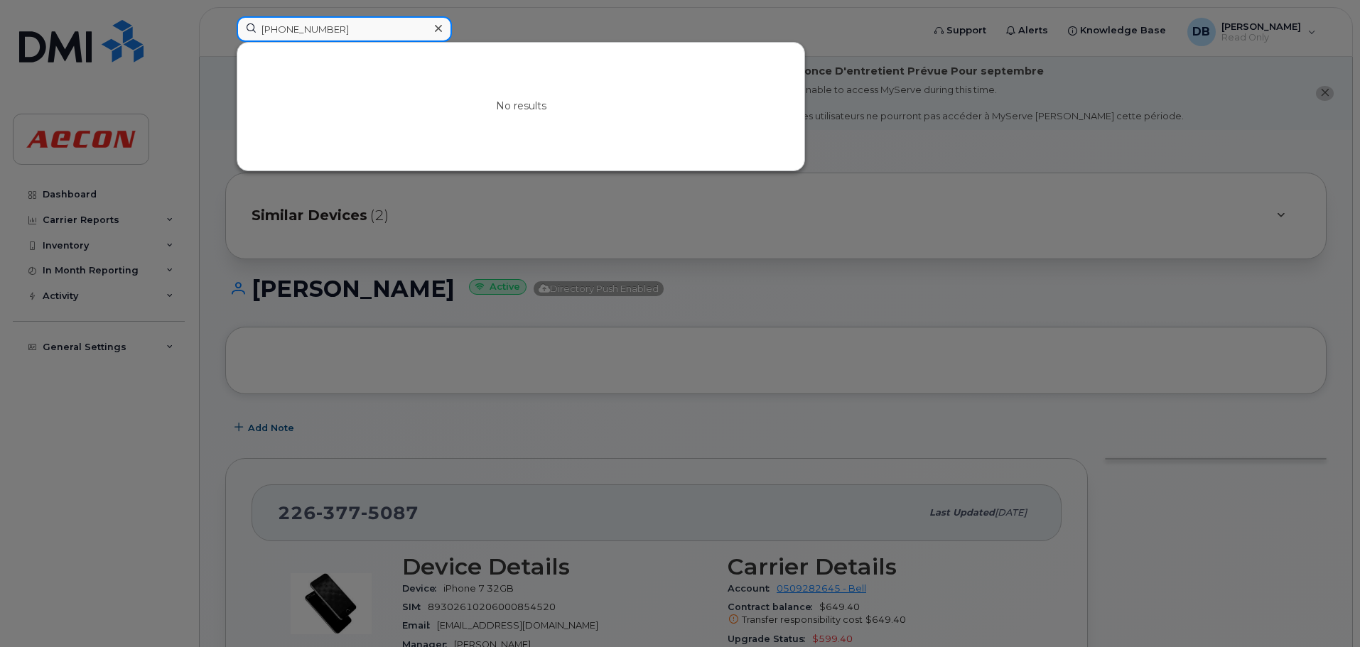
type input "416-347-2164"
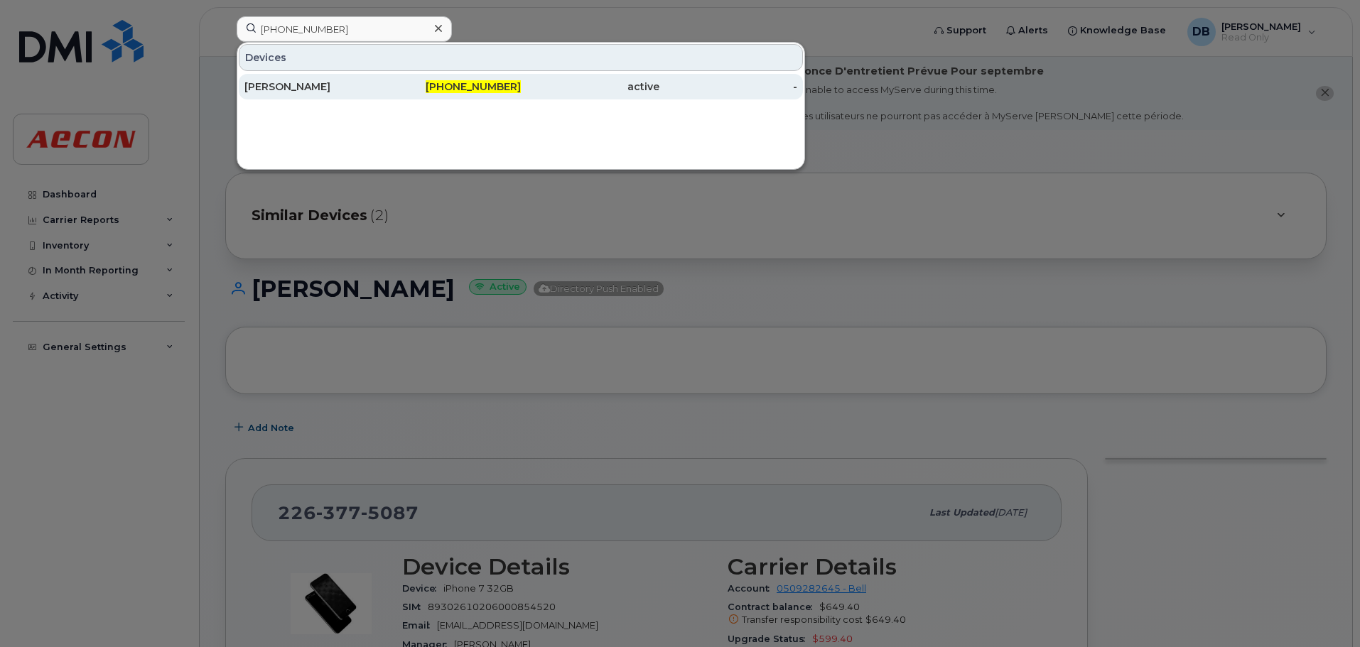
click at [258, 84] on div "John Almeida" at bounding box center [313, 87] width 139 height 14
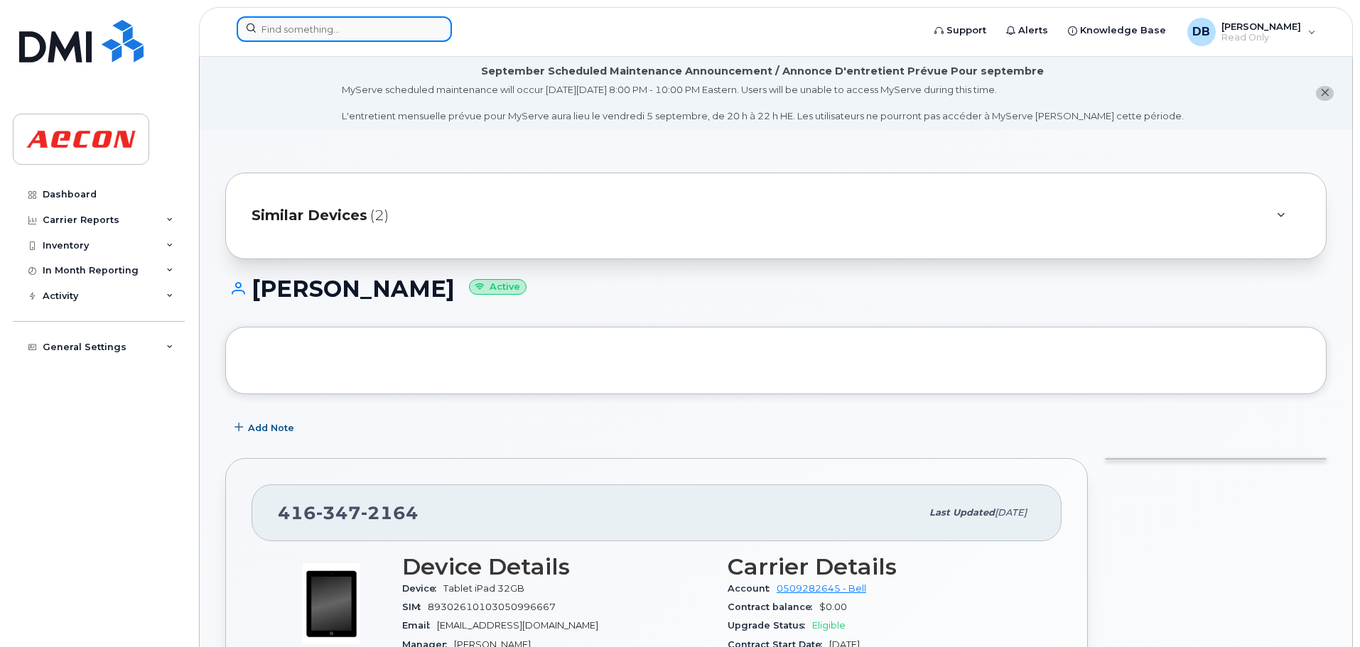
click at [334, 38] on input at bounding box center [344, 29] width 215 height 26
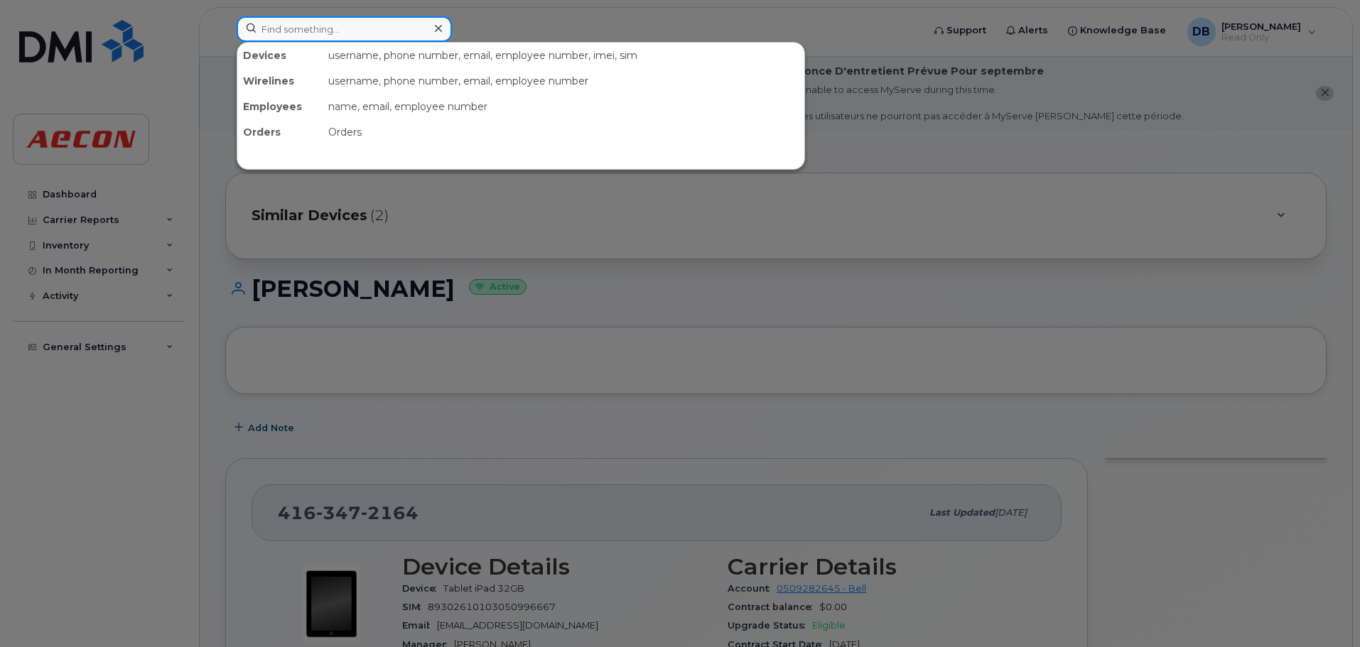
paste input "[PHONE_NUMBER]"
type input "[PHONE_NUMBER]"
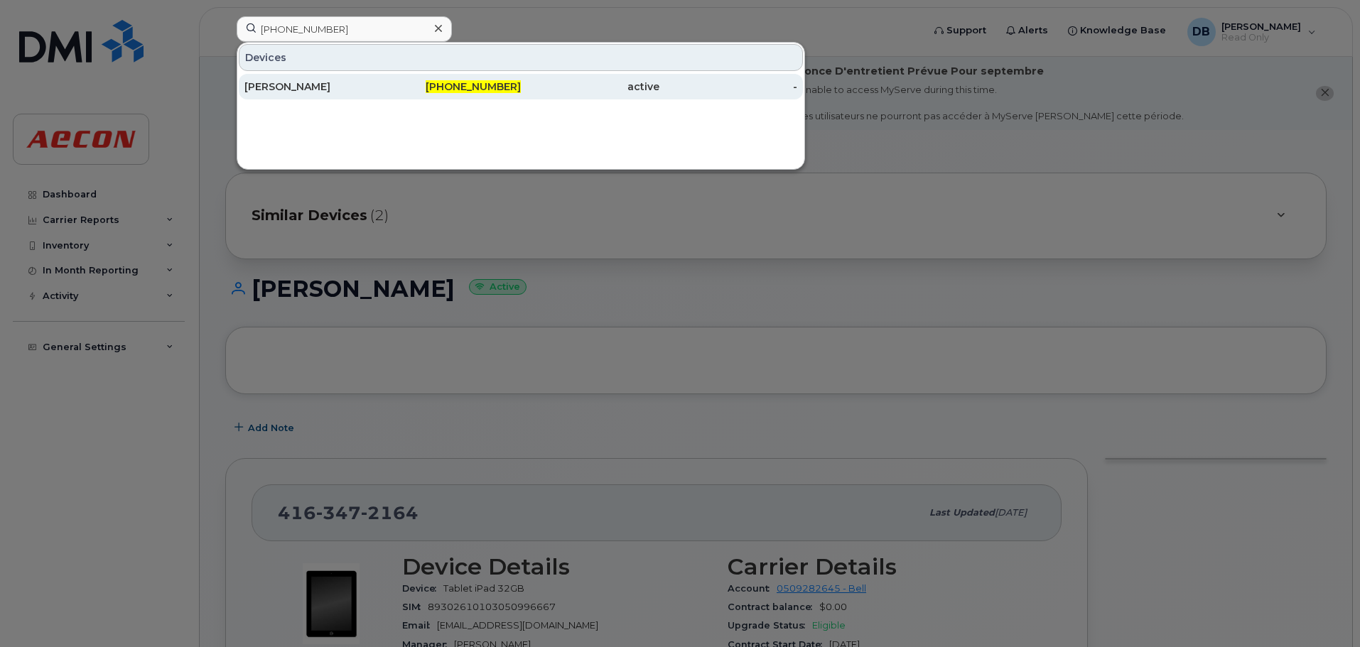
click at [319, 84] on div "[PERSON_NAME]" at bounding box center [313, 87] width 139 height 14
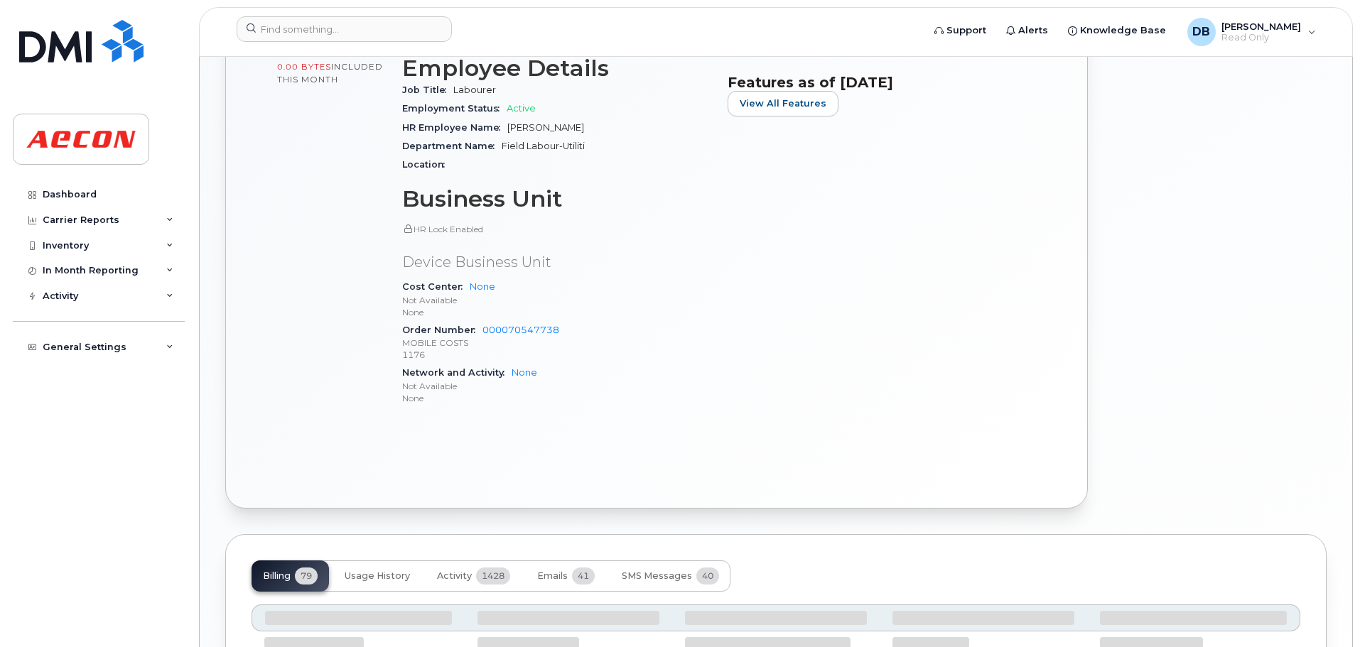
scroll to position [711, 0]
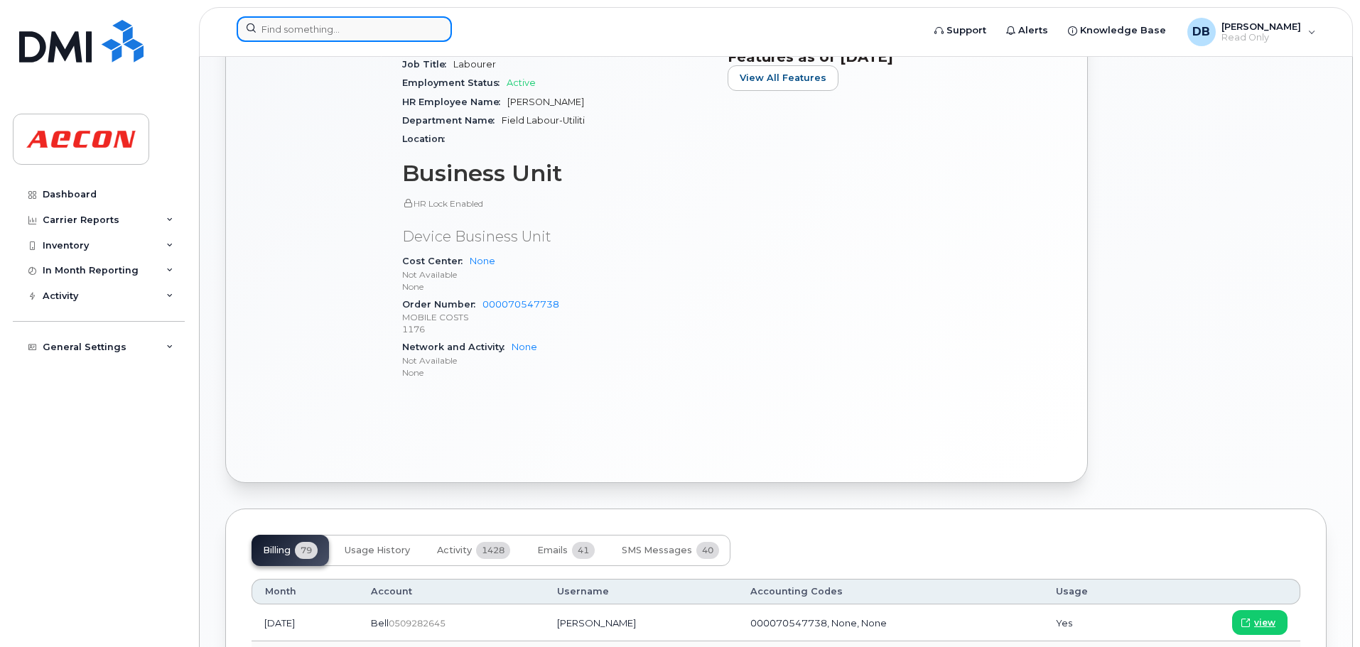
click at [372, 30] on input at bounding box center [344, 29] width 215 height 26
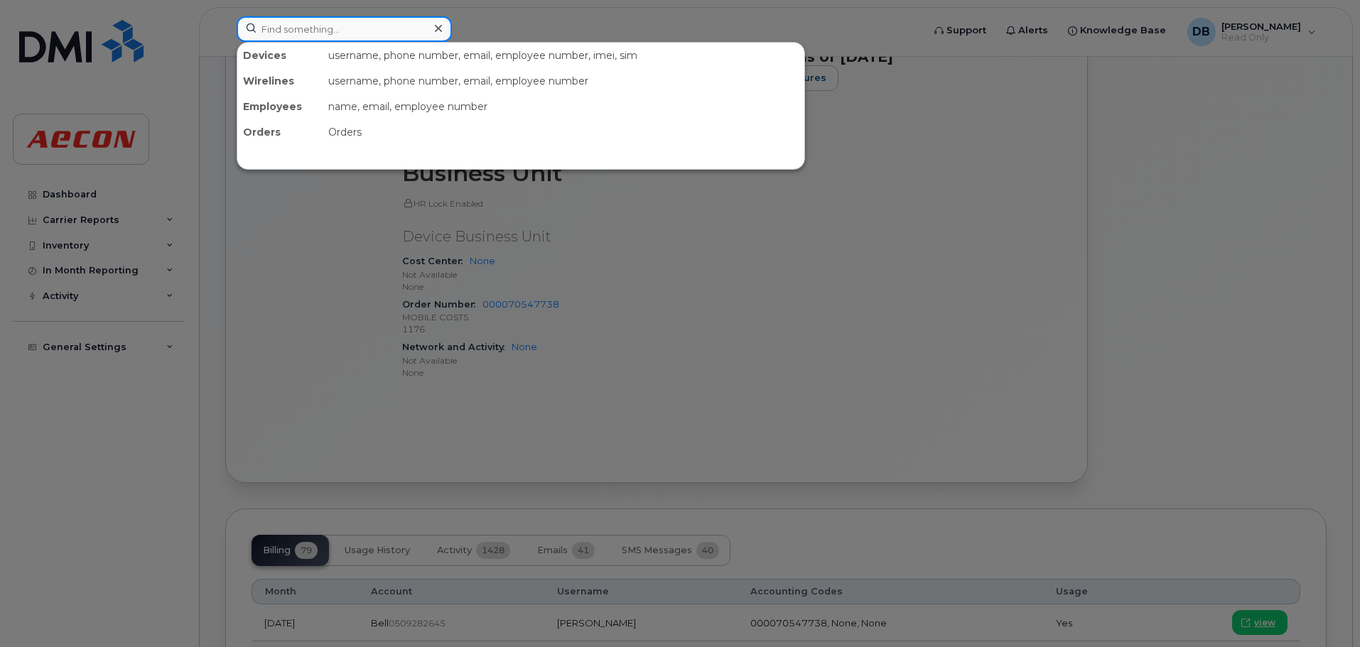
paste input "[PHONE_NUMBER]"
type input "[PHONE_NUMBER]"
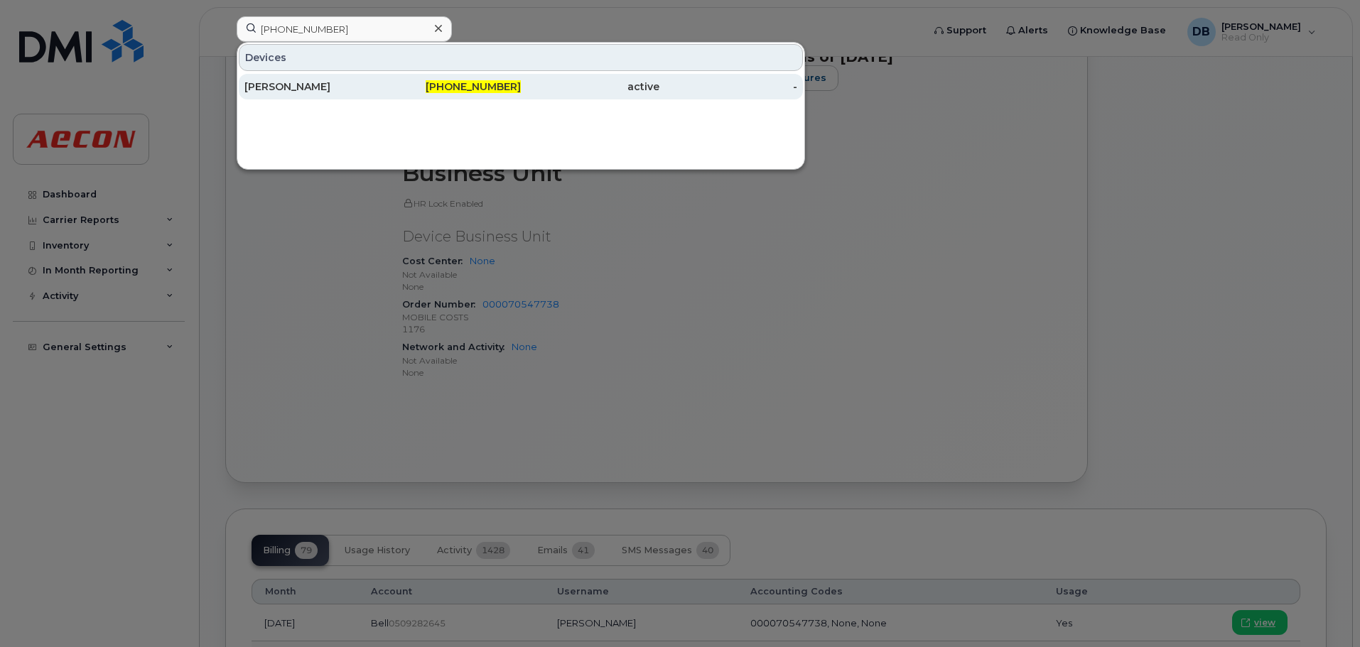
click at [298, 89] on div "[PERSON_NAME]" at bounding box center [313, 87] width 139 height 14
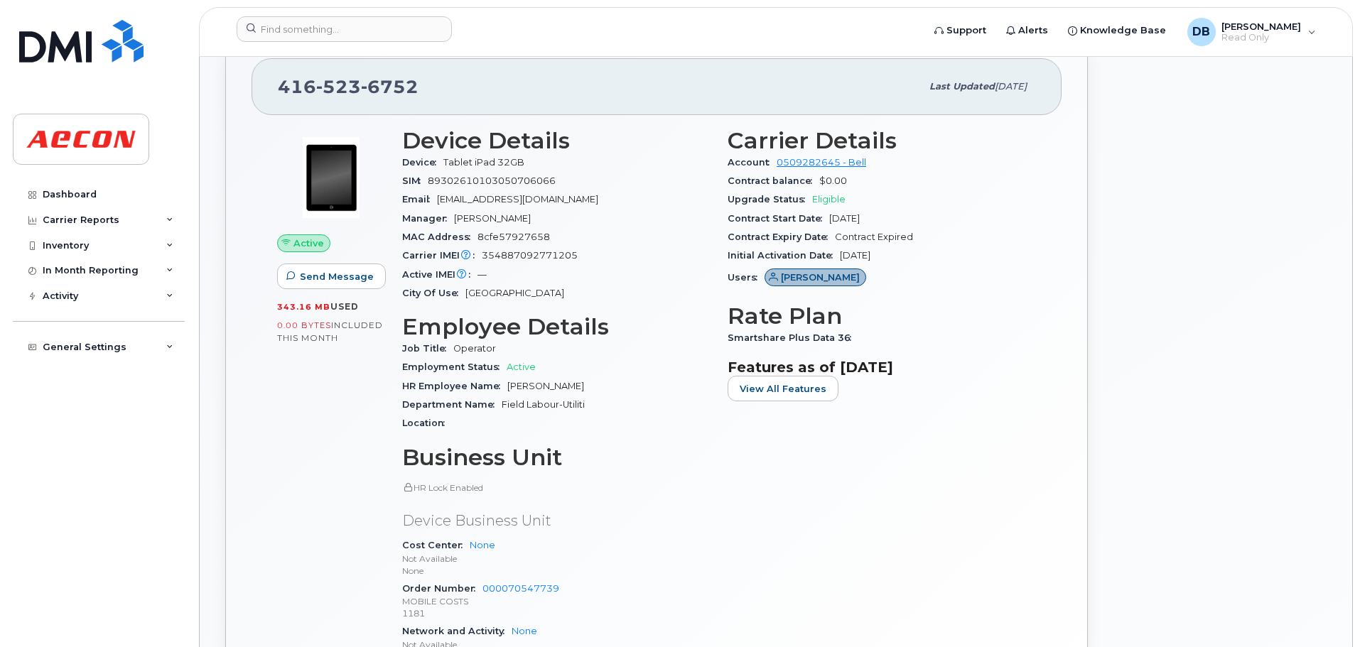
scroll to position [497, 0]
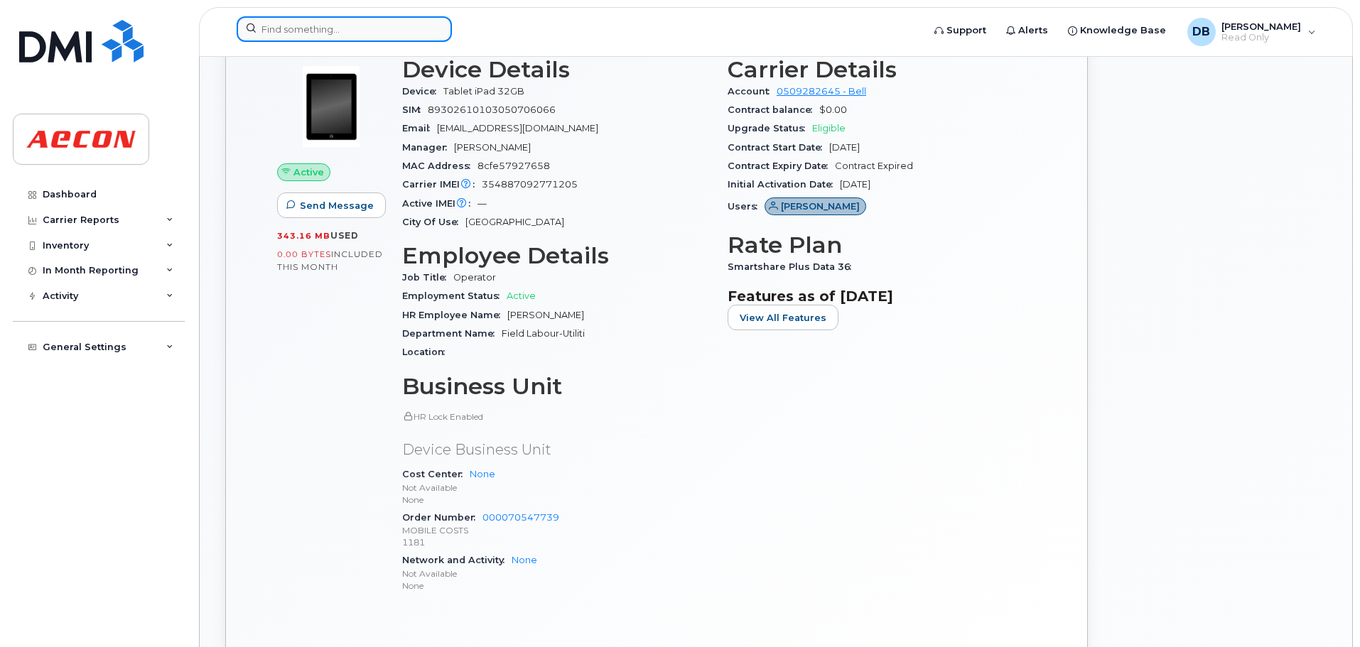
click at [383, 33] on input at bounding box center [344, 29] width 215 height 26
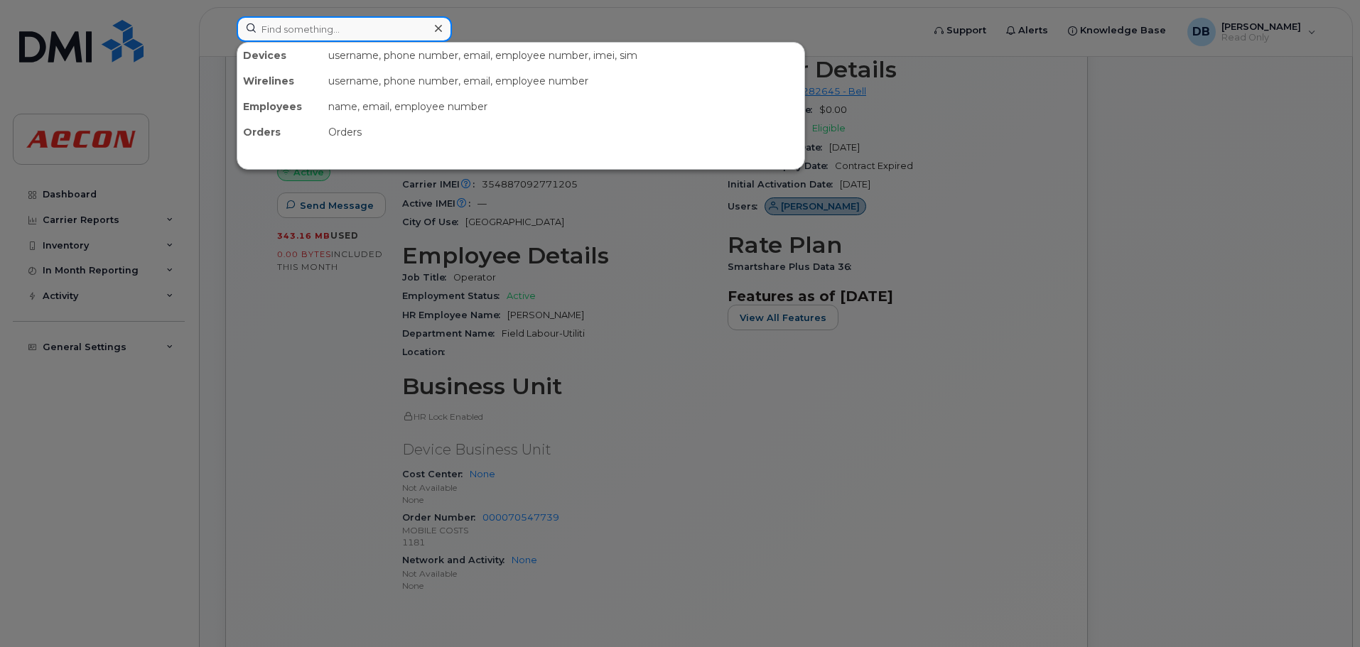
paste input "[PHONE_NUMBER]"
type input "[PHONE_NUMBER]"
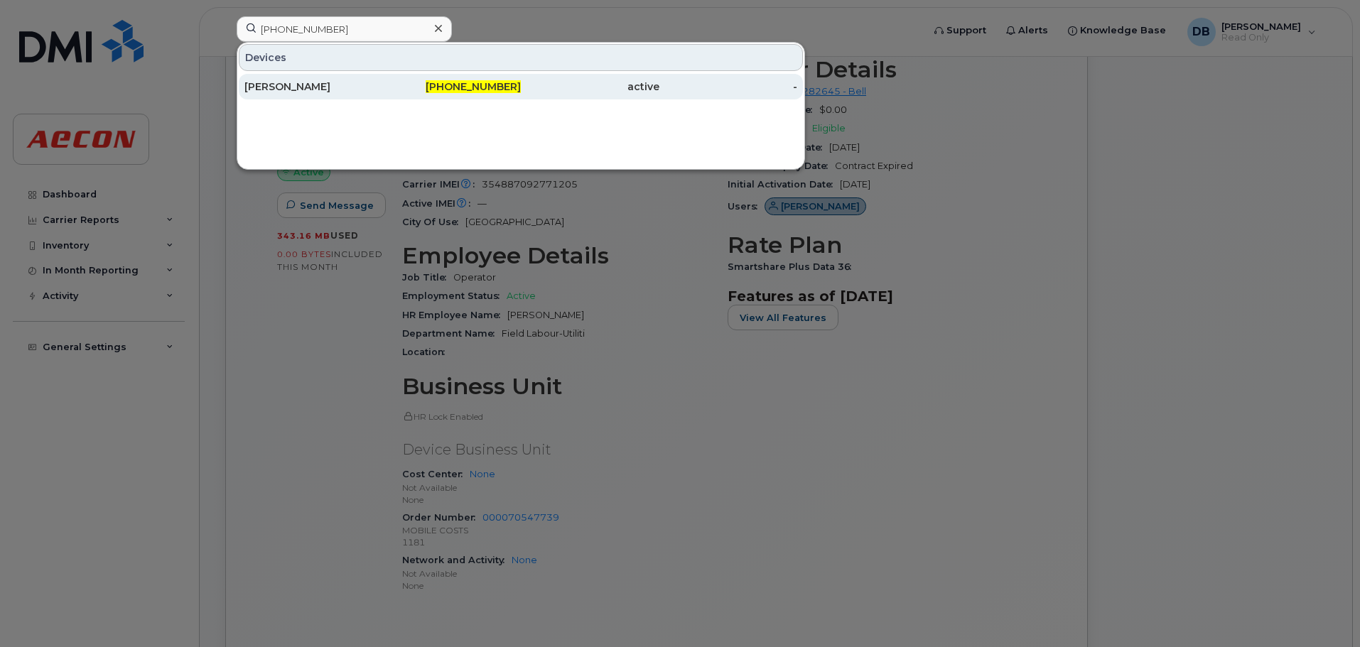
click at [294, 87] on div "Duane Seifried" at bounding box center [313, 87] width 139 height 14
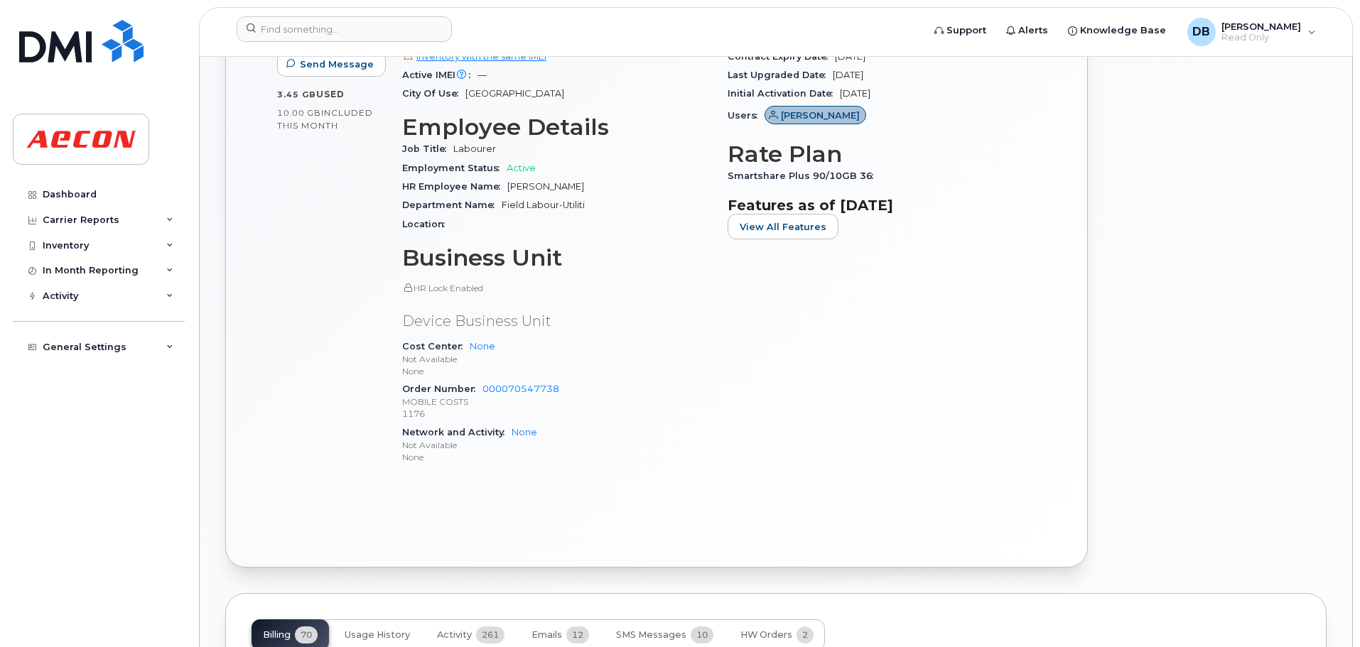
scroll to position [640, 0]
click at [309, 33] on input at bounding box center [344, 29] width 215 height 26
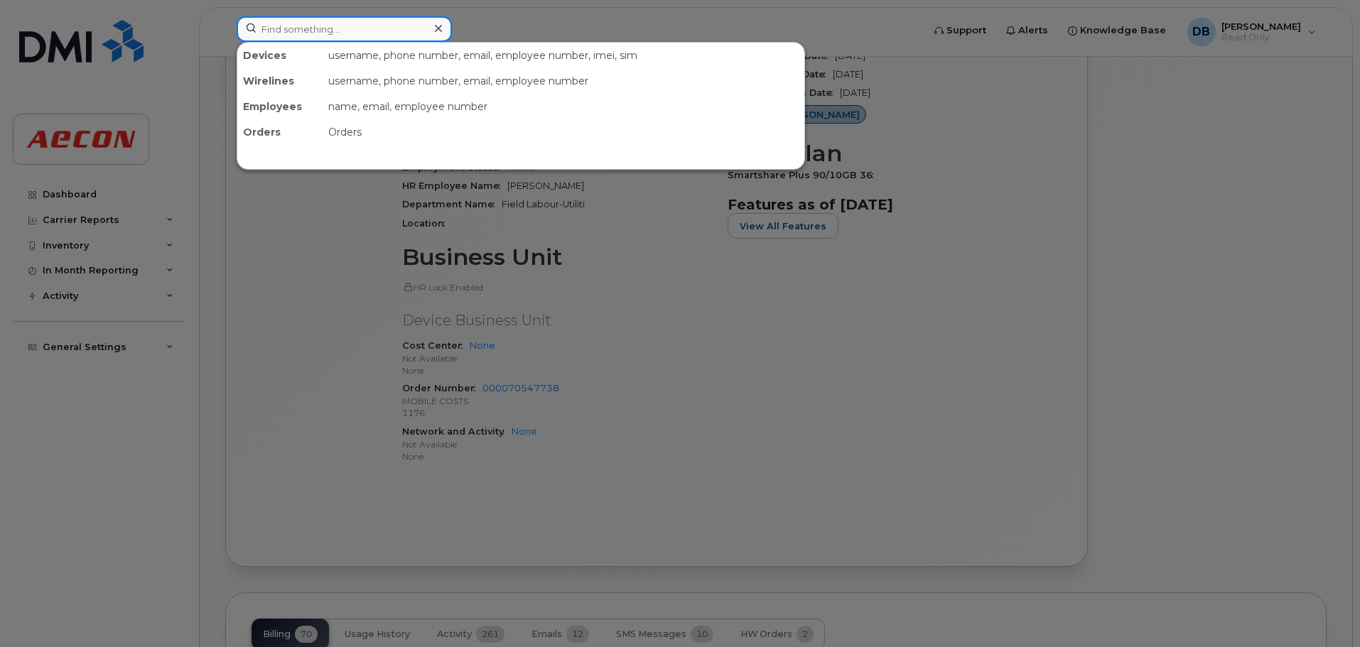
paste input "519-281-4811"
type input "519-281-4811"
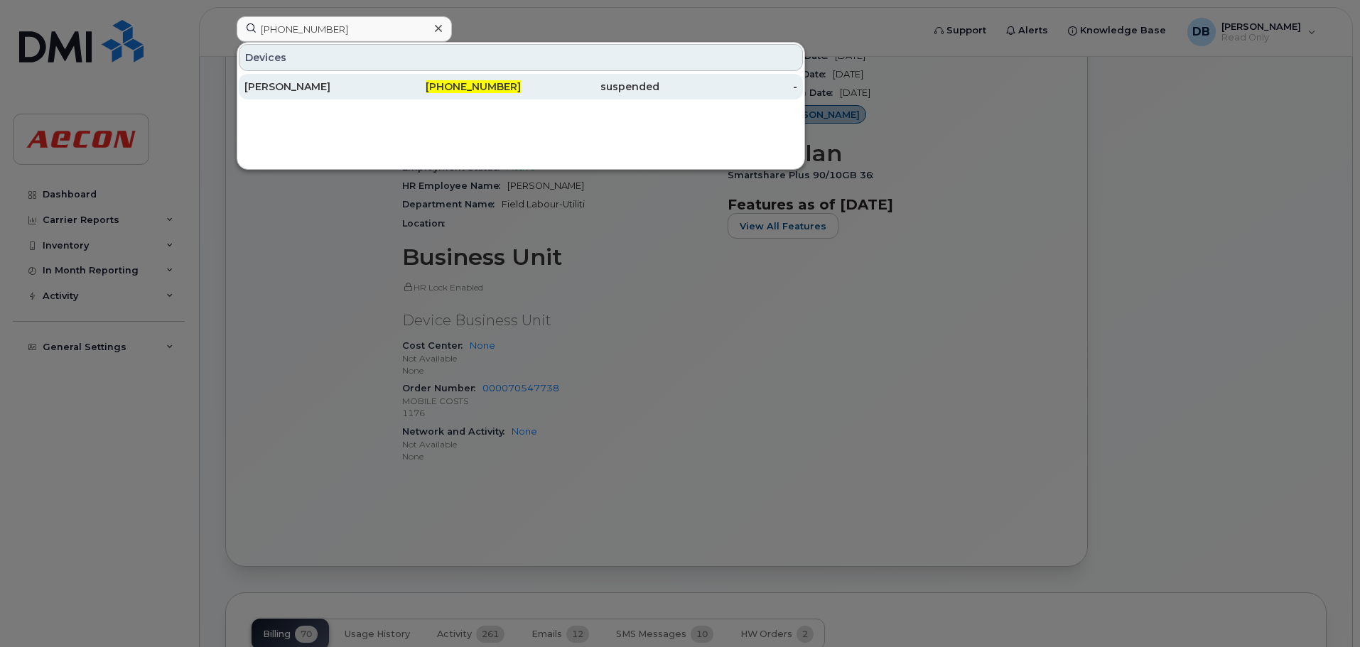
click at [294, 82] on div "John Almeida" at bounding box center [313, 87] width 139 height 14
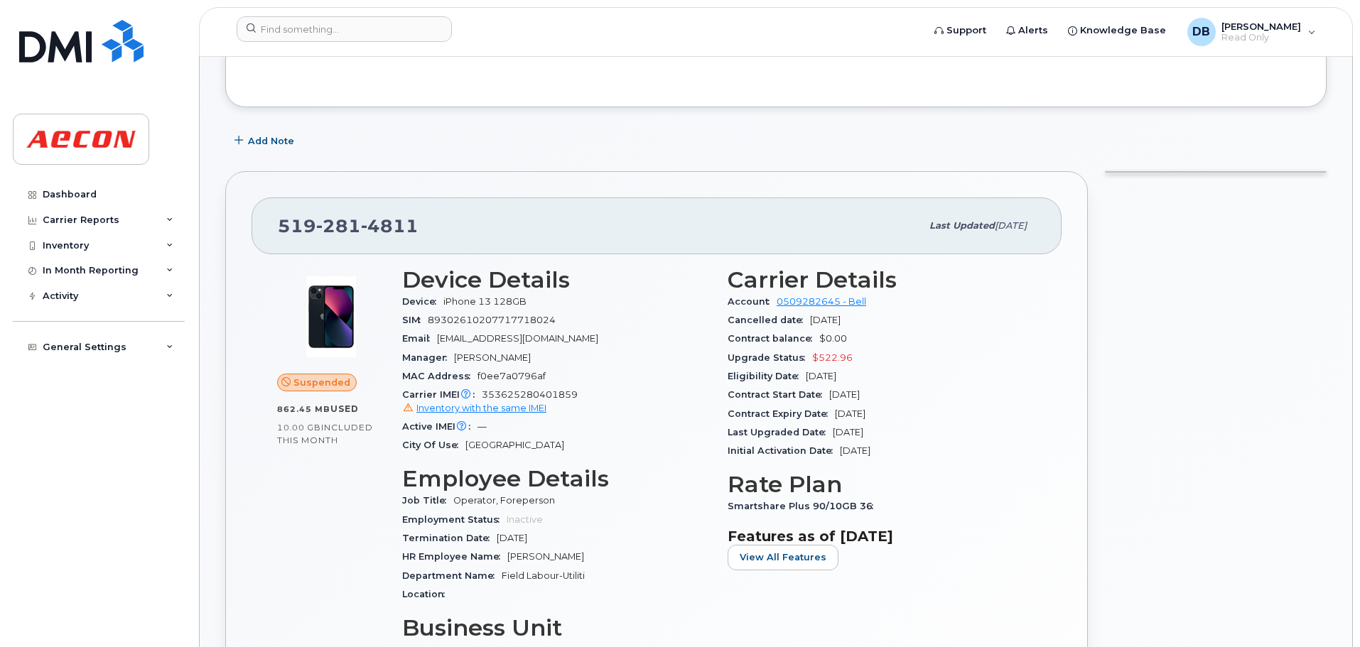
scroll to position [355, 0]
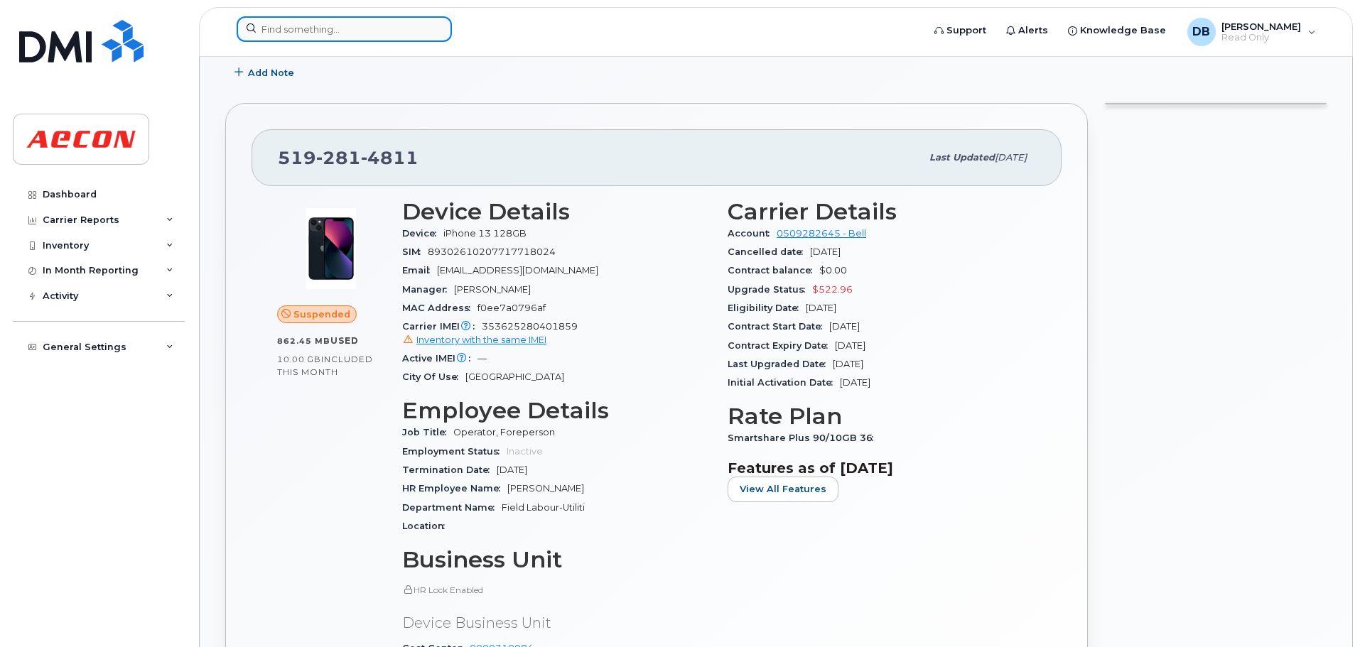
click at [406, 22] on input at bounding box center [344, 29] width 215 height 26
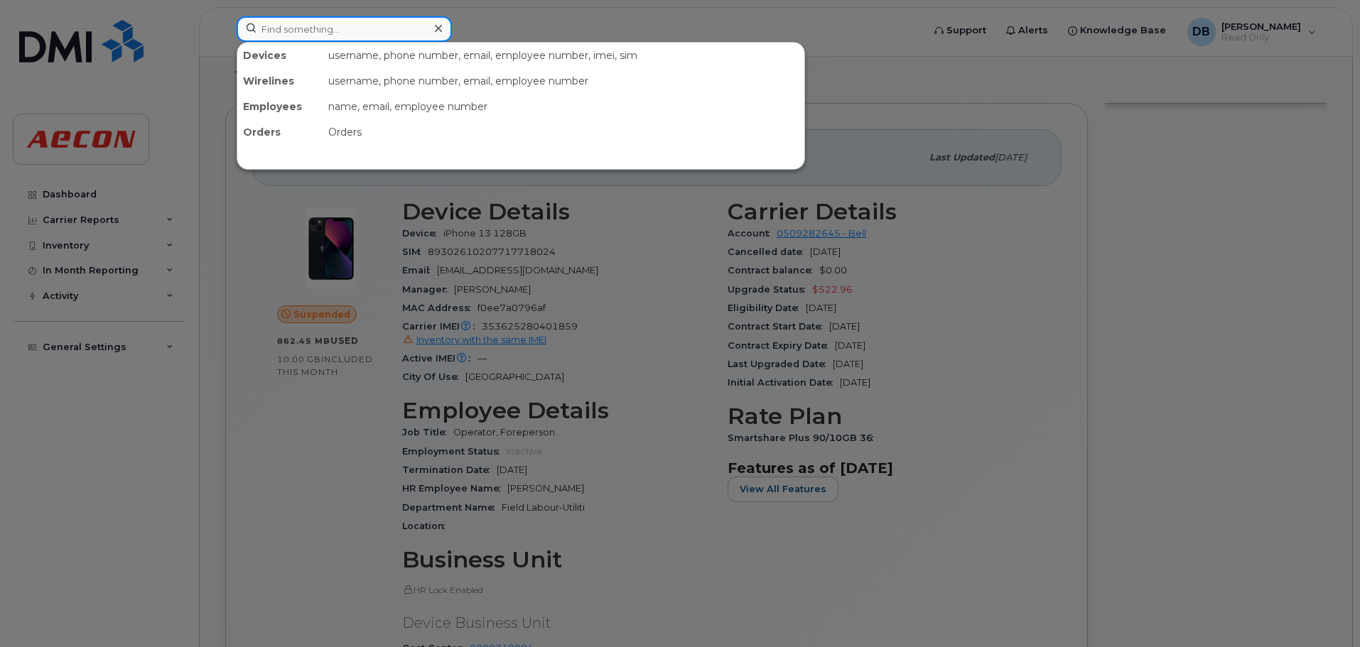
paste input "[PERSON_NAME]"
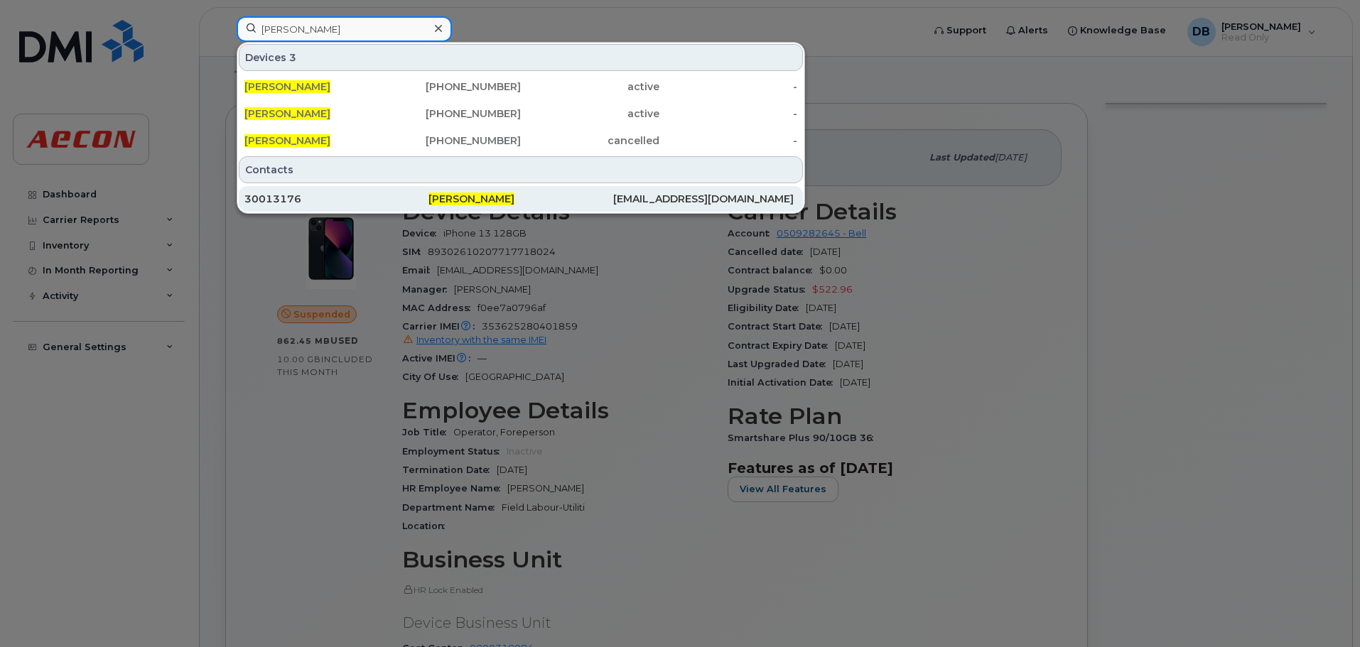
type input "[PERSON_NAME]"
click at [299, 204] on div "30013176" at bounding box center [336, 199] width 184 height 14
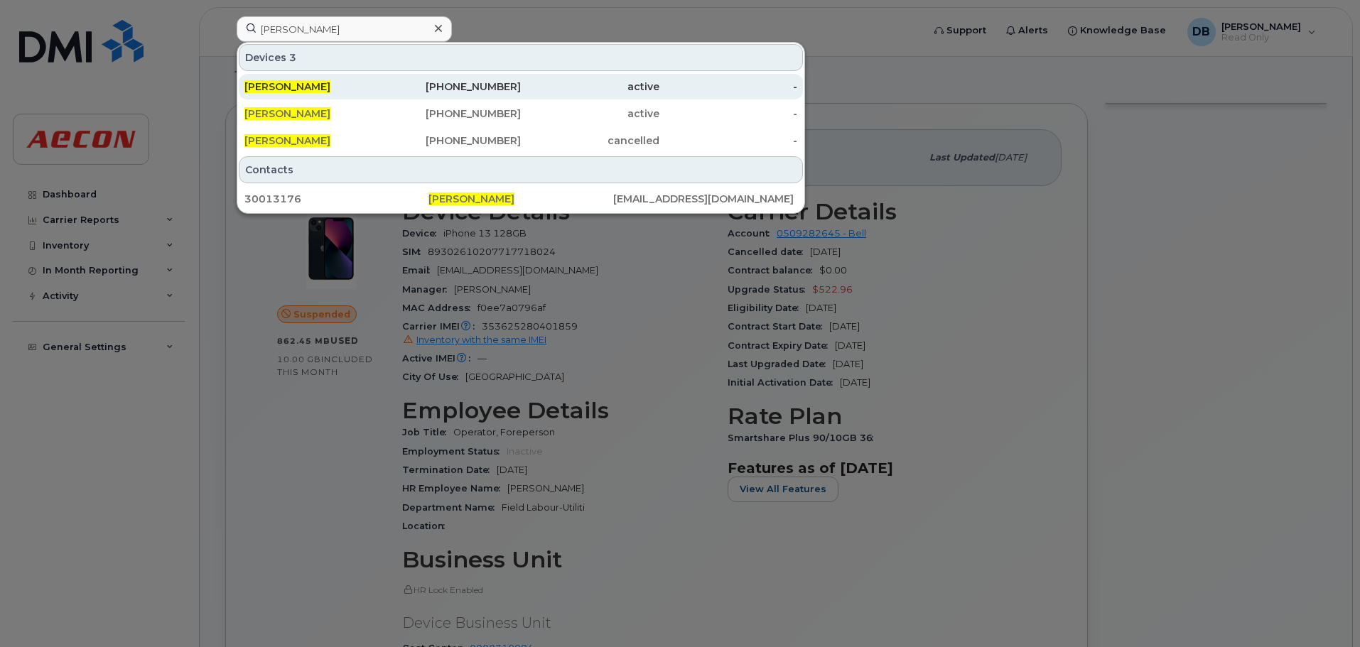
click at [512, 87] on div "226-757-4030" at bounding box center [452, 87] width 139 height 14
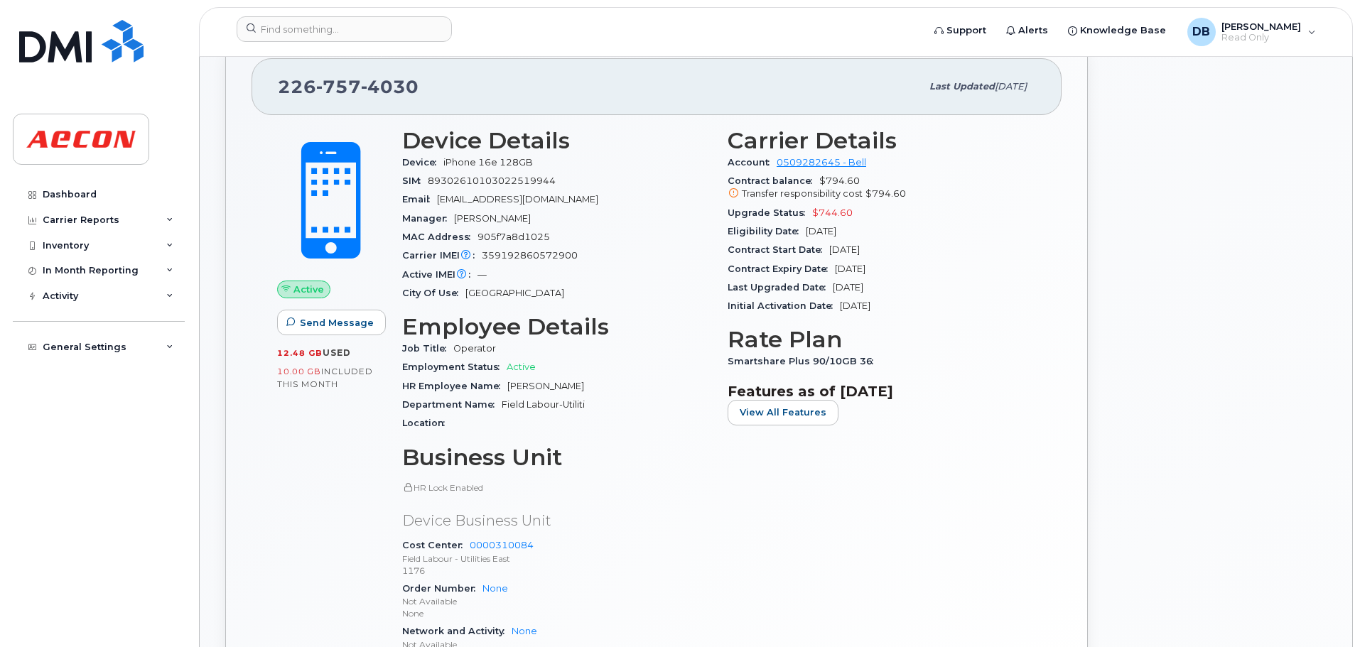
scroll to position [355, 0]
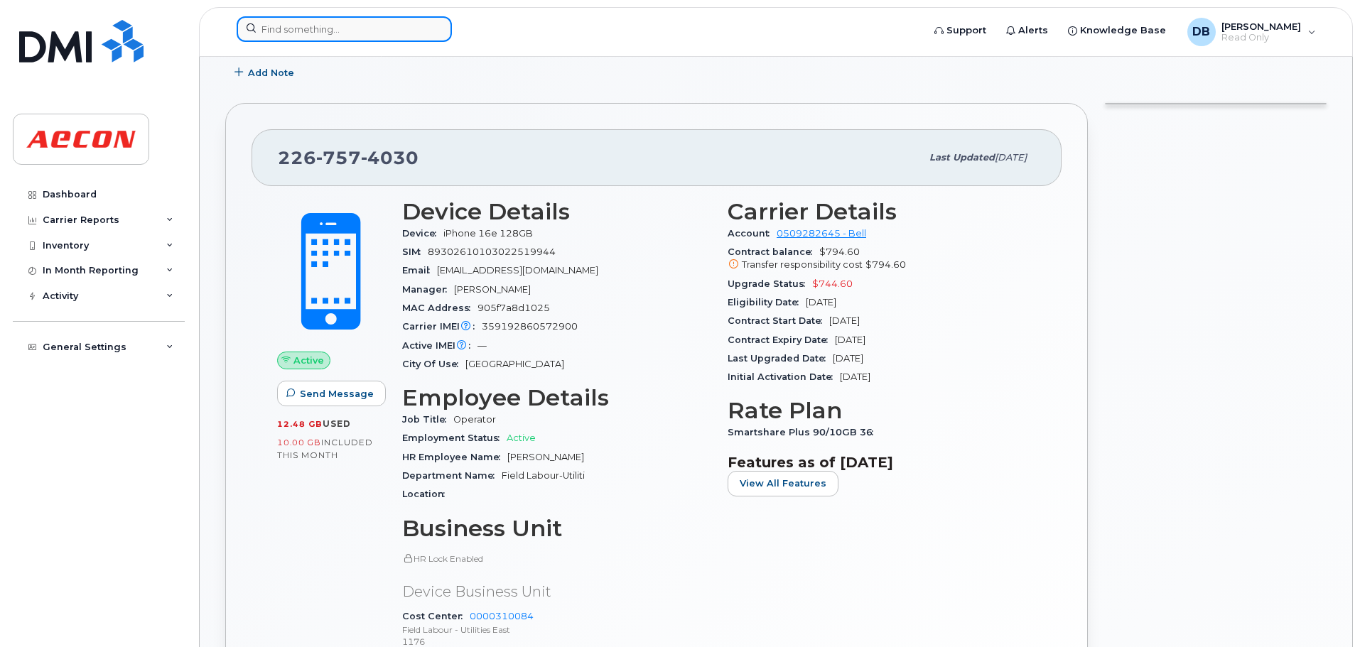
click at [419, 32] on input at bounding box center [344, 29] width 215 height 26
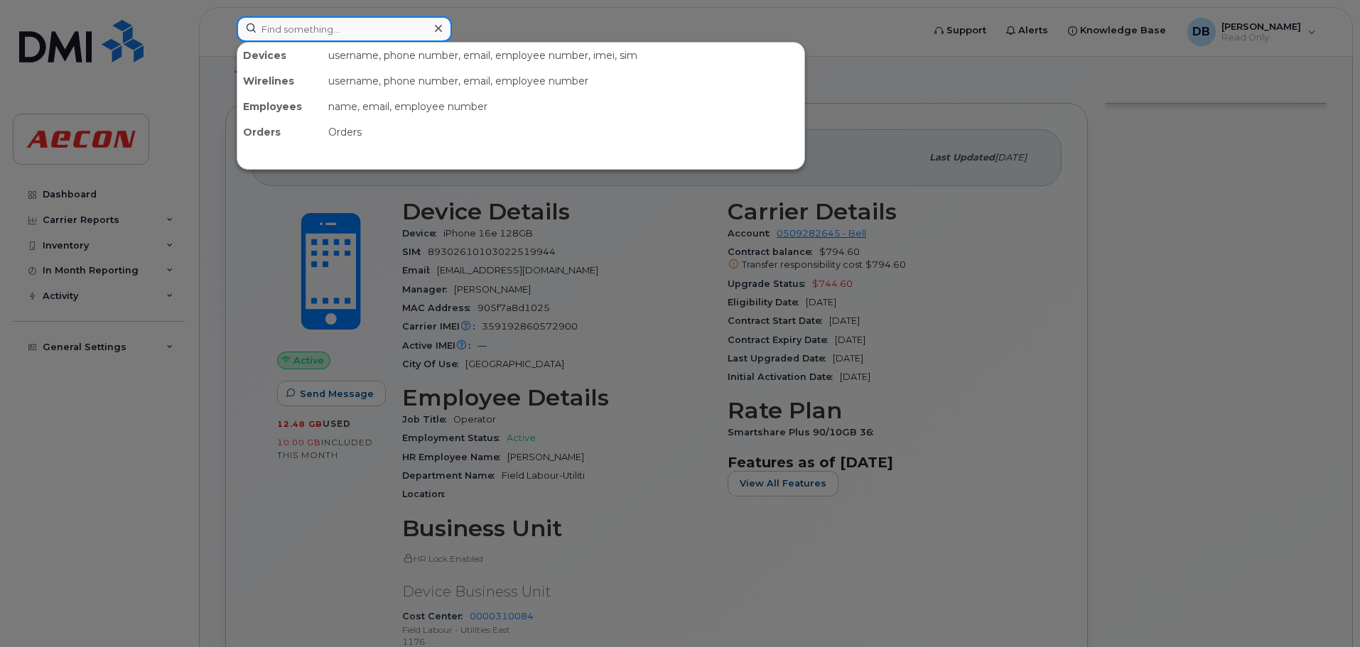
paste input "519-319-4238"
type input "519-319-4238"
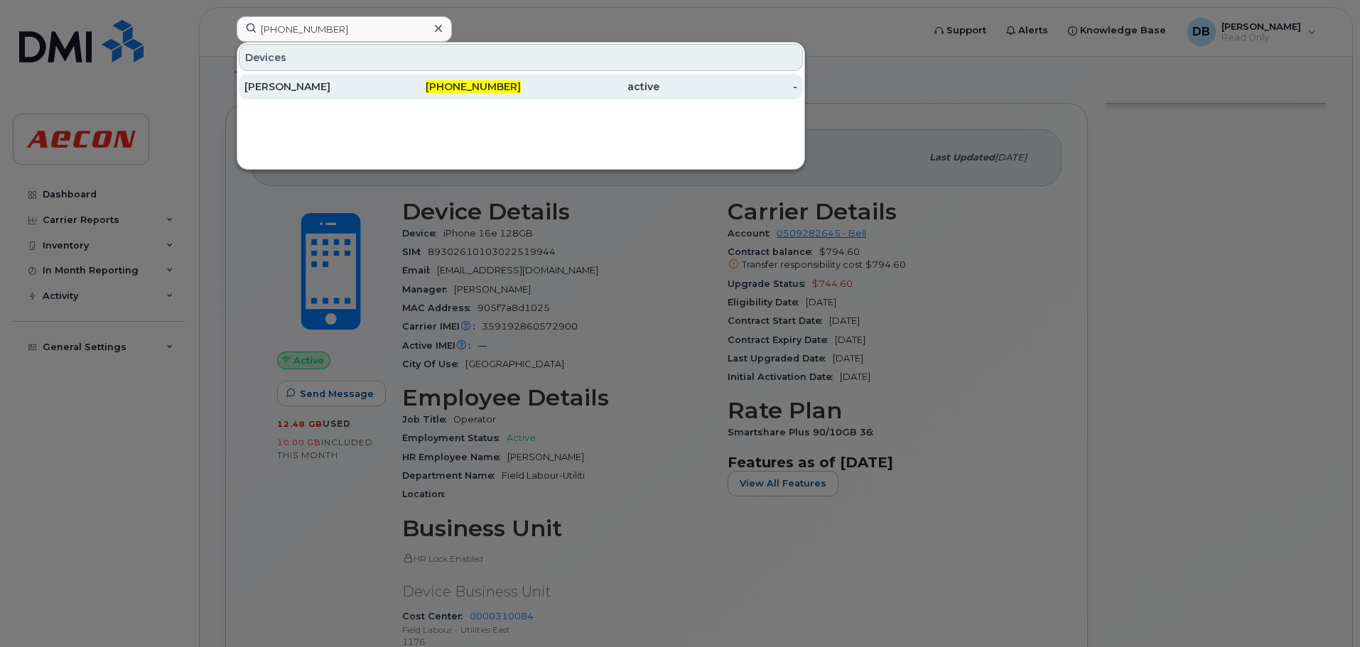
click at [328, 86] on div "Duane Seifried" at bounding box center [313, 87] width 139 height 14
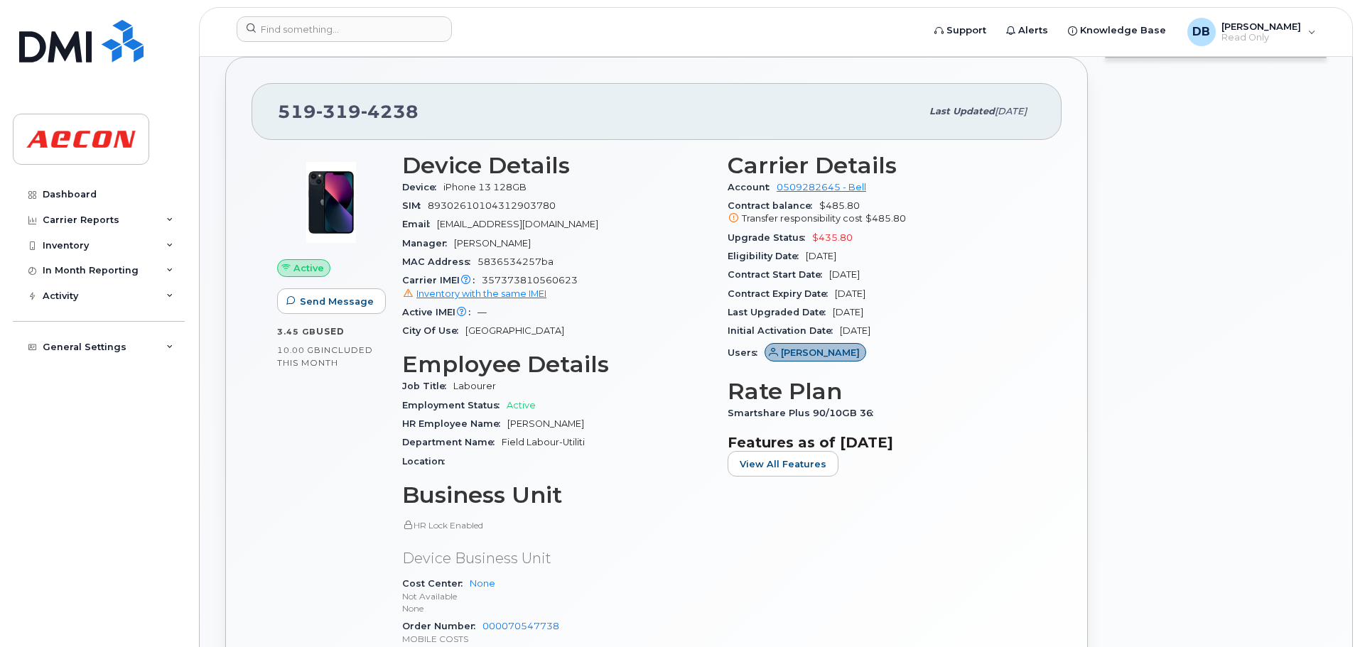
scroll to position [426, 0]
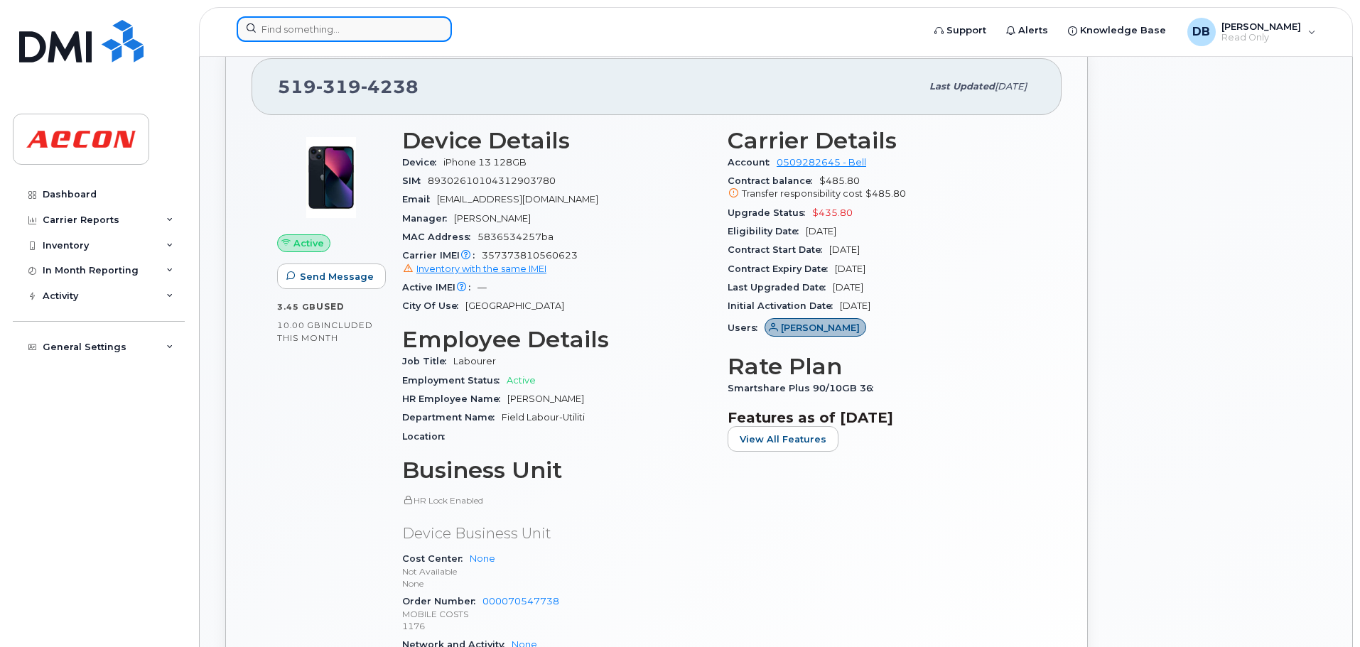
click at [303, 26] on input at bounding box center [344, 29] width 215 height 26
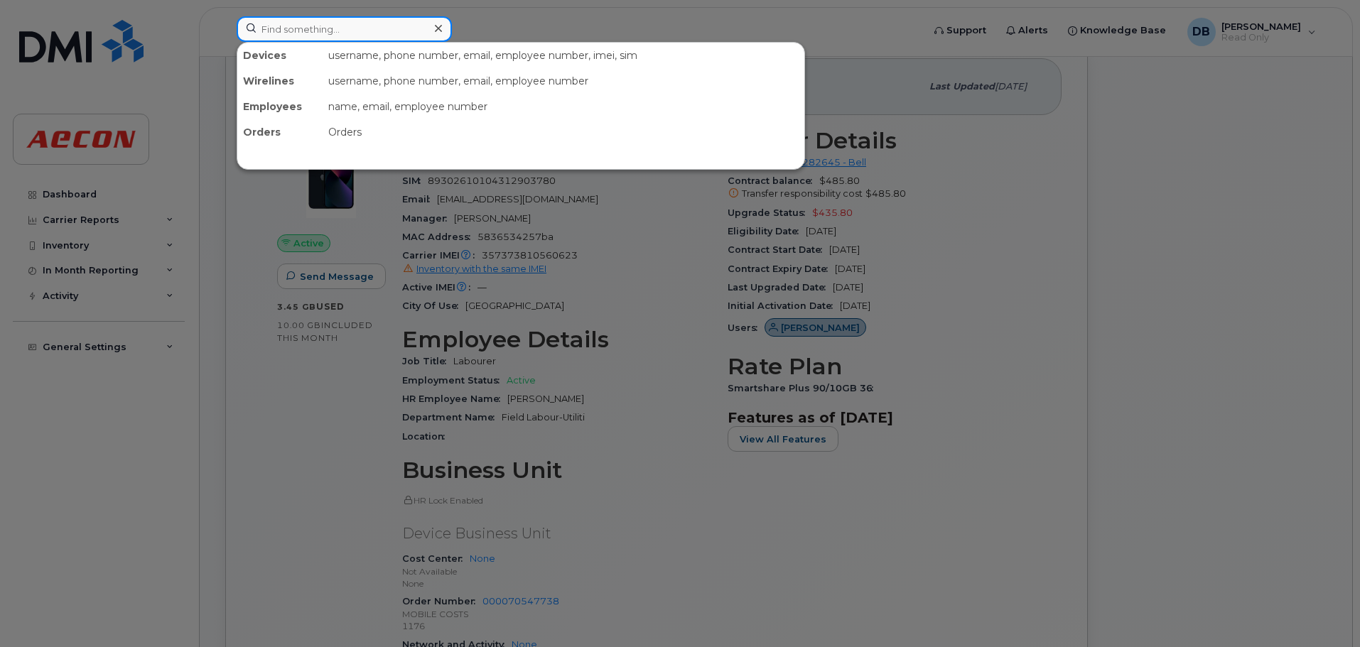
paste input "[PHONE_NUMBER]"
type input "226-377-5087"
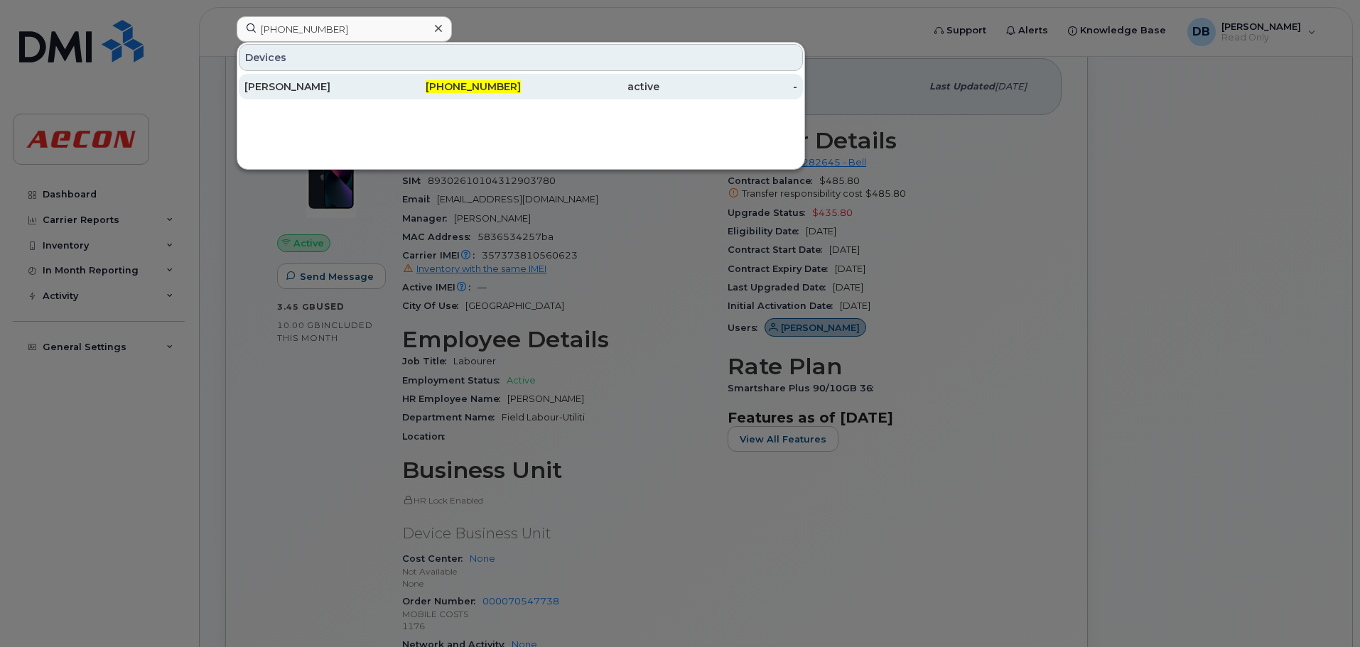
click at [294, 85] on div "[PERSON_NAME]" at bounding box center [313, 87] width 139 height 14
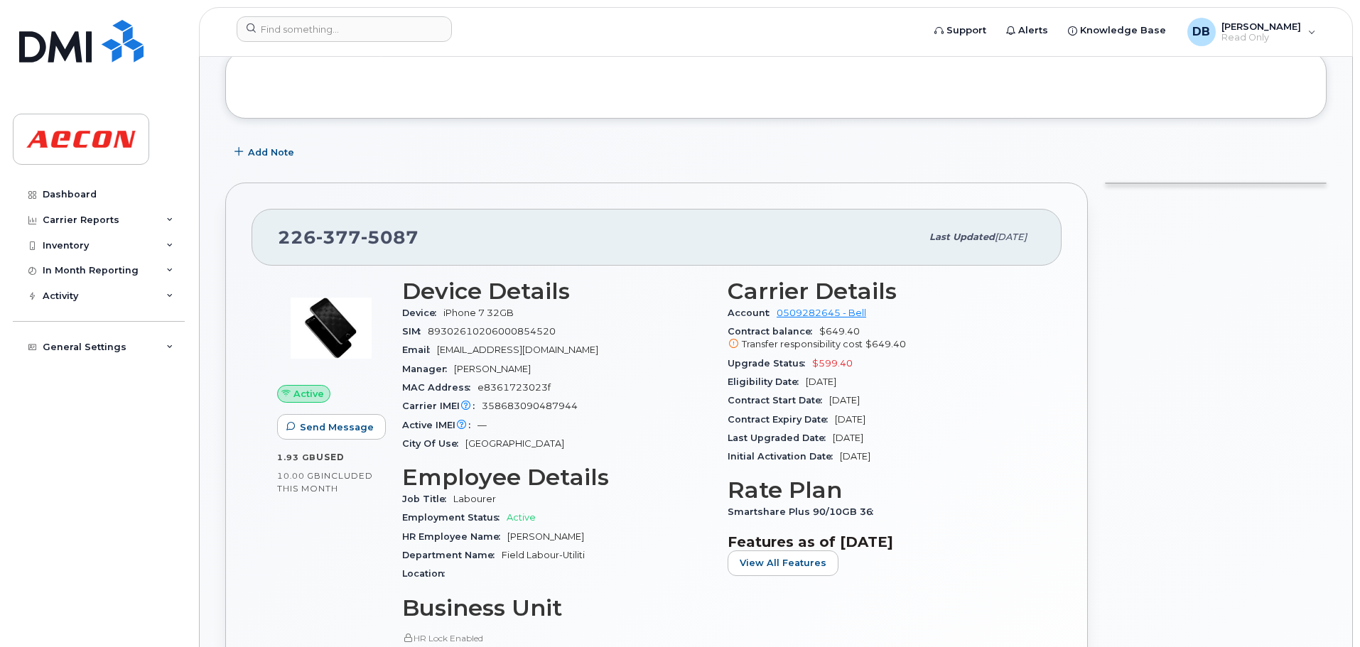
scroll to position [284, 0]
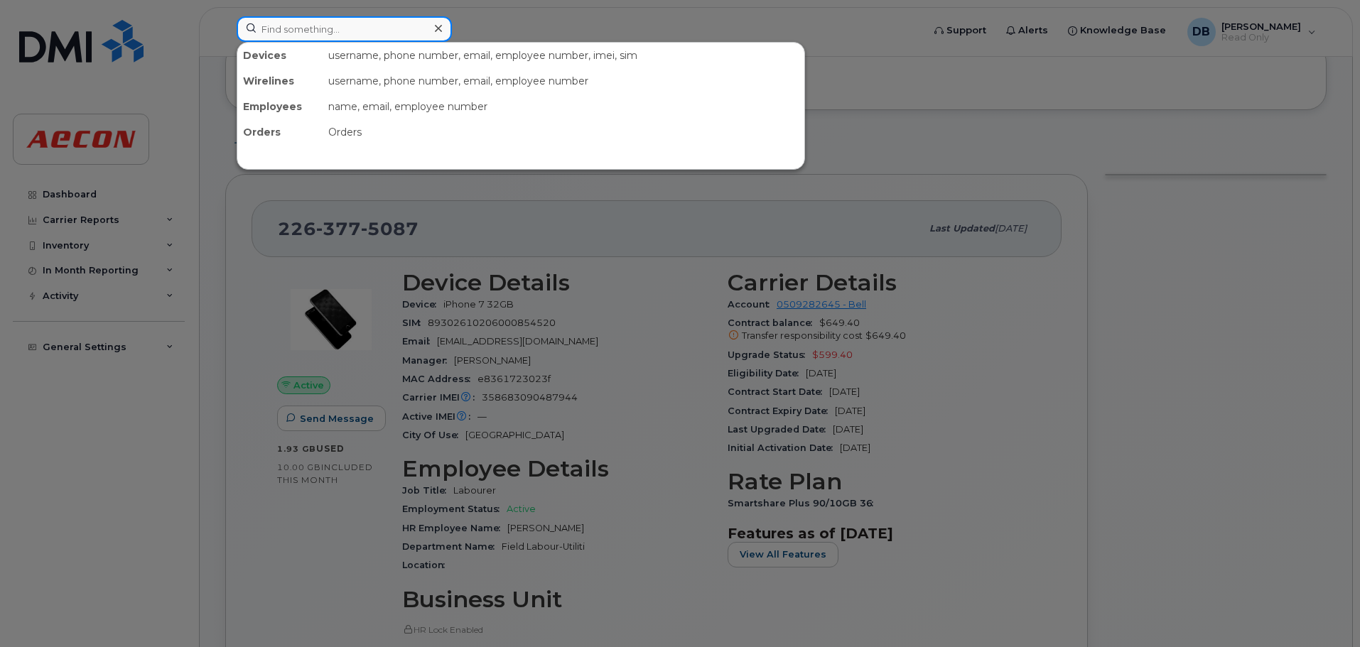
click at [350, 28] on input at bounding box center [344, 29] width 215 height 26
paste input "[PHONE_NUMBER]"
type input "[PHONE_NUMBER]"
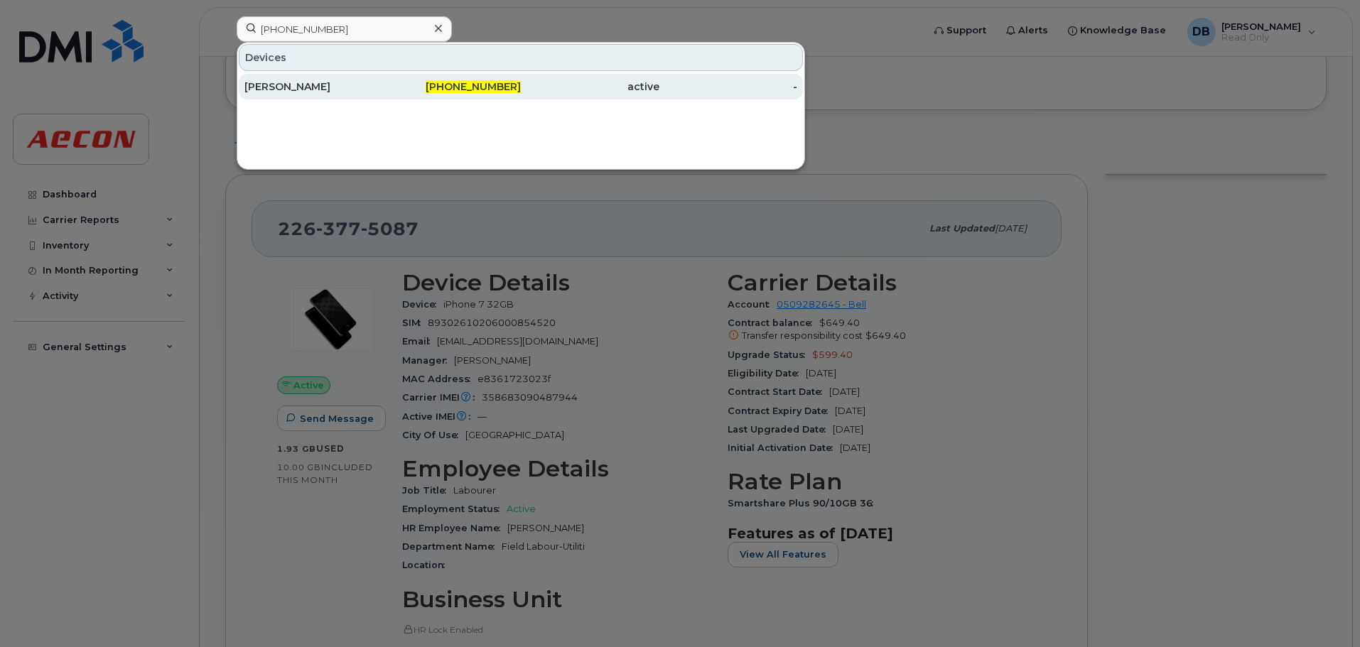
click at [311, 97] on div "[PERSON_NAME]" at bounding box center [313, 87] width 139 height 26
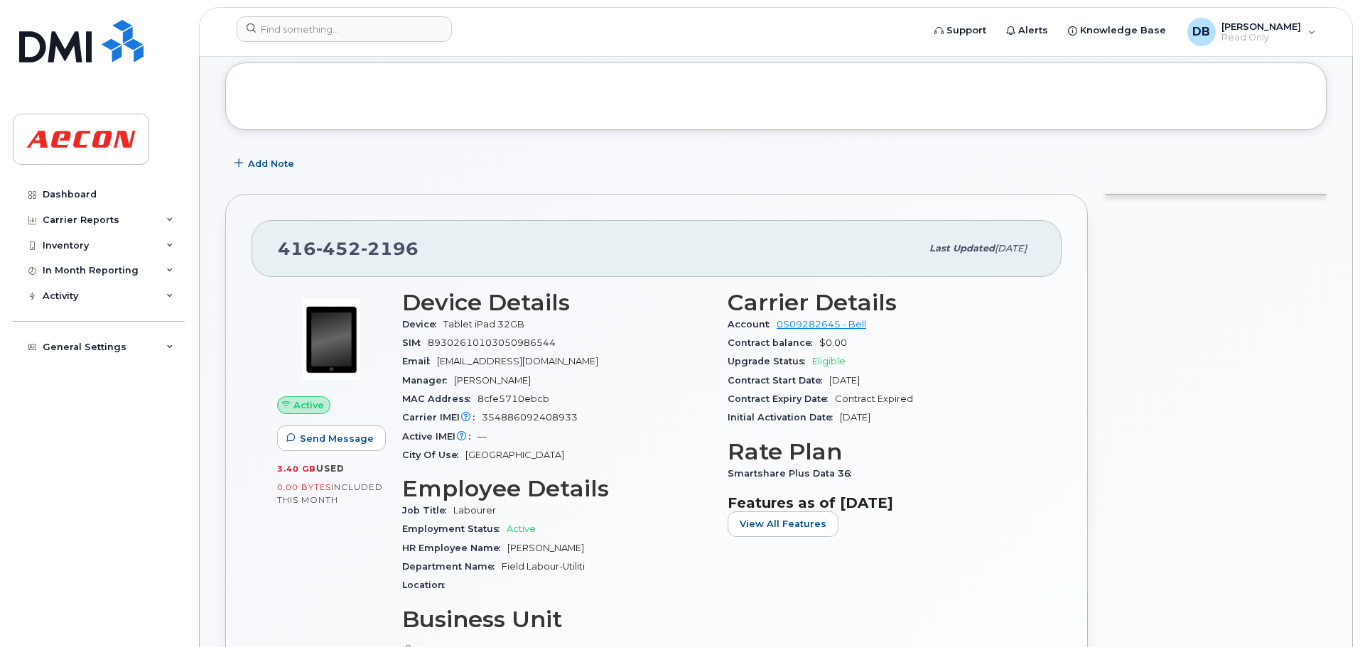
scroll to position [284, 0]
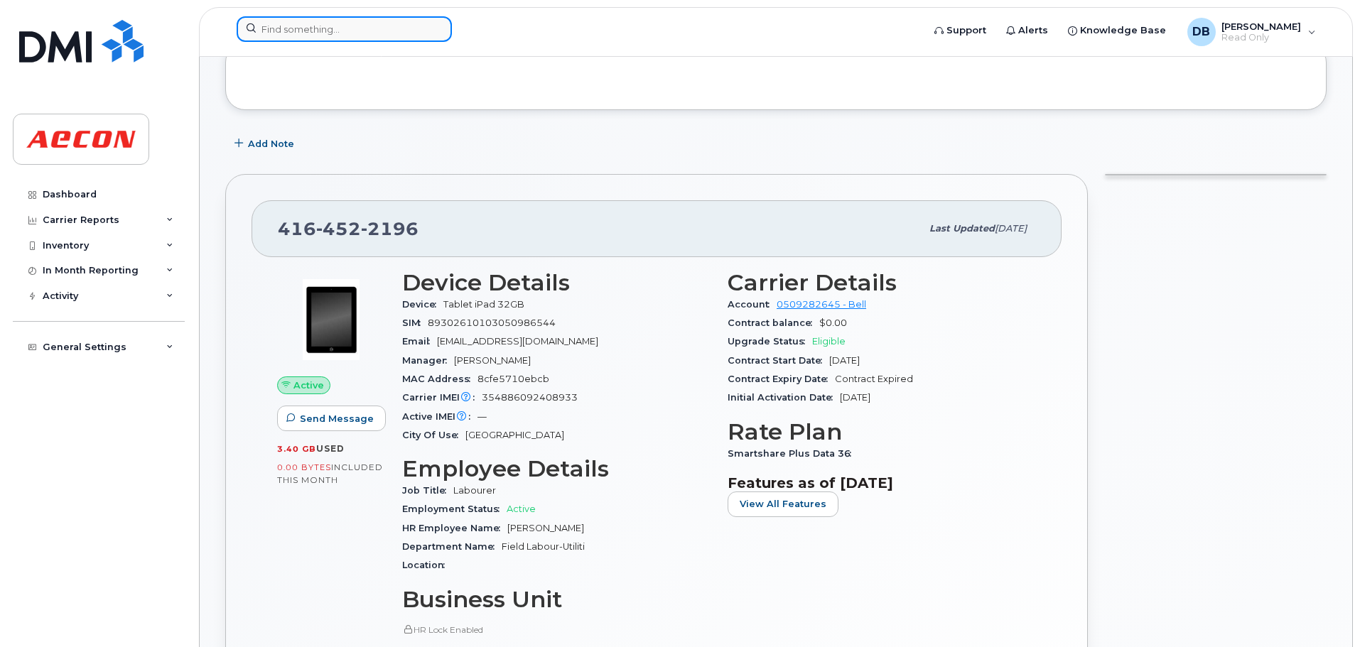
click at [269, 25] on input at bounding box center [344, 29] width 215 height 26
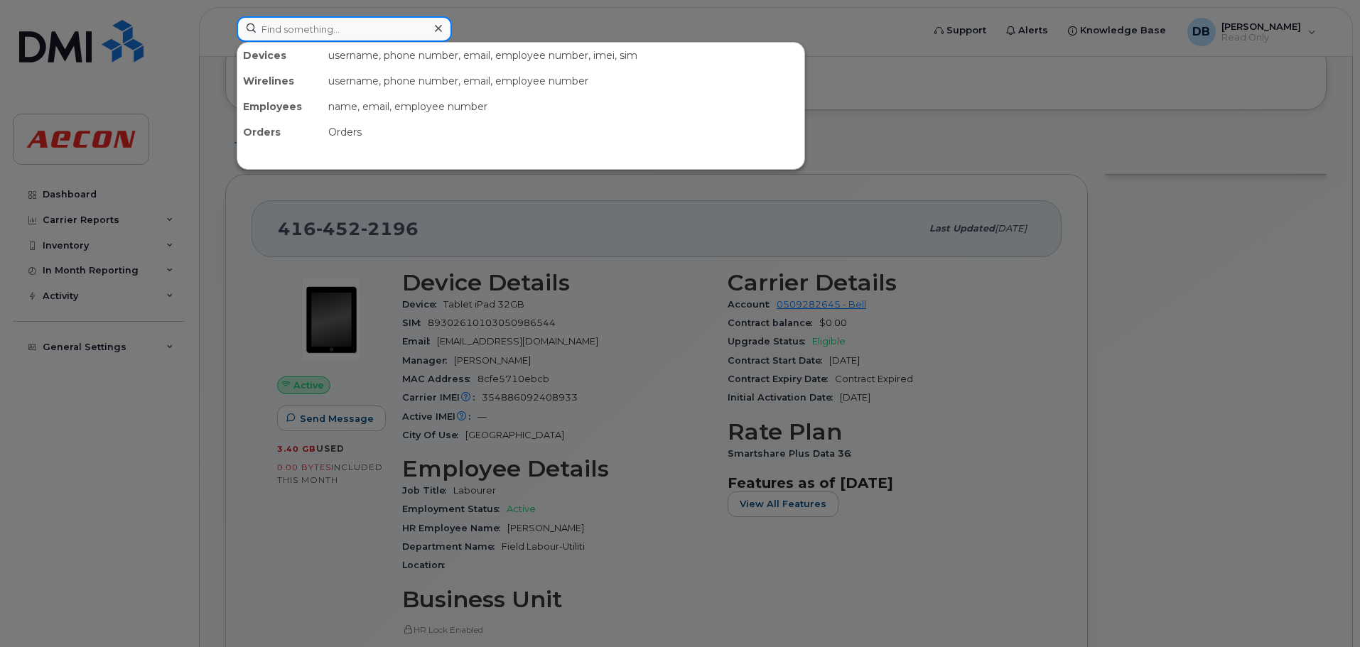
paste input "[PHONE_NUMBER]"
type input "[PHONE_NUMBER]"
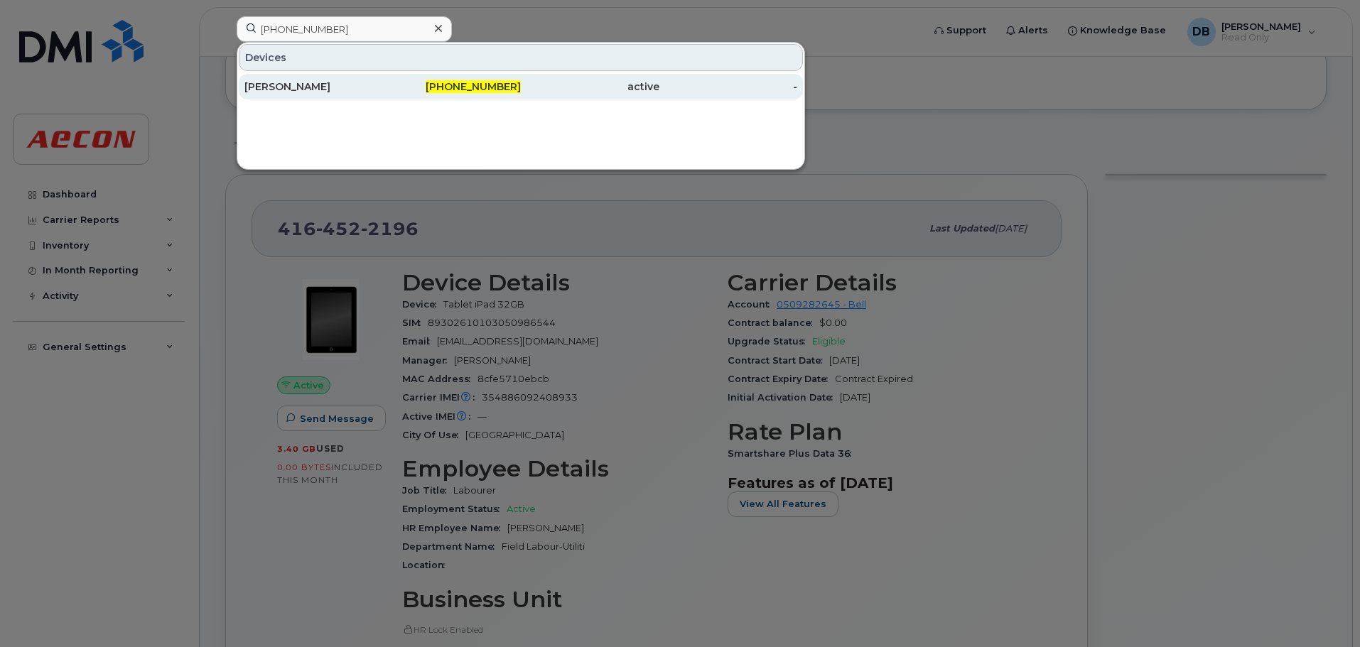
click at [273, 92] on div "[PERSON_NAME]" at bounding box center [313, 87] width 139 height 14
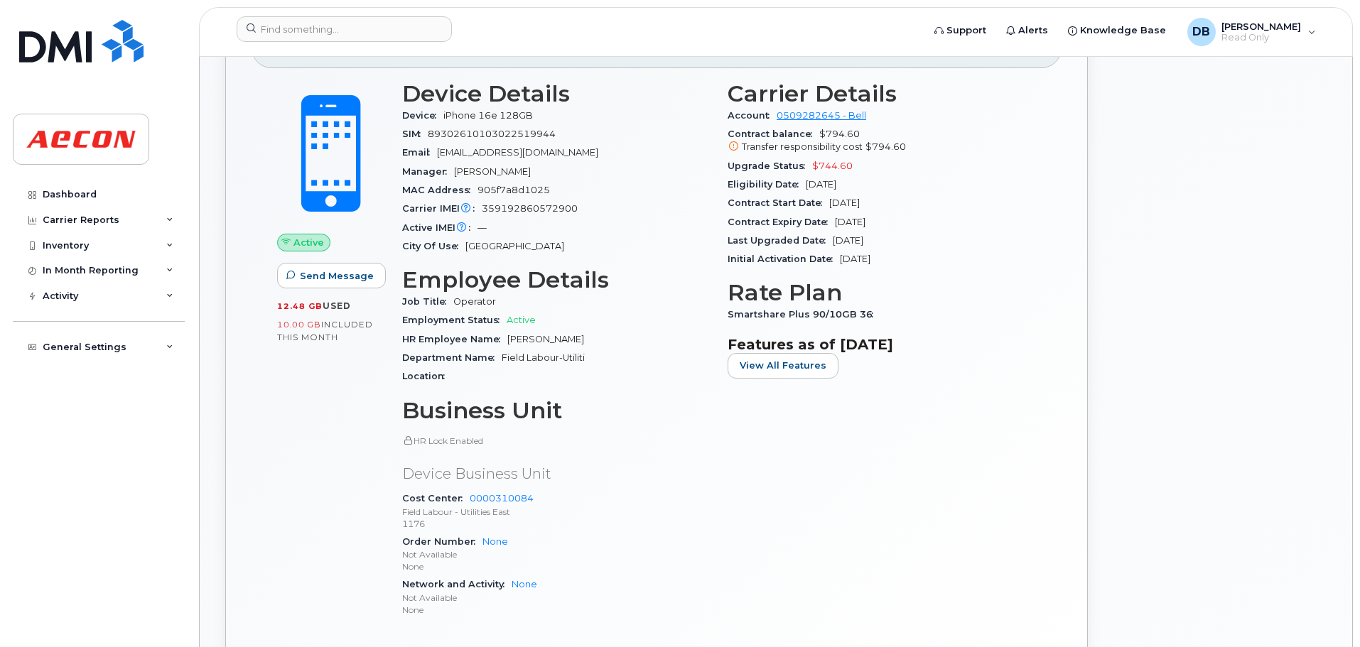
scroll to position [497, 0]
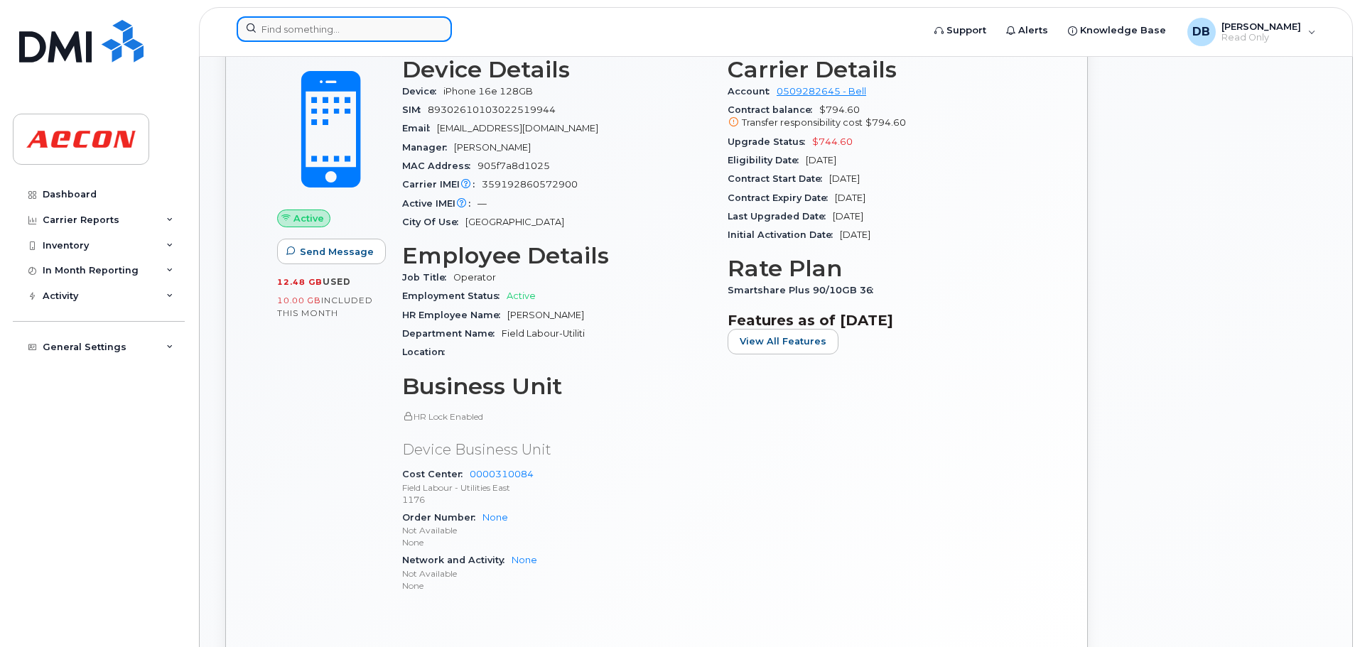
click at [387, 28] on input at bounding box center [344, 29] width 215 height 26
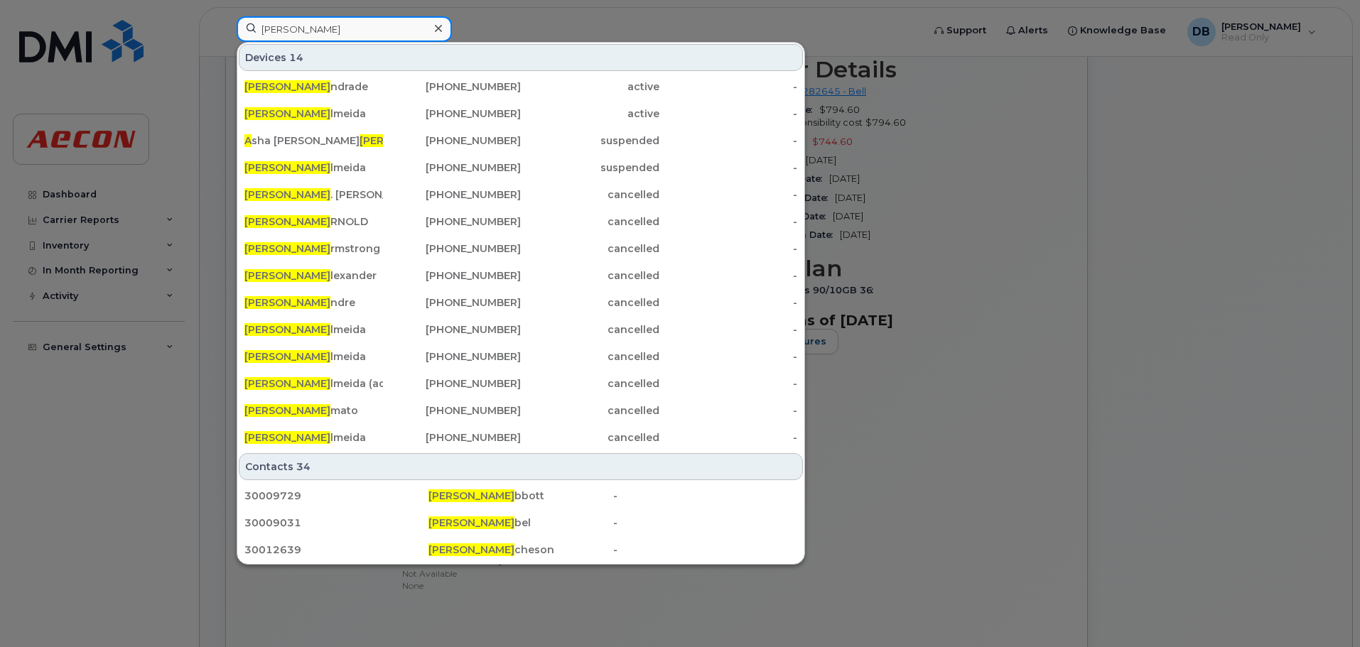
type input "John A"
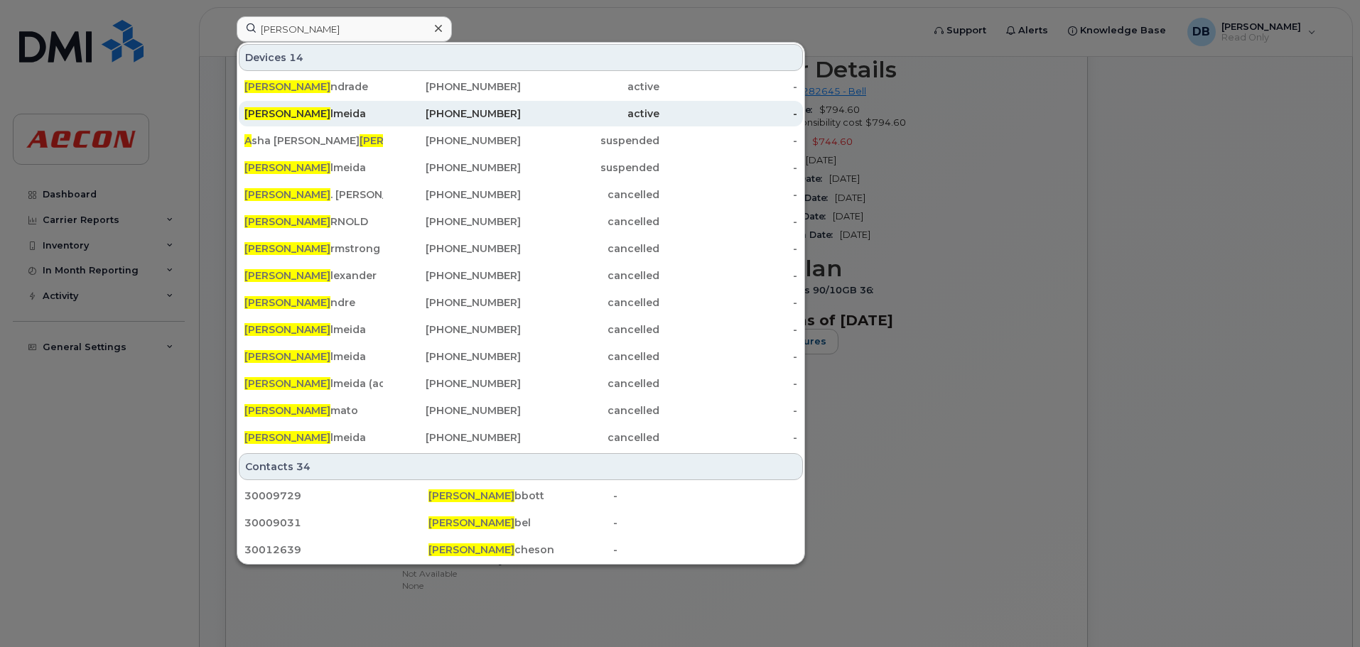
click at [373, 112] on div "John A lmeida" at bounding box center [313, 114] width 139 height 14
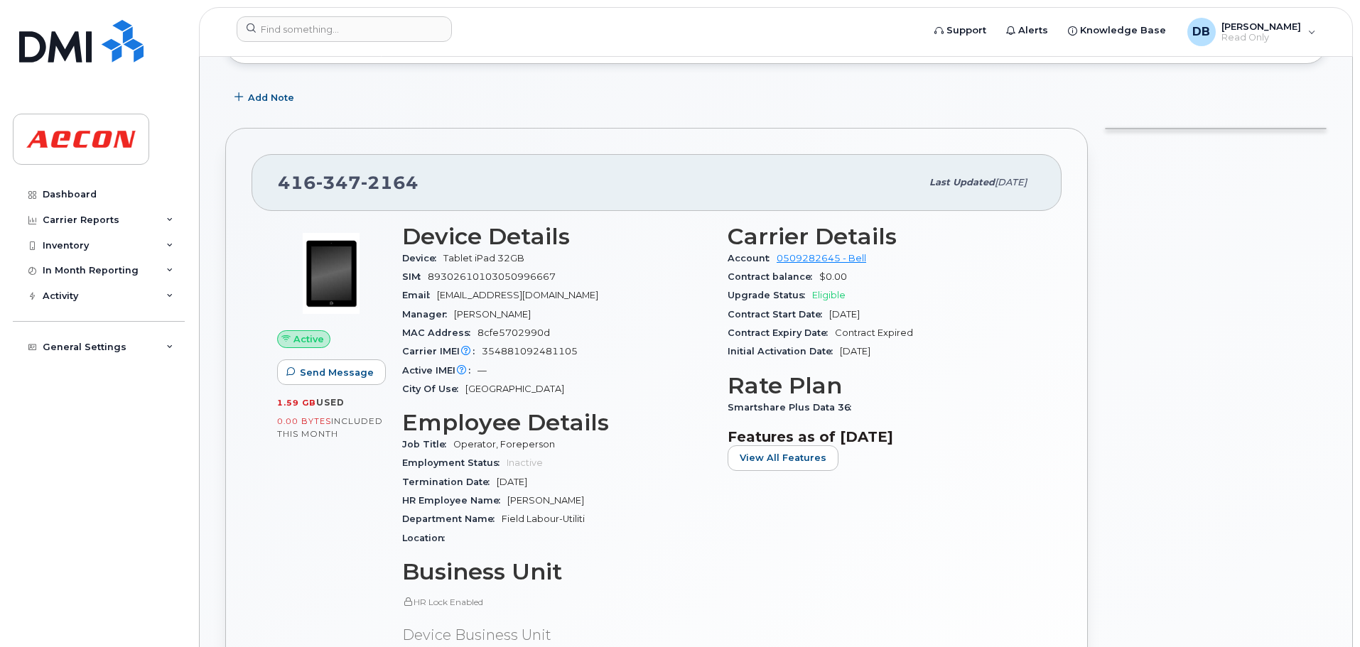
scroll to position [355, 0]
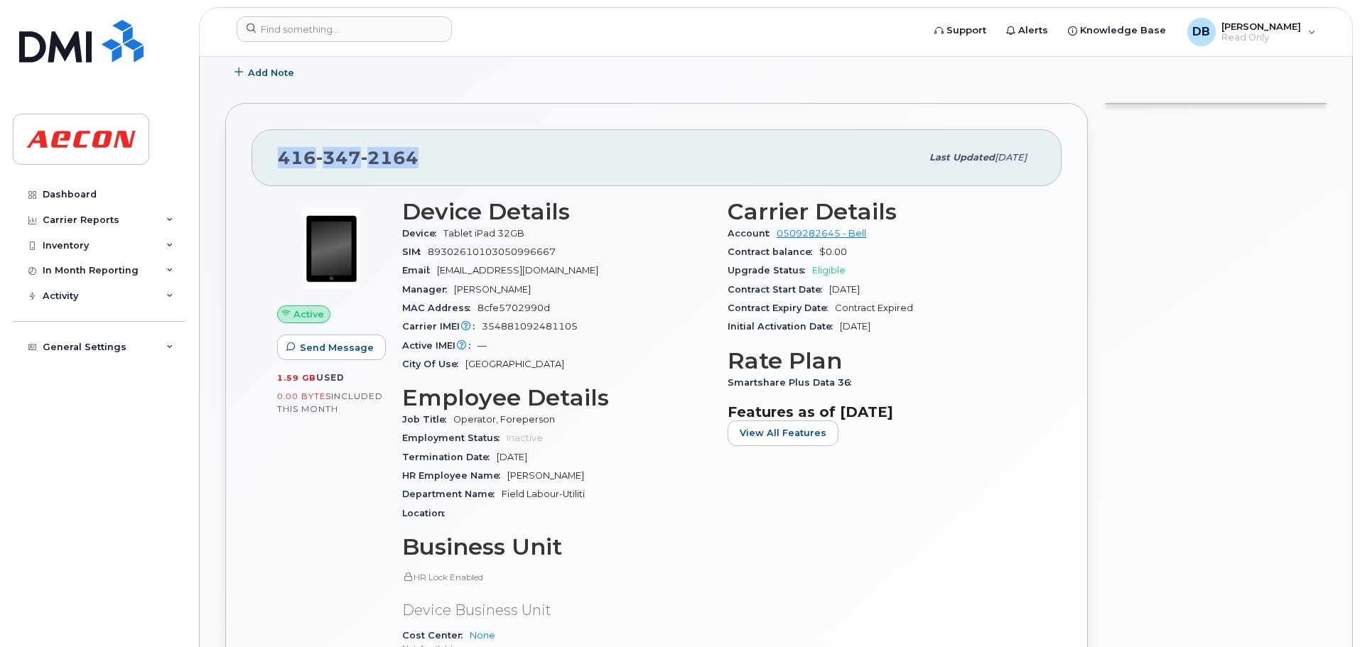
drag, startPoint x: 280, startPoint y: 157, endPoint x: 411, endPoint y: 158, distance: 130.8
click at [411, 158] on span "416 347 2164" at bounding box center [348, 157] width 141 height 21
drag, startPoint x: 457, startPoint y: 286, endPoint x: 537, endPoint y: 286, distance: 80.3
click at [531, 286] on span "Sean Vanderheyde" at bounding box center [492, 289] width 77 height 11
